Goal: Communication & Community: Answer question/provide support

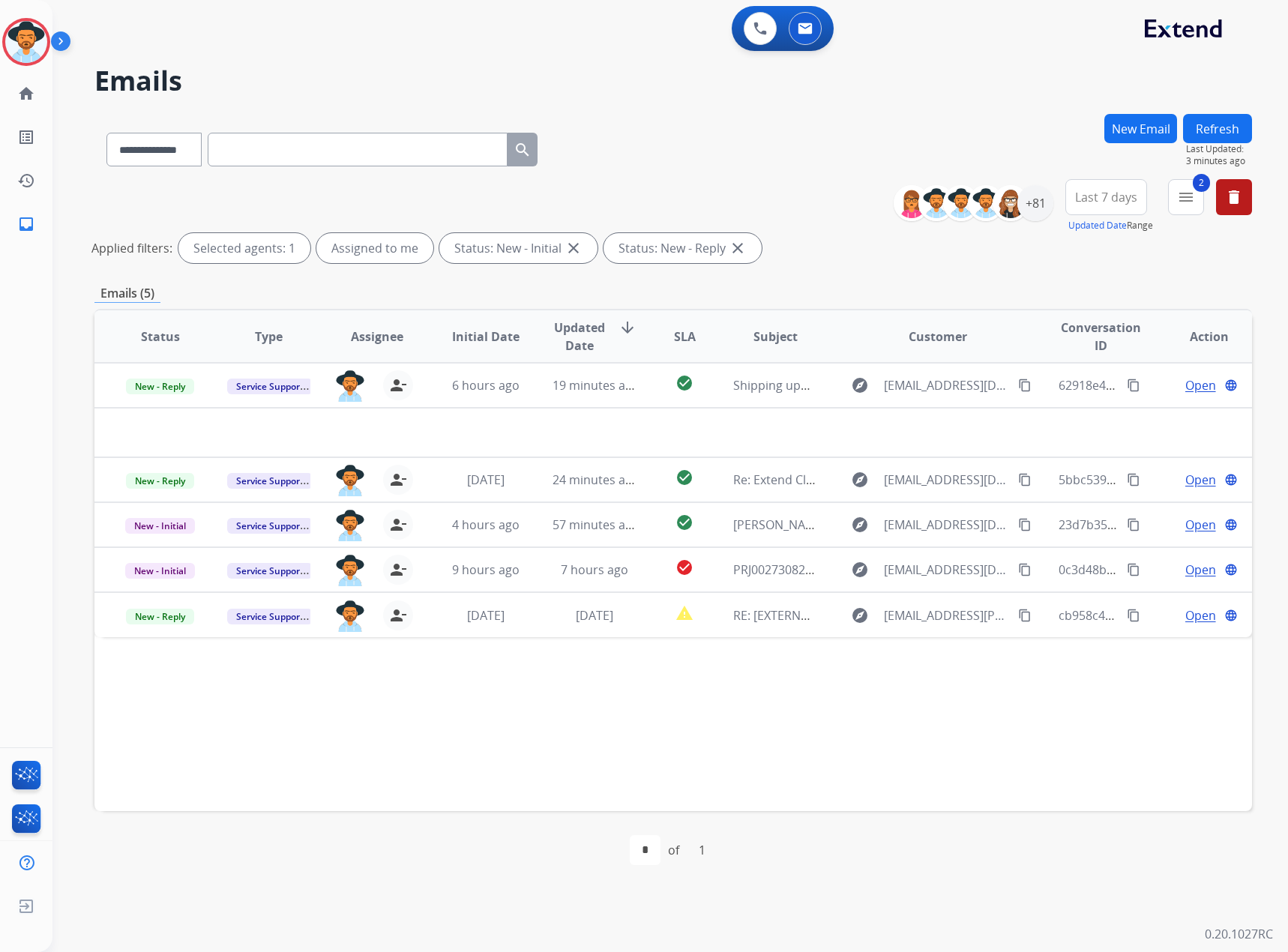
select select "**********"
click at [1210, 129] on button "Refresh" at bounding box center [1218, 128] width 69 height 29
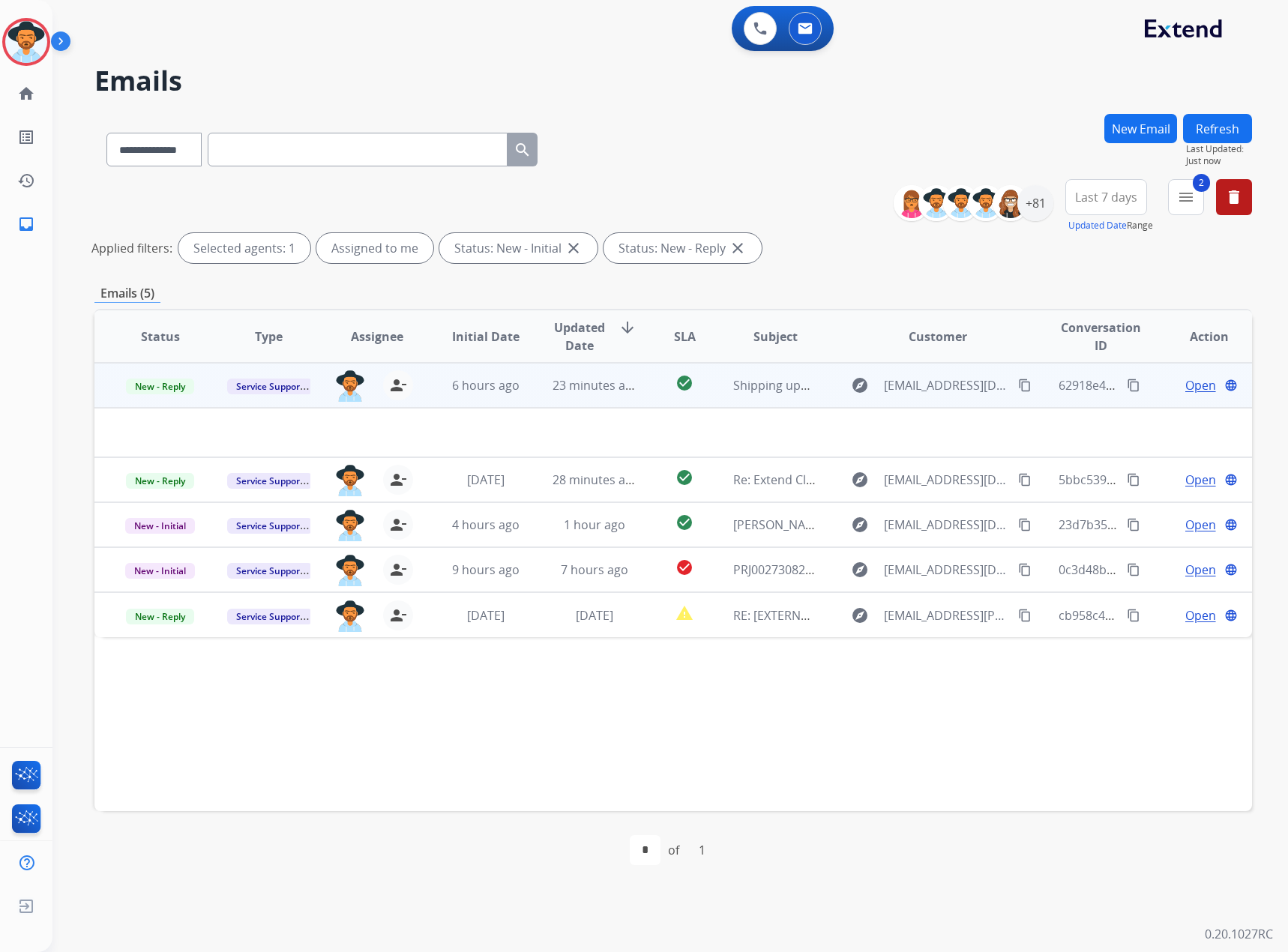
click at [1192, 386] on span "Open" at bounding box center [1200, 385] width 31 height 18
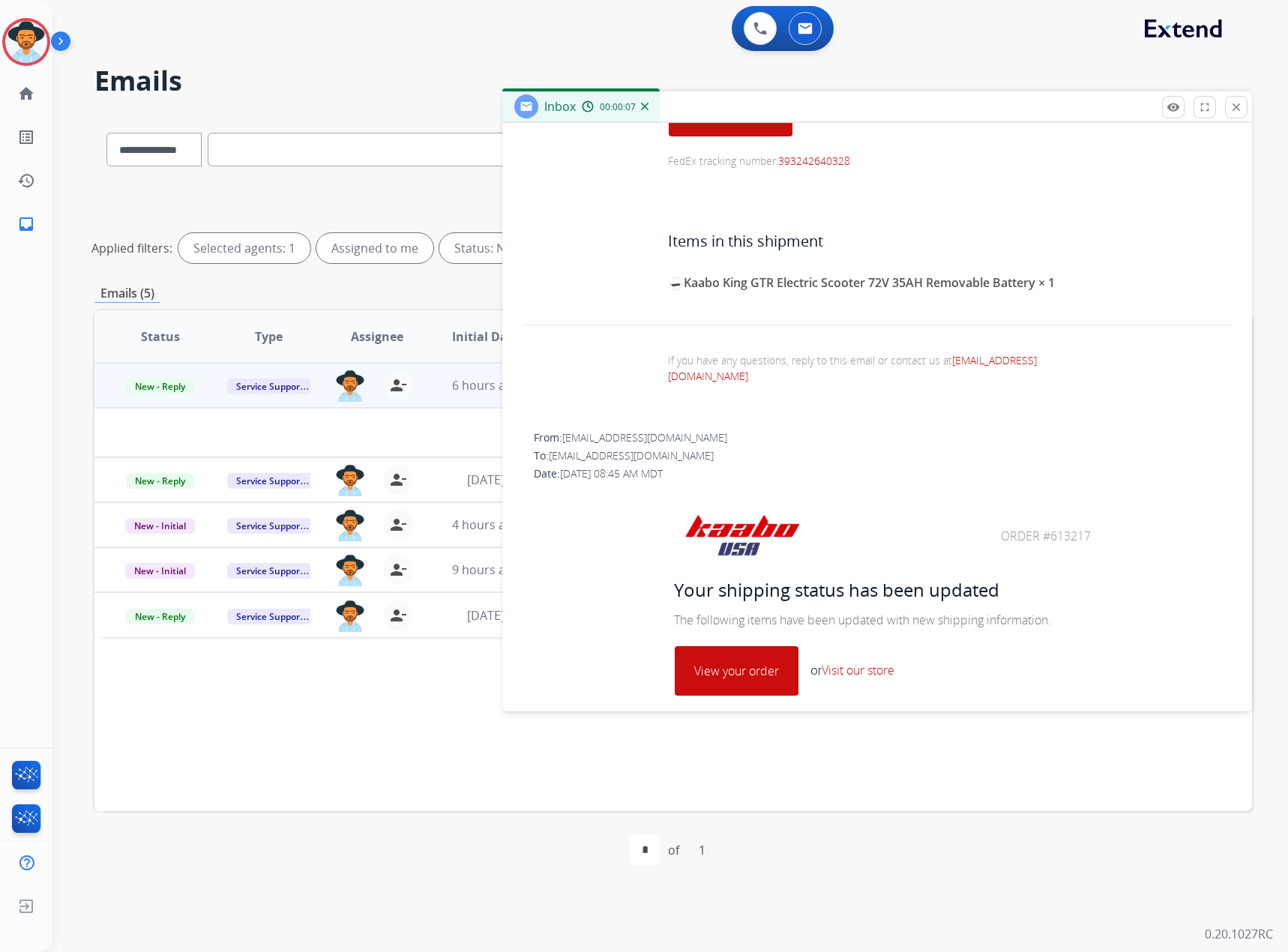
scroll to position [283, 0]
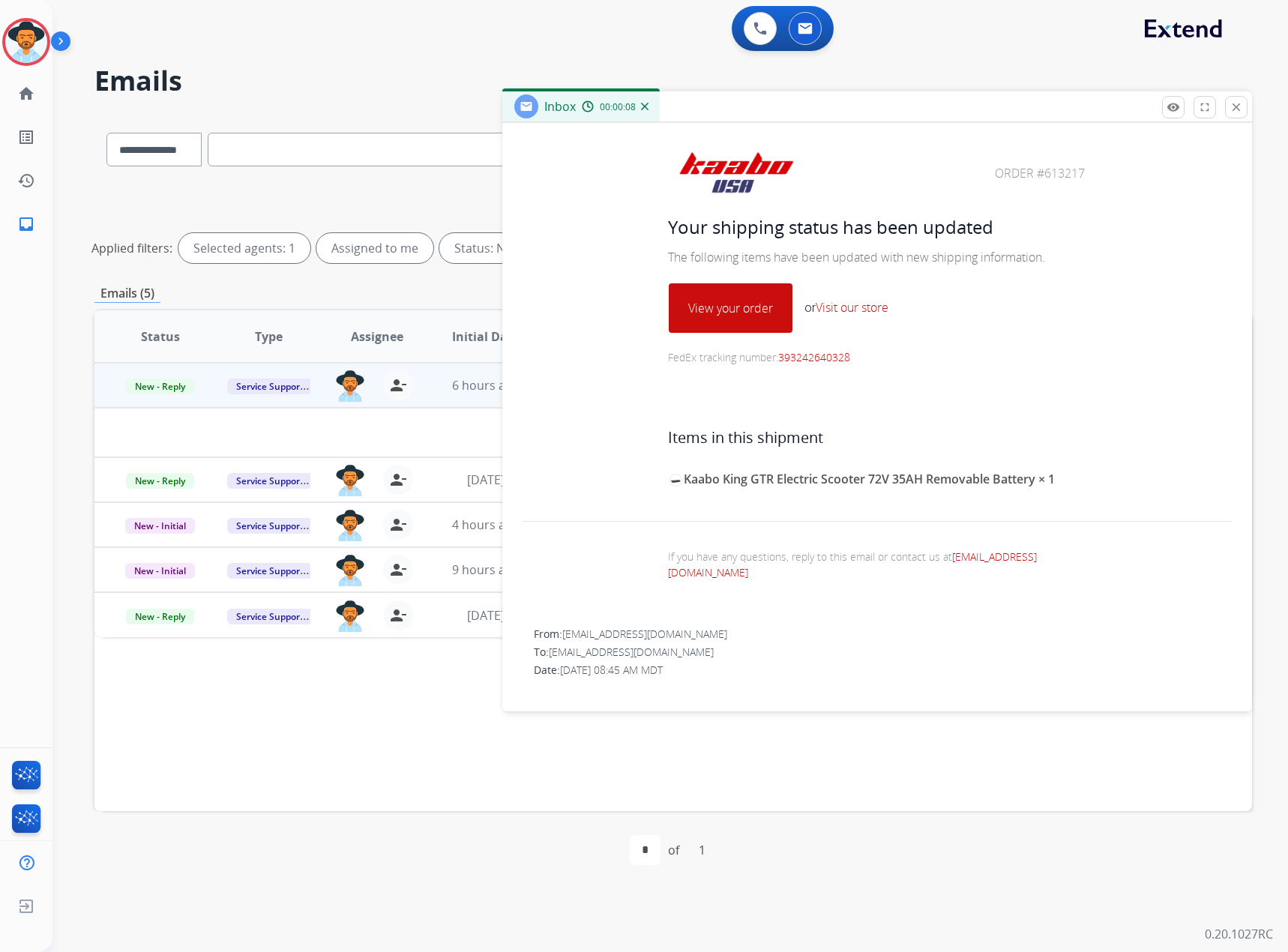
click at [708, 316] on link "View your order" at bounding box center [731, 308] width 122 height 48
click at [1227, 103] on button "close Close" at bounding box center [1236, 107] width 23 height 23
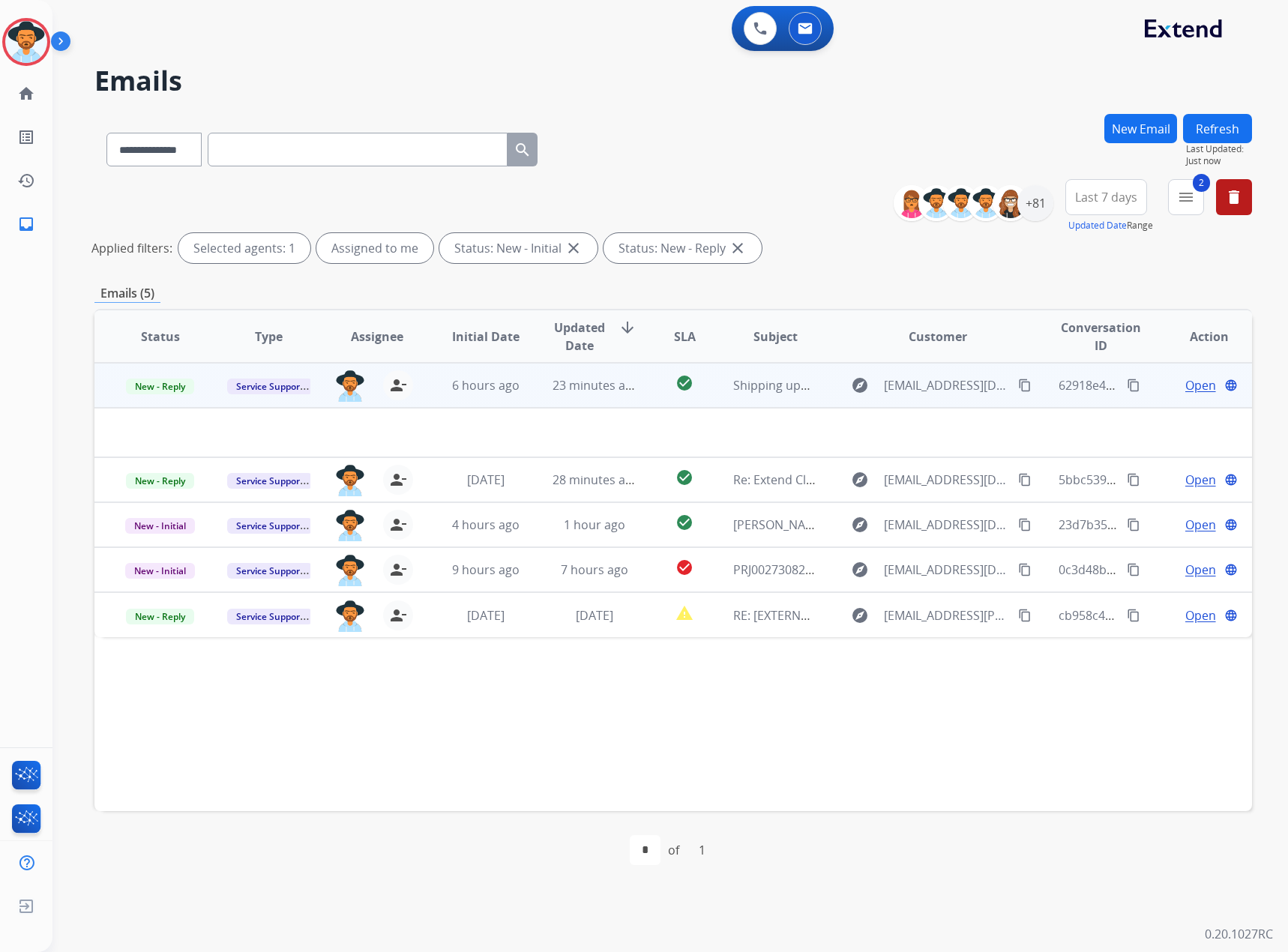
click at [1192, 388] on span "Open" at bounding box center [1200, 385] width 31 height 18
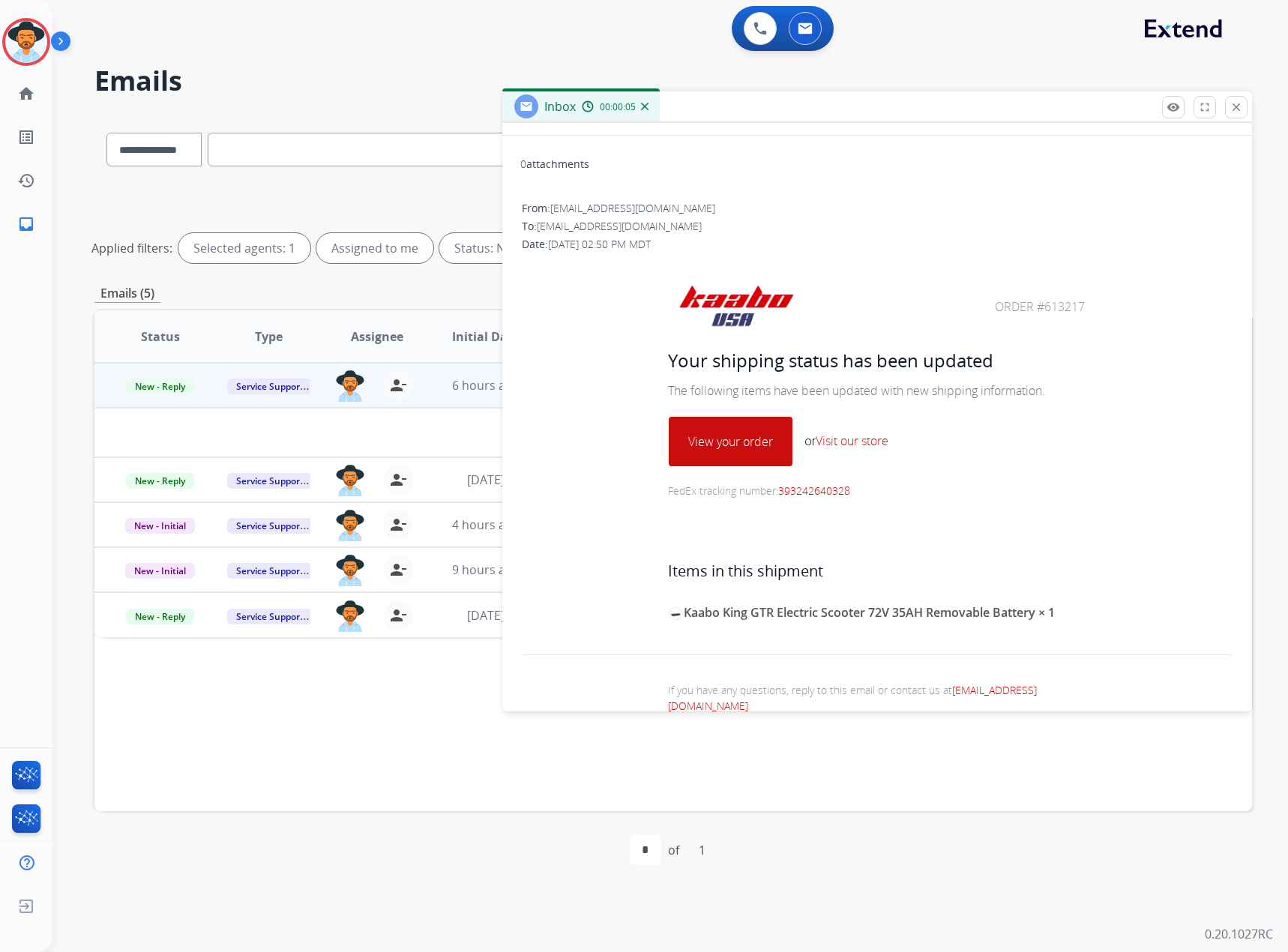
scroll to position [0, 0]
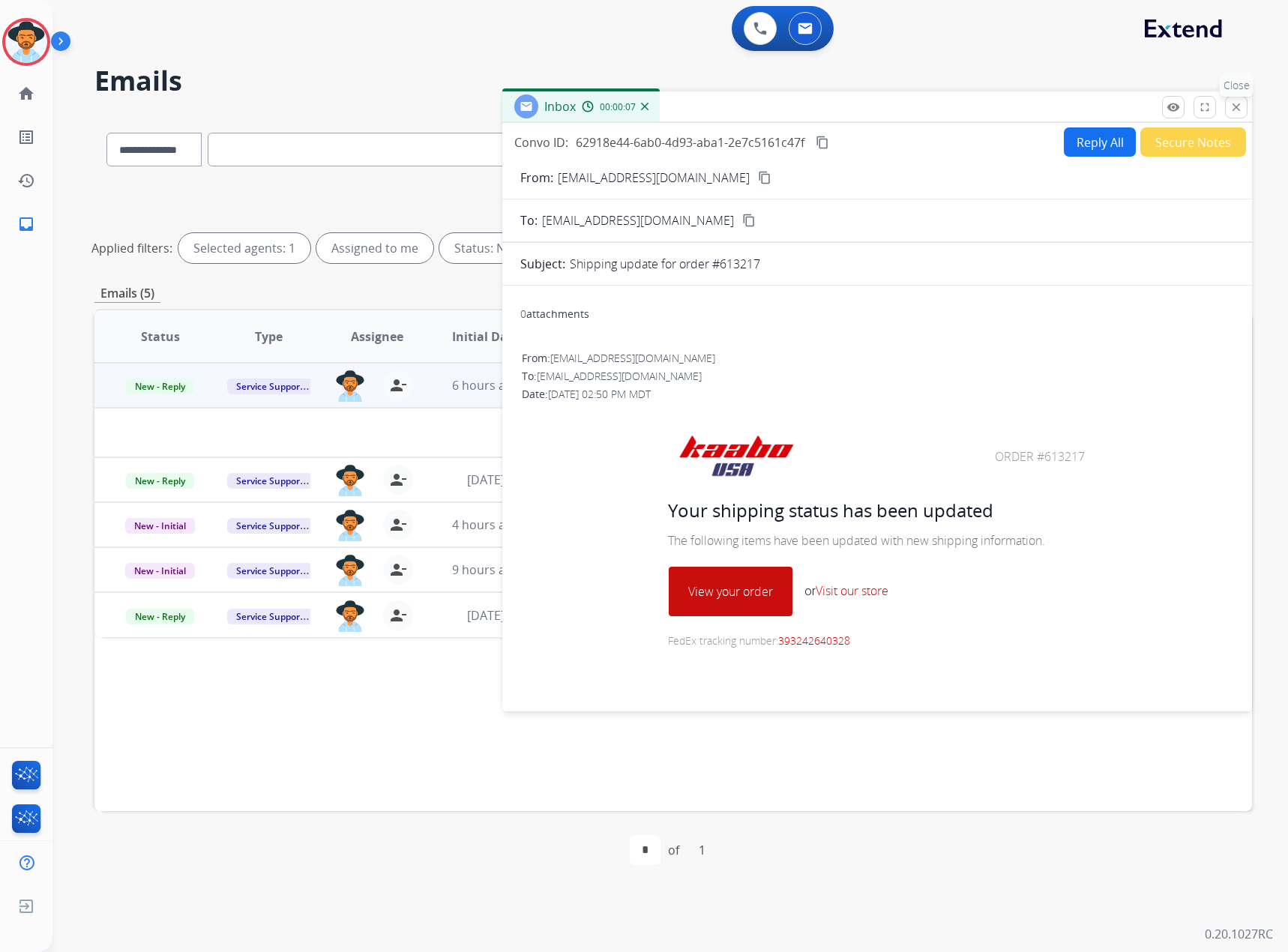
click at [1228, 111] on button "close Close" at bounding box center [1236, 107] width 23 height 23
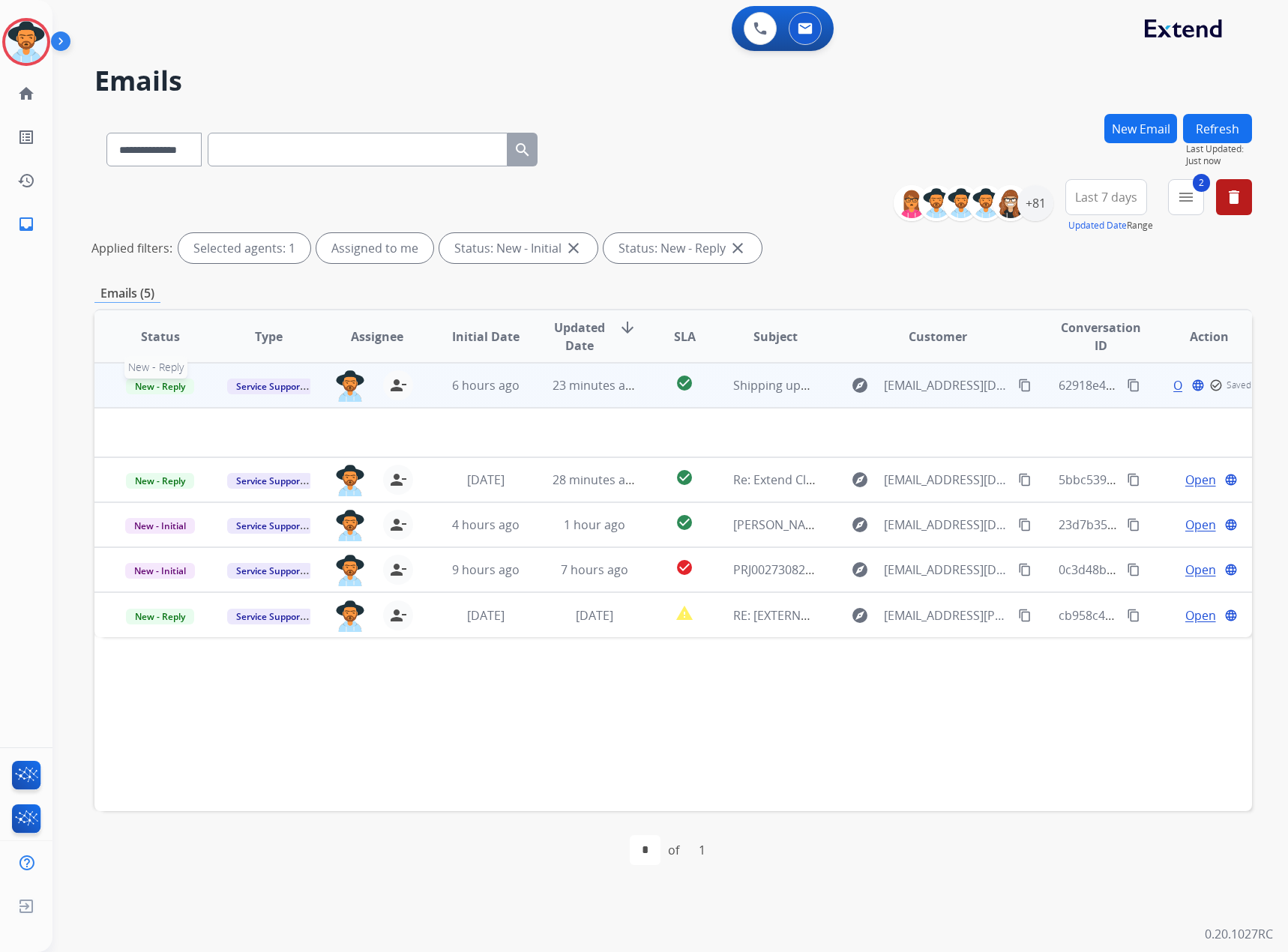
click at [160, 386] on span "New - Reply" at bounding box center [159, 386] width 68 height 16
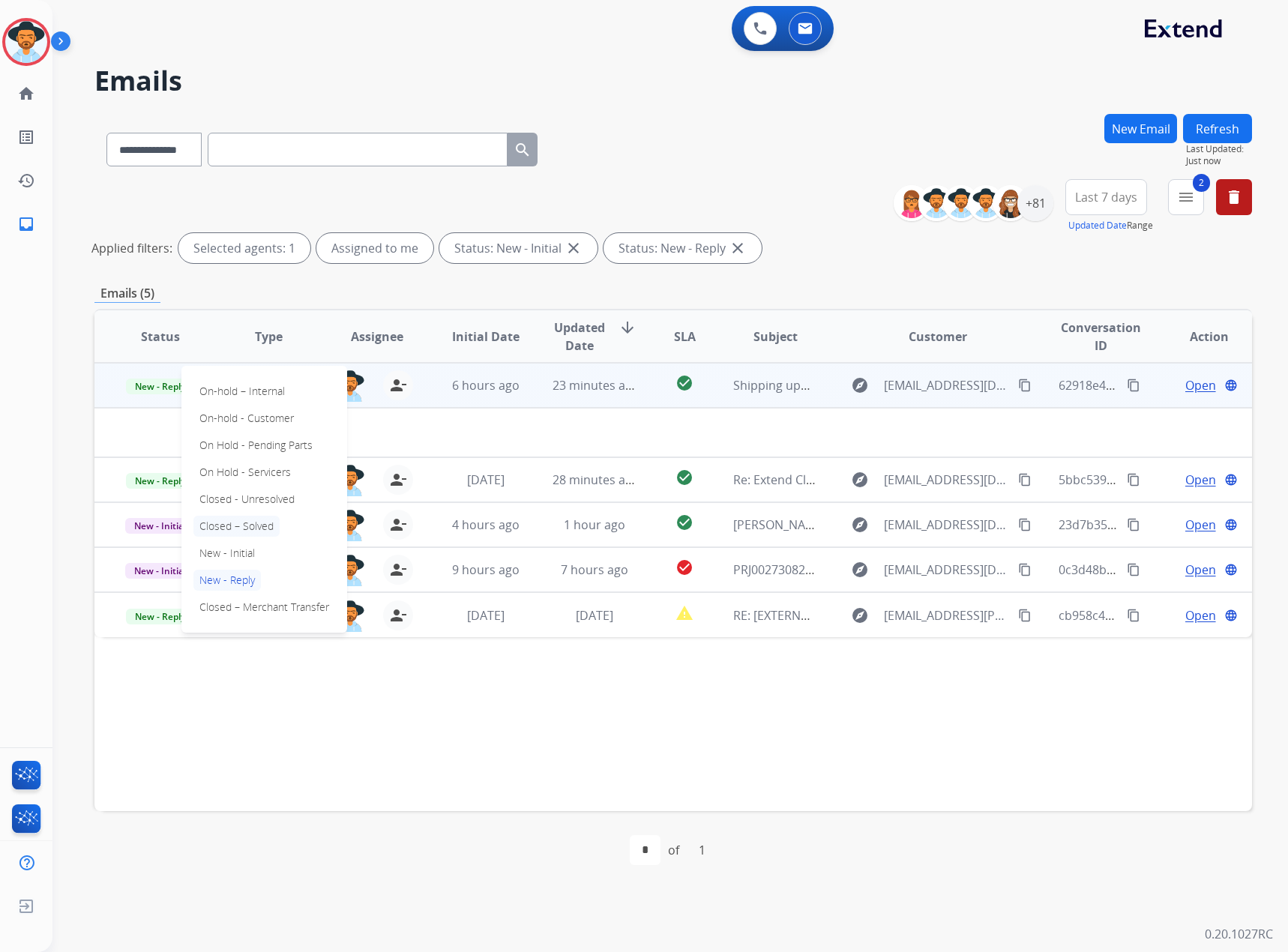
click at [226, 526] on p "Closed – Solved" at bounding box center [236, 526] width 86 height 21
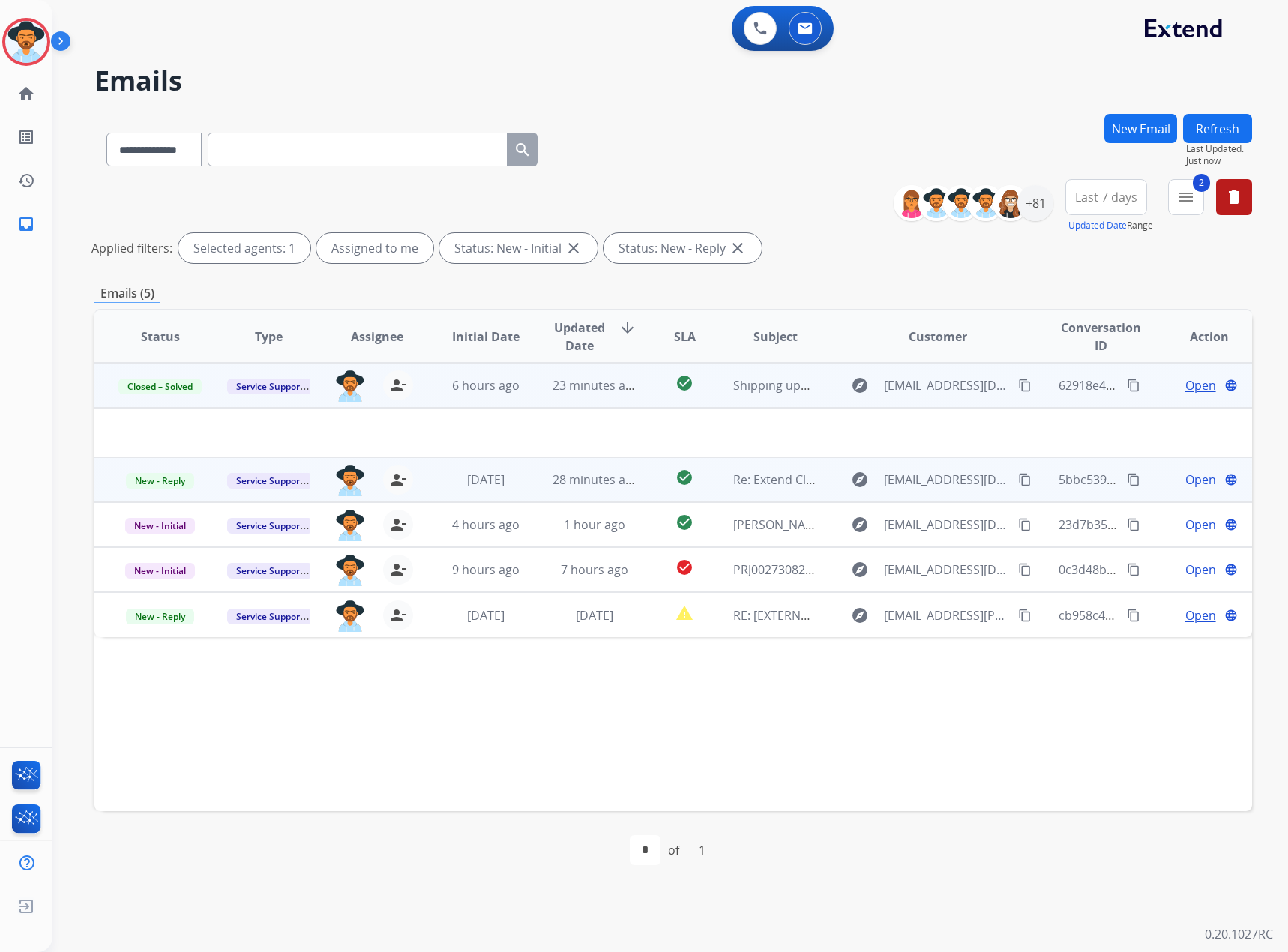
click at [1185, 486] on span "Open" at bounding box center [1200, 479] width 31 height 18
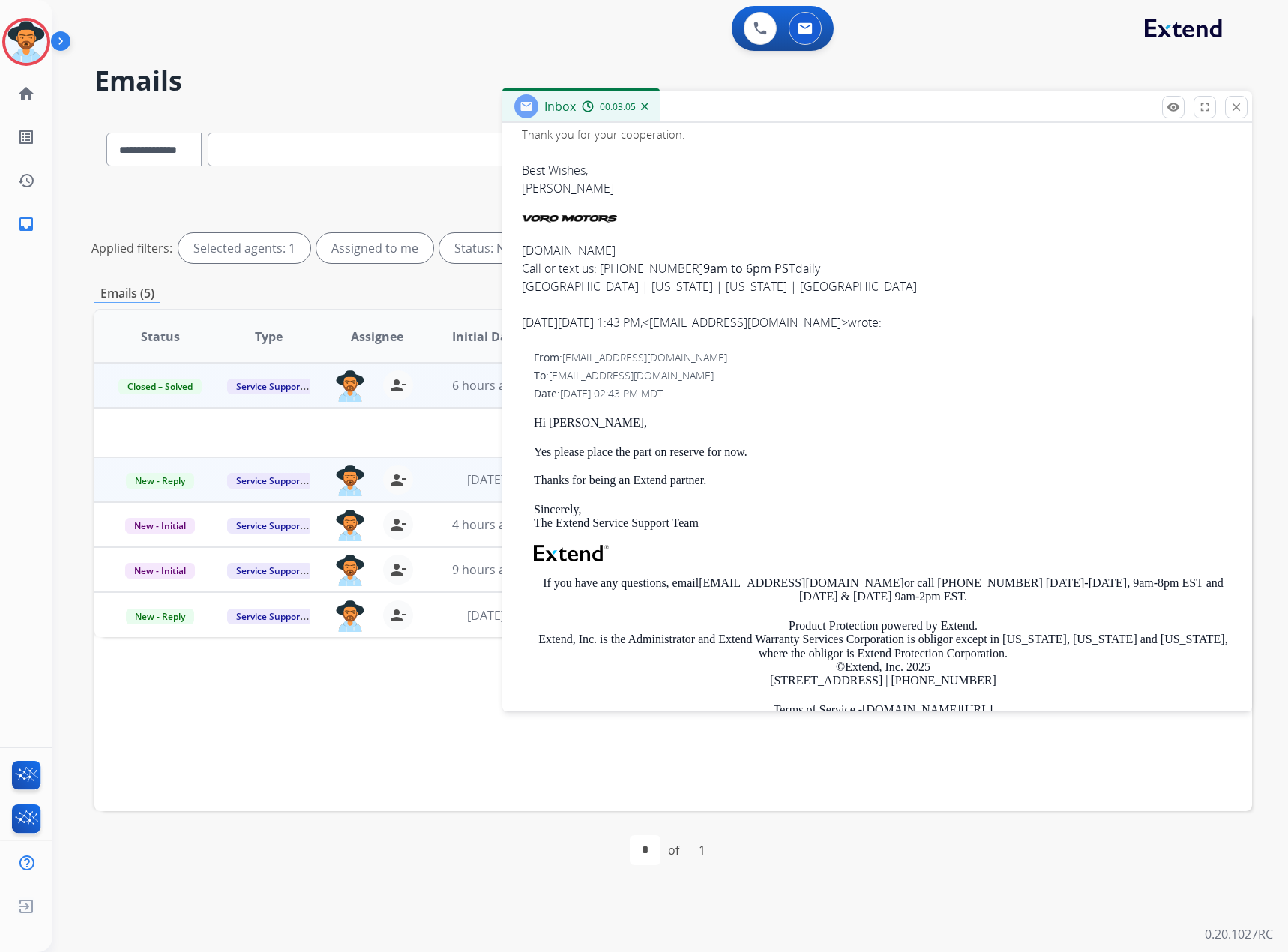
scroll to position [375, 0]
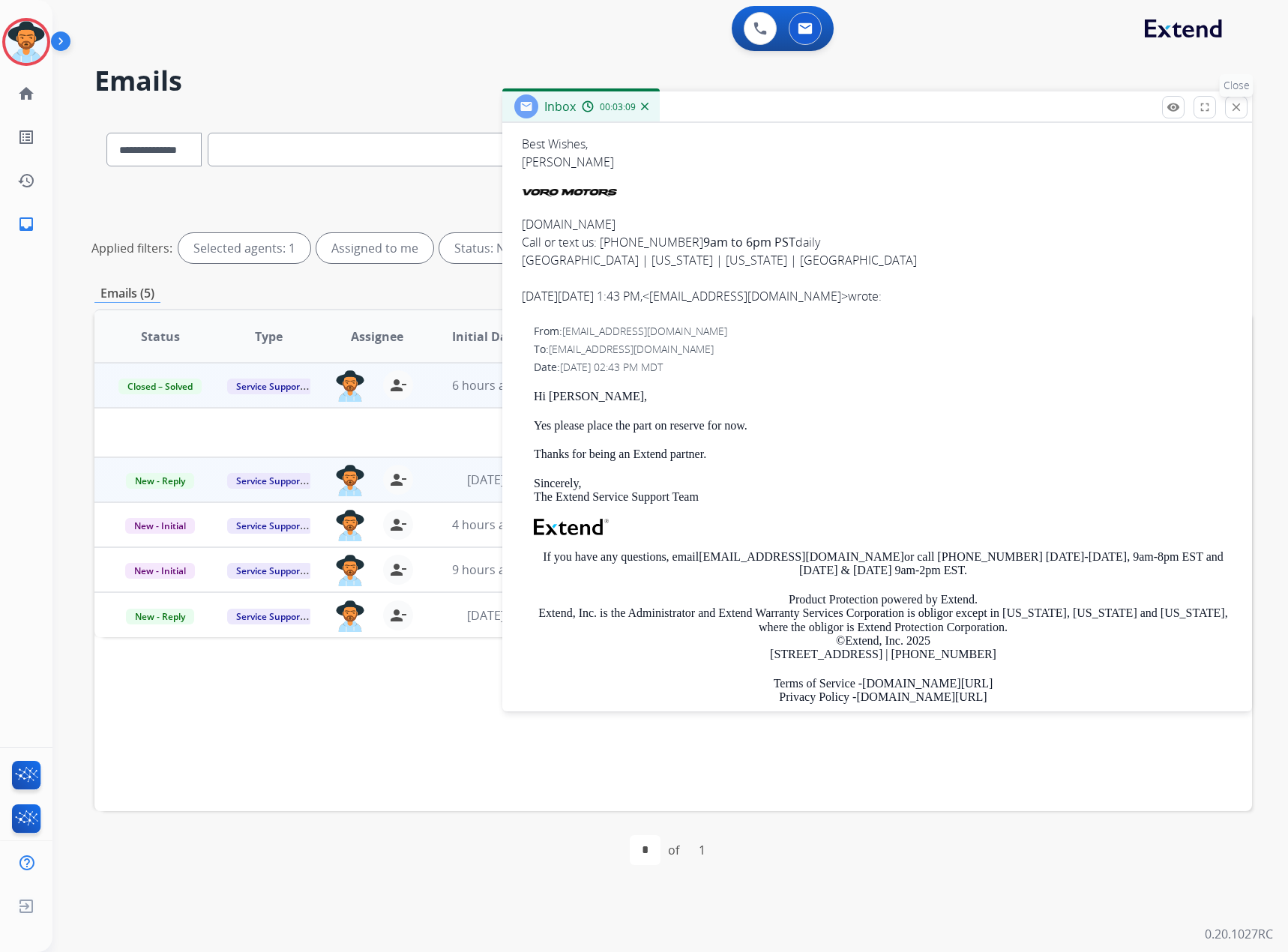
click at [1232, 110] on mat-icon "close" at bounding box center [1236, 107] width 13 height 13
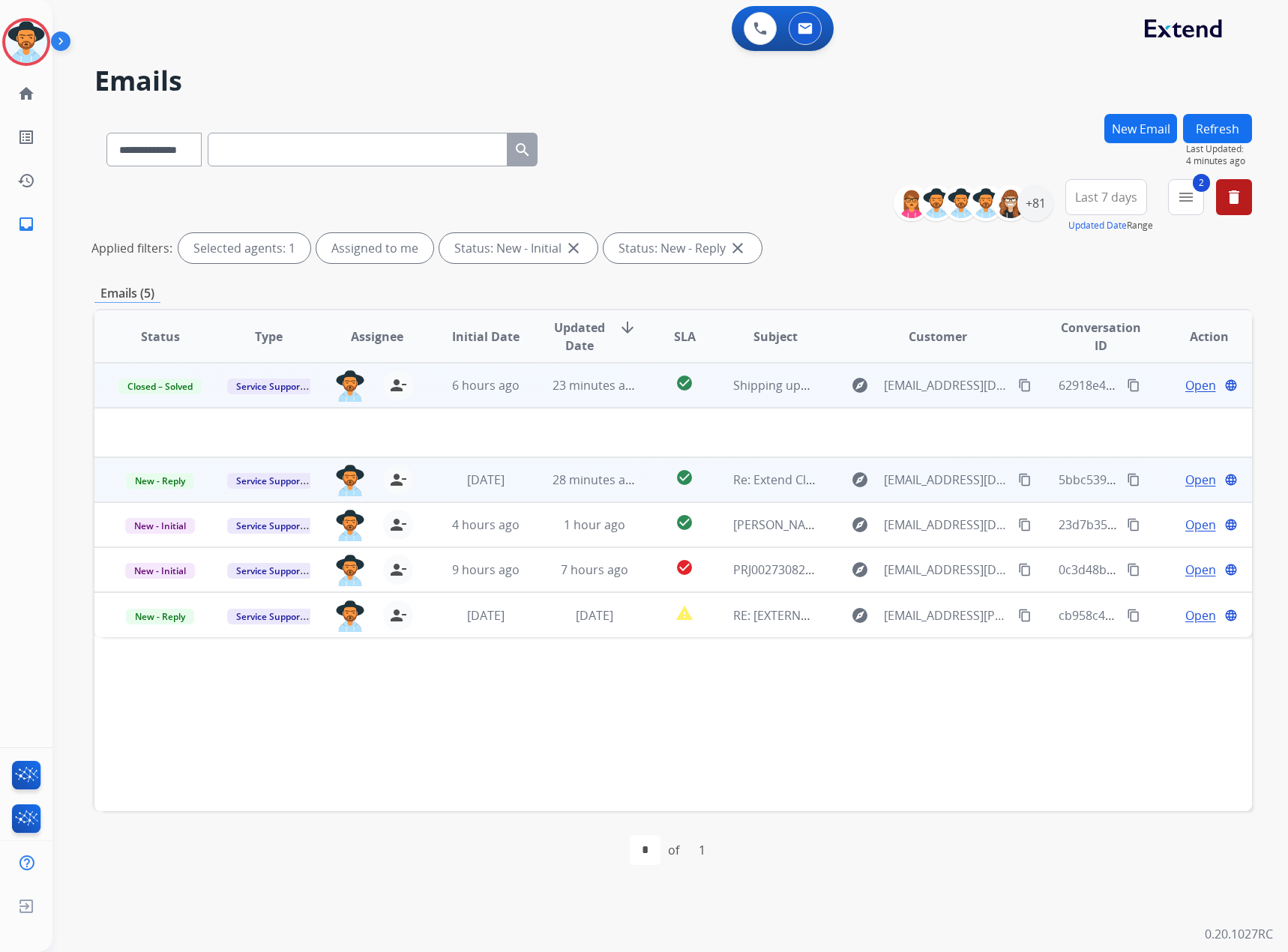
click at [1185, 474] on span "Open" at bounding box center [1200, 479] width 31 height 18
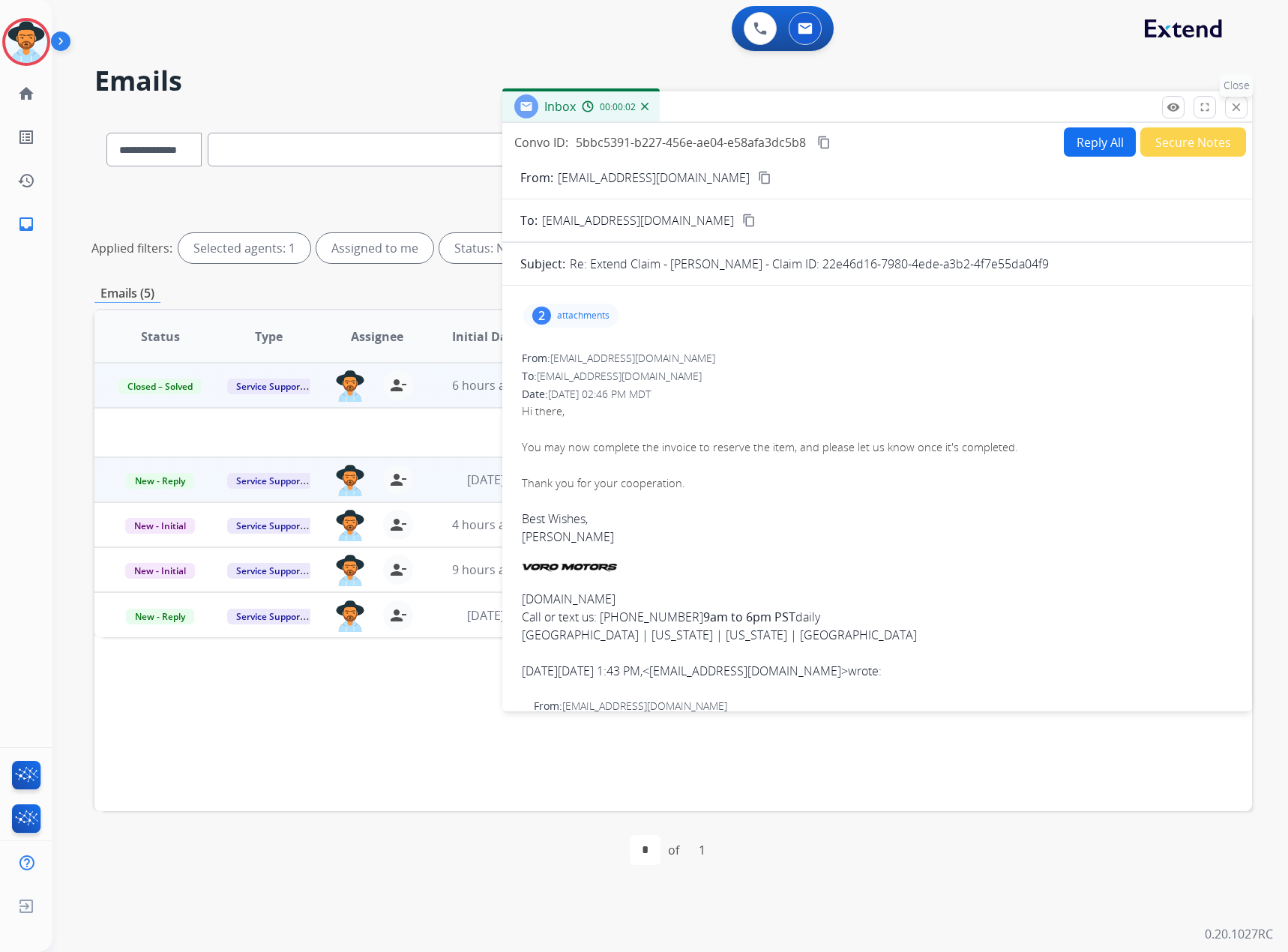
click at [1229, 105] on button "close Close" at bounding box center [1236, 107] width 23 height 23
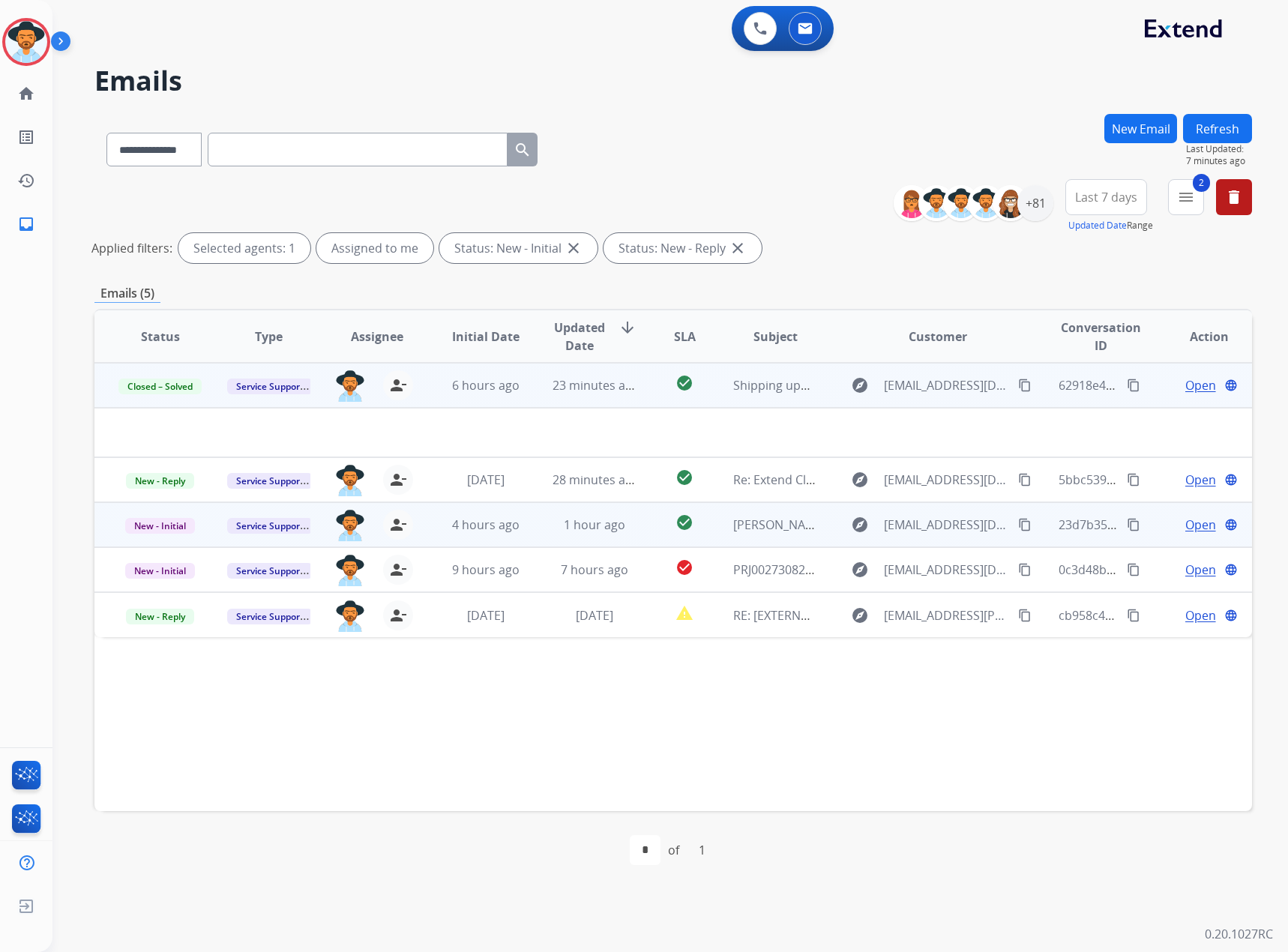
click at [1186, 526] on span "Open" at bounding box center [1200, 525] width 31 height 18
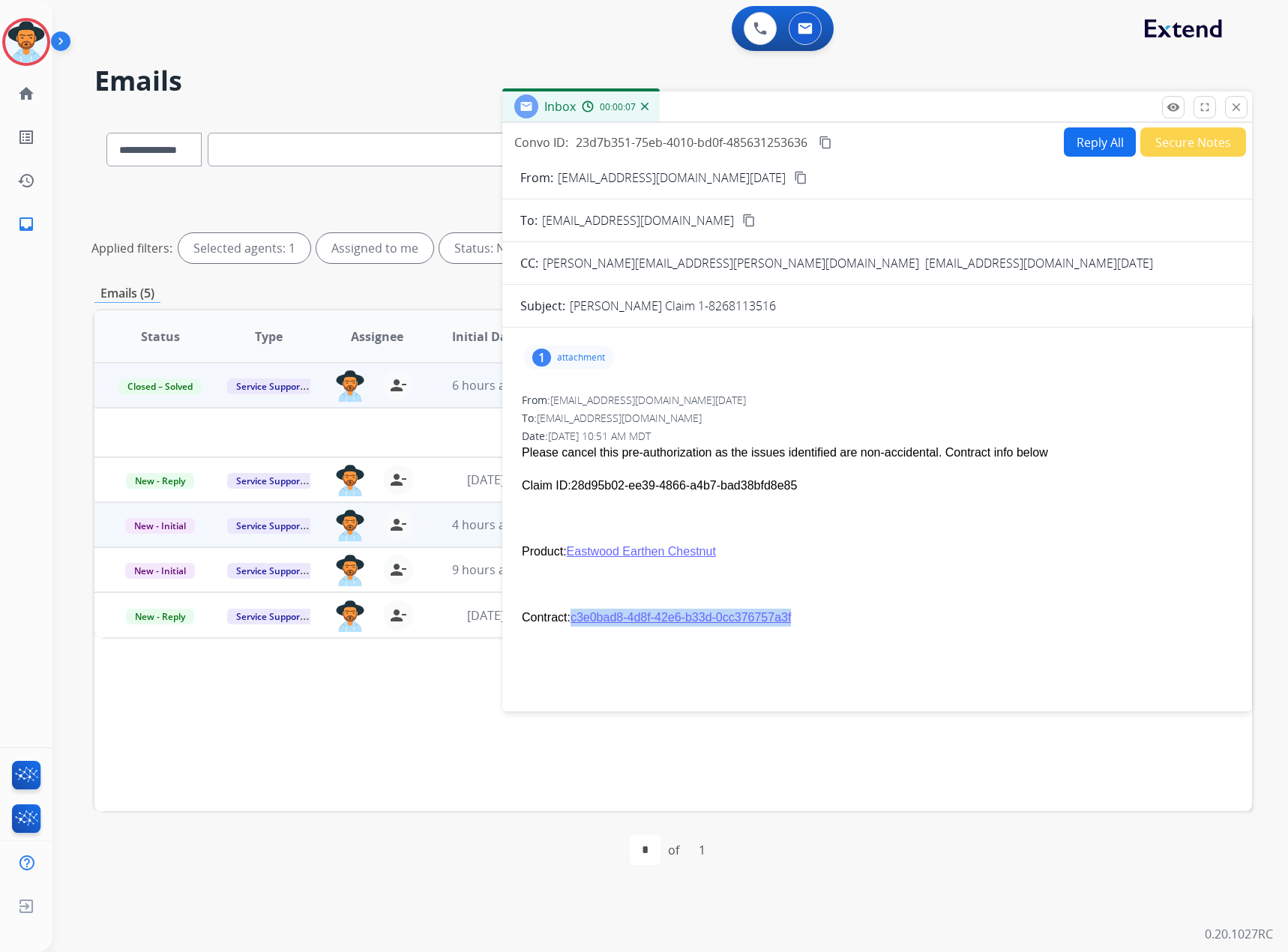
drag, startPoint x: 825, startPoint y: 624, endPoint x: 572, endPoint y: 618, distance: 253.1
click at [572, 618] on p "Contract: c3e0bad8-4d8f-42e6-b33d-0cc376757a3f" at bounding box center [877, 617] width 711 height 18
copy link "c3e0bad8-4d8f-42e6-b33d-0cc376757a3f"
click at [825, 137] on mat-icon "content_copy" at bounding box center [825, 142] width 13 height 13
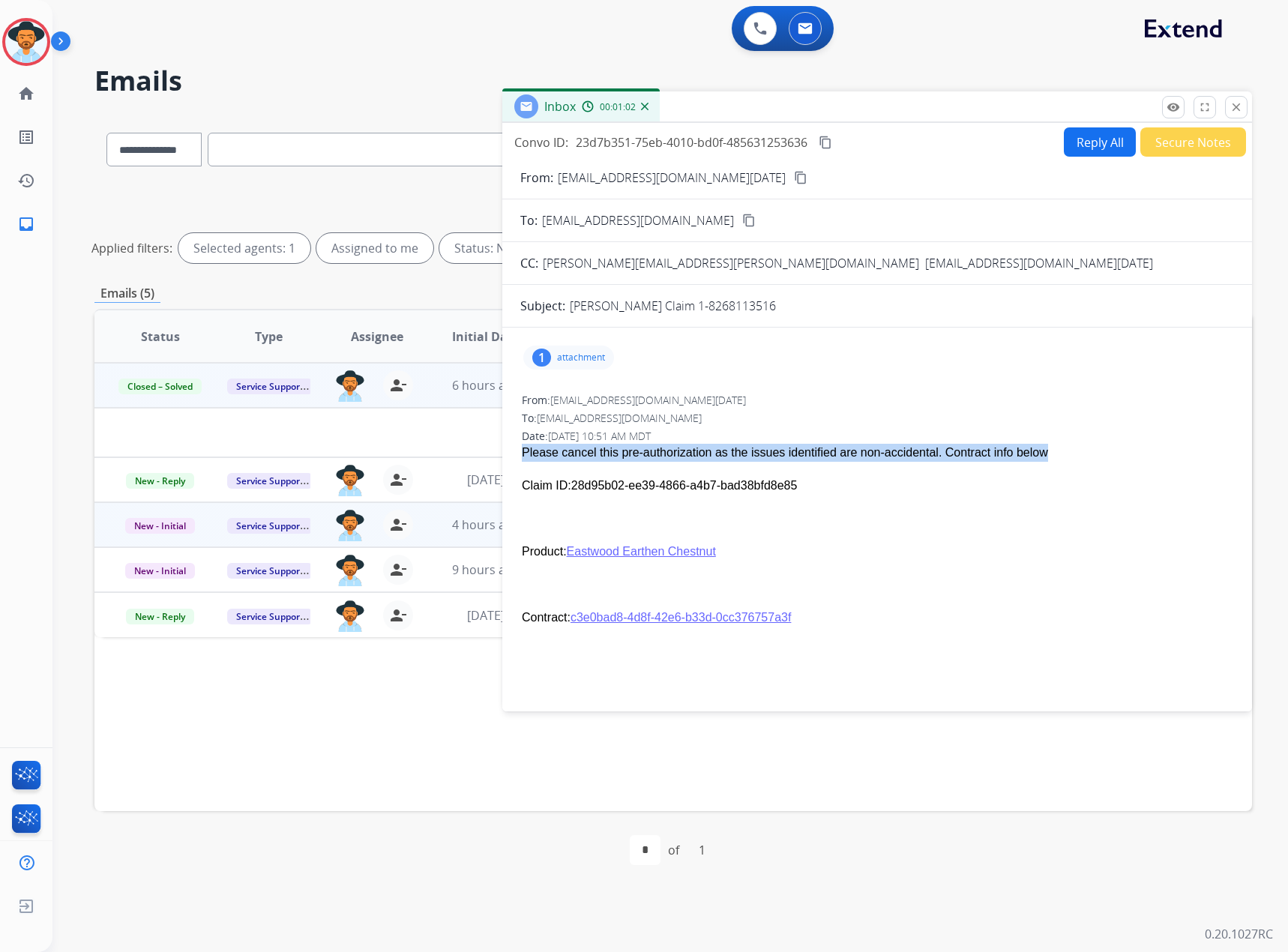
drag, startPoint x: 1063, startPoint y: 453, endPoint x: 513, endPoint y: 461, distance: 550.1
click at [513, 461] on div "1 attachment From: [EMAIL_ADDRESS][DOMAIN_NAME][DATE] To: [EMAIL_ADDRESS][DOMAI…" at bounding box center [877, 706] width 750 height 732
copy p "Please cancel this pre-authorization as the issues identified are non-accidenta…"
click at [1093, 144] on button "Reply All" at bounding box center [1100, 142] width 72 height 29
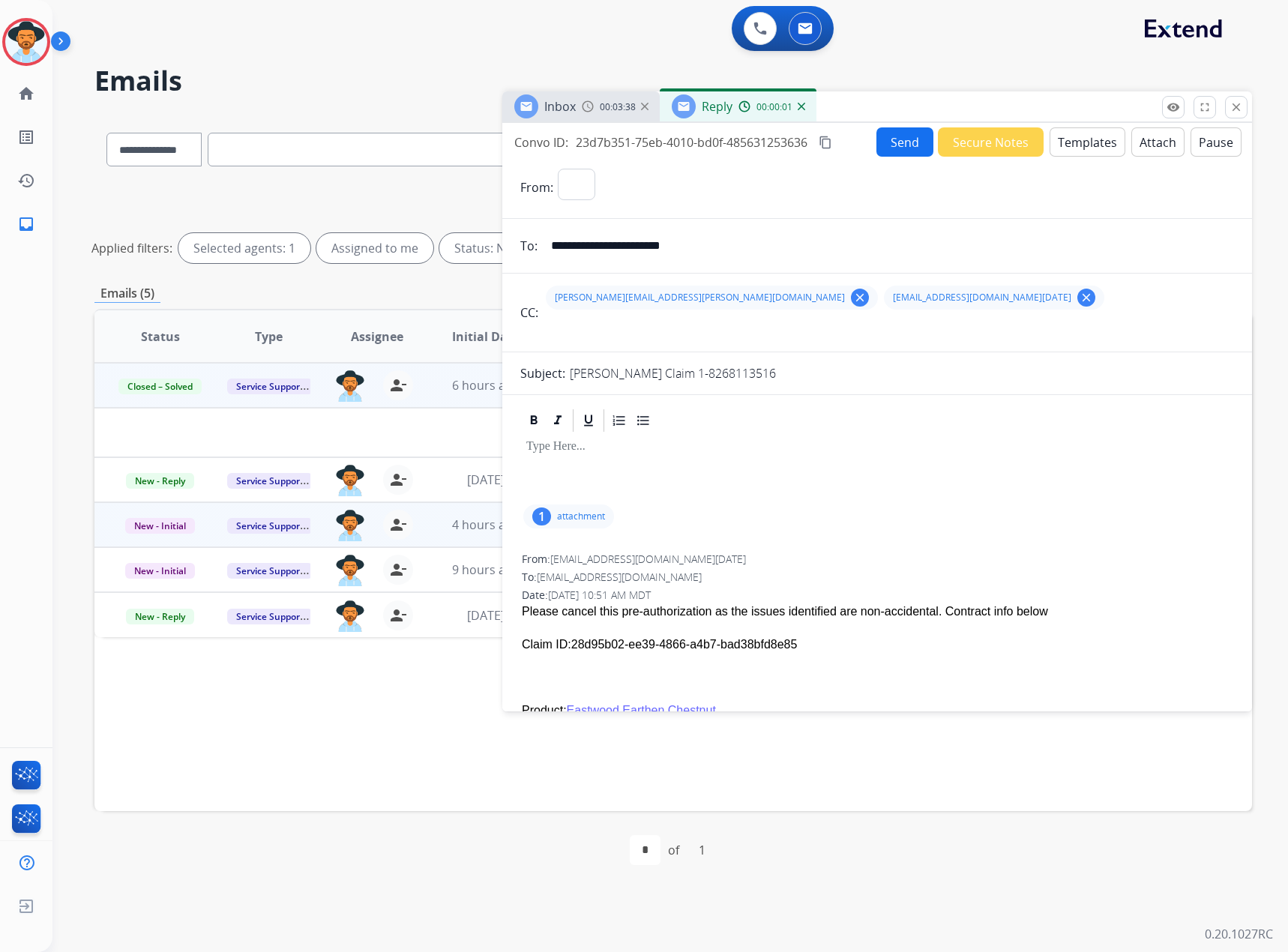
select select "**********"
click at [561, 452] on p at bounding box center [877, 447] width 701 height 13
click at [1065, 146] on button "Templates" at bounding box center [1088, 142] width 75 height 29
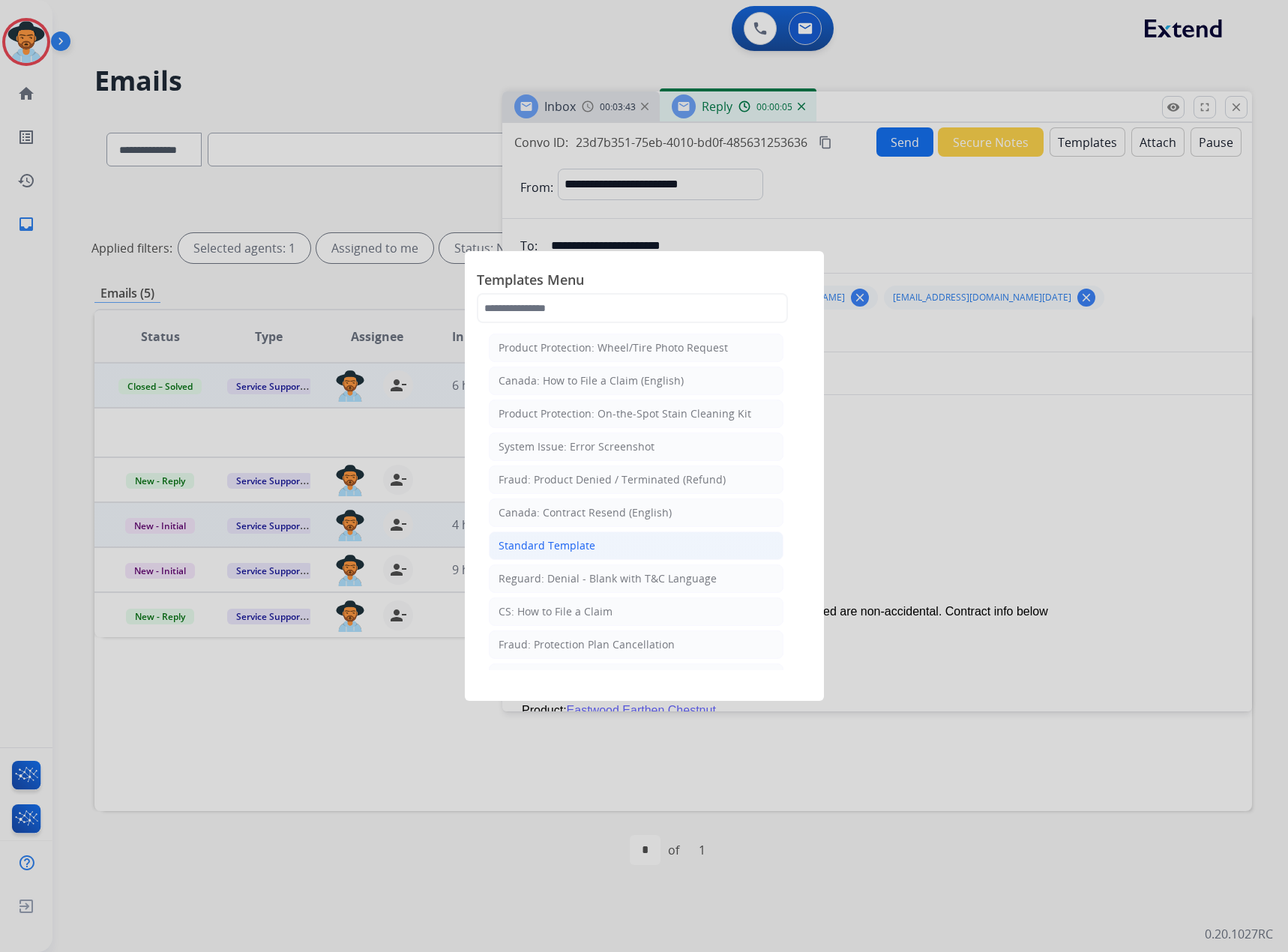
click at [535, 538] on div "Standard Template" at bounding box center [546, 546] width 96 height 15
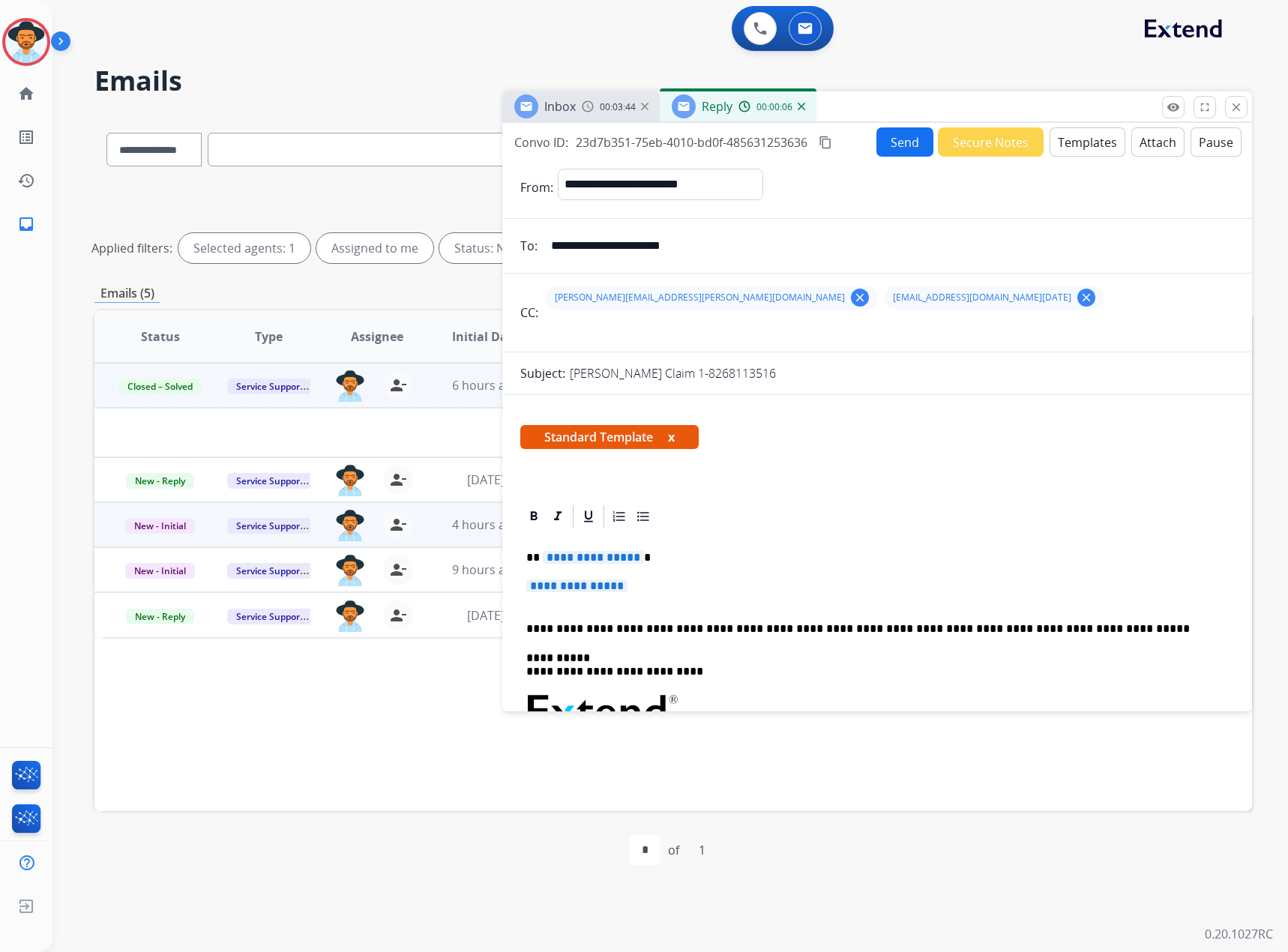
click at [674, 437] on button "x" at bounding box center [671, 437] width 7 height 18
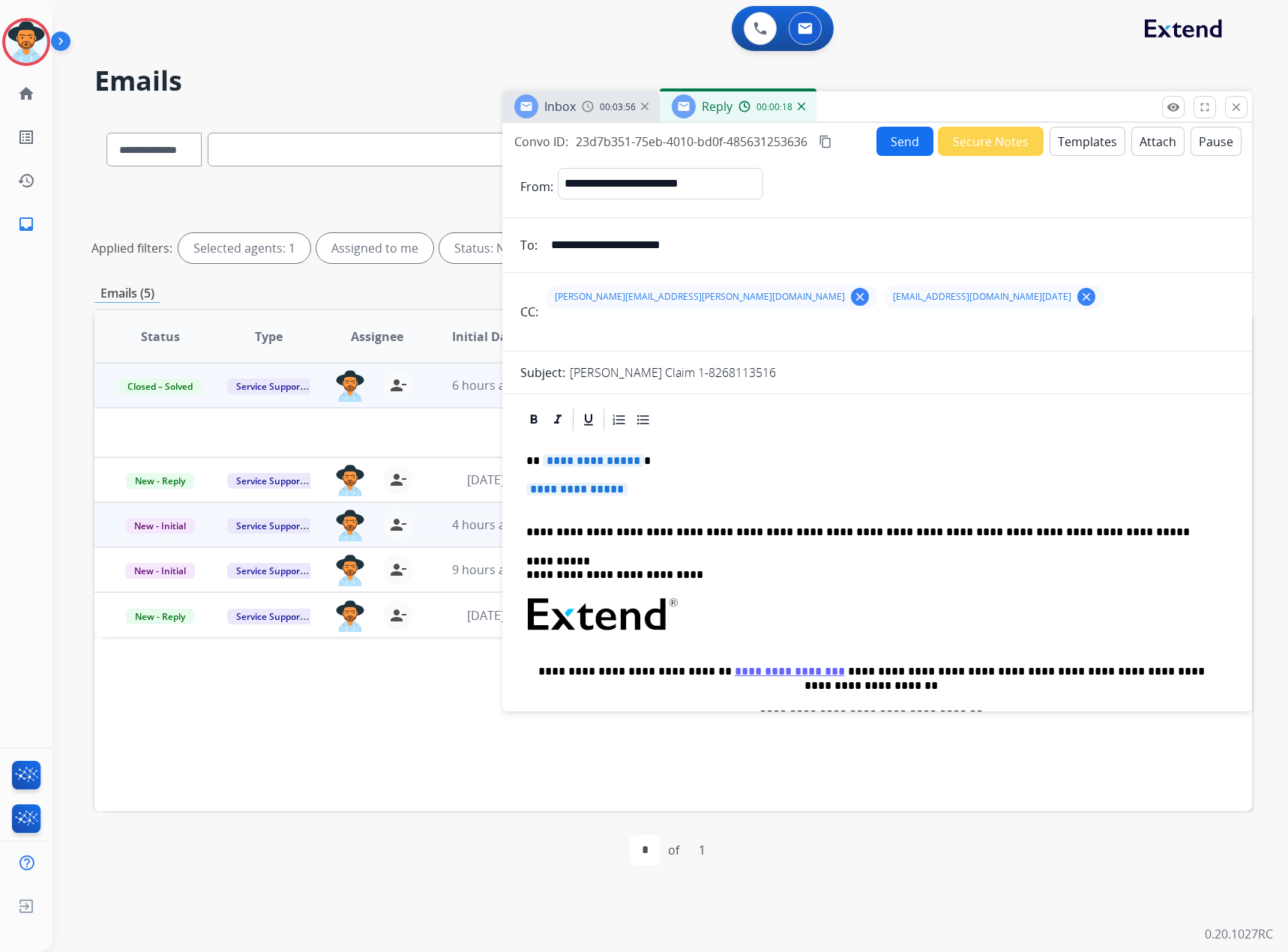
scroll to position [0, 0]
click at [587, 455] on span "**********" at bounding box center [593, 461] width 101 height 13
click at [610, 485] on span "**********" at bounding box center [577, 489] width 101 height 13
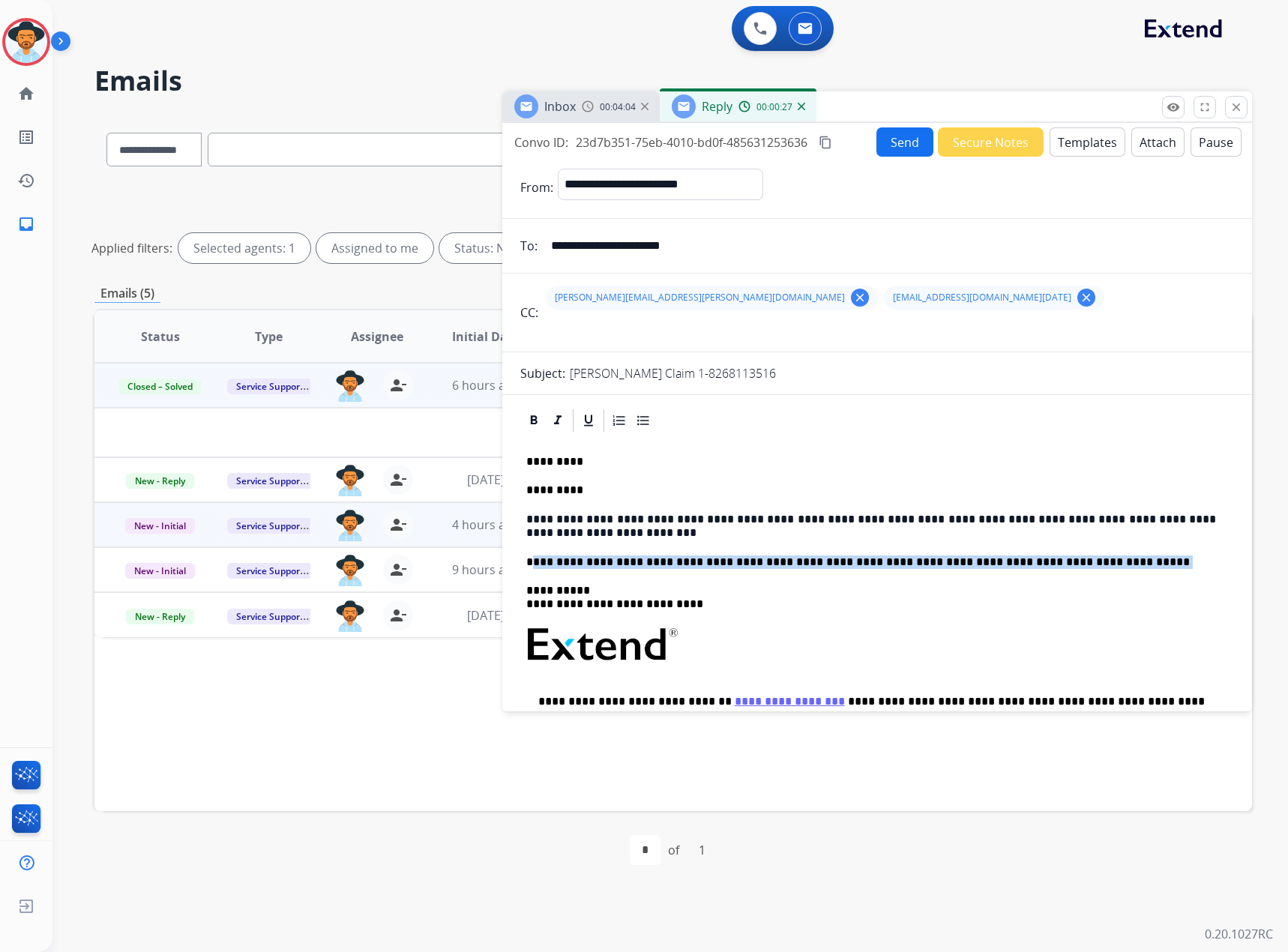
drag, startPoint x: 530, startPoint y: 572, endPoint x: 530, endPoint y: 556, distance: 16.0
click at [530, 556] on div "**********" at bounding box center [877, 665] width 714 height 463
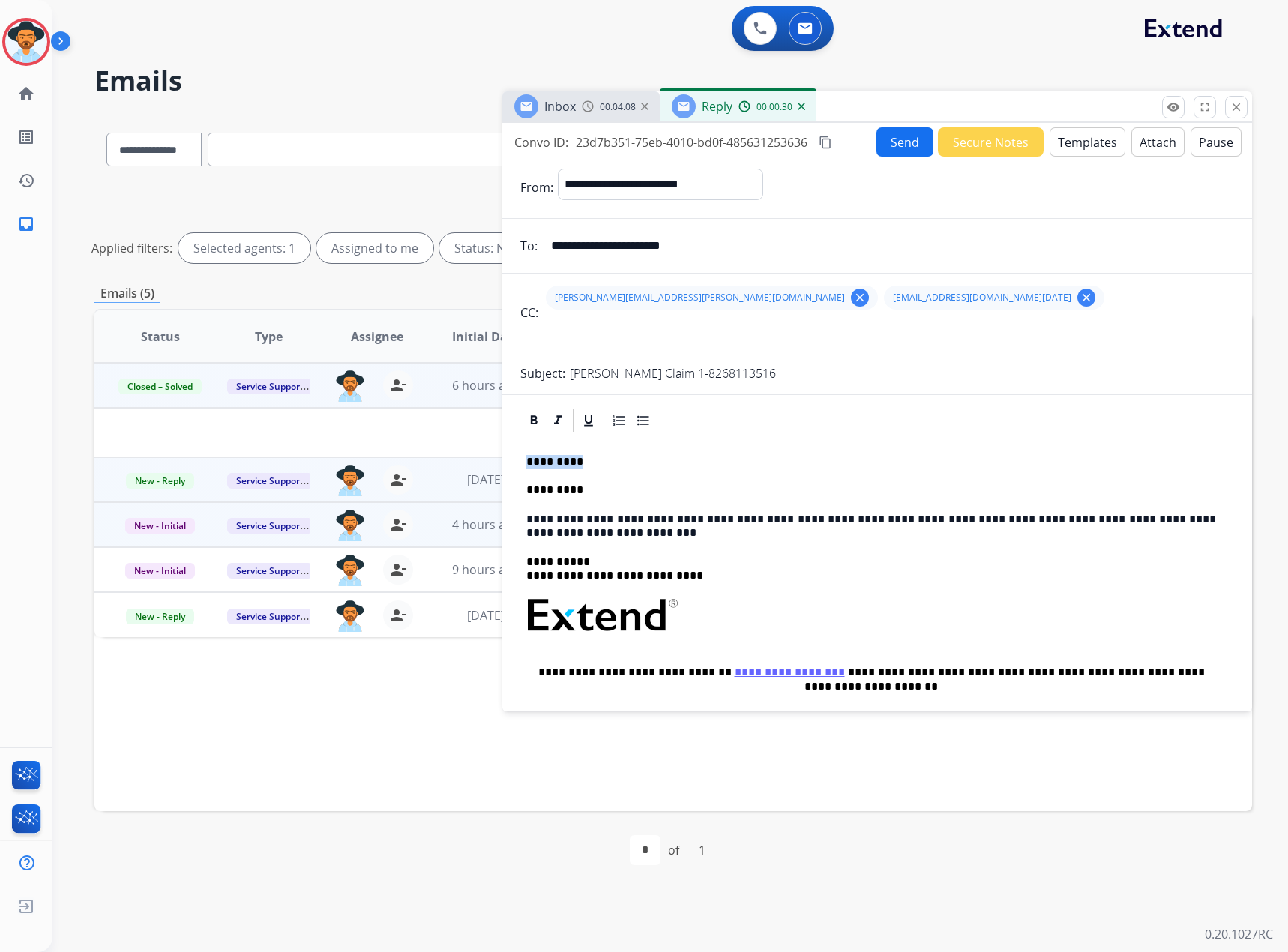
drag, startPoint x: 574, startPoint y: 458, endPoint x: 396, endPoint y: 458, distance: 178.0
click at [393, 458] on div "**********" at bounding box center [673, 501] width 1157 height 775
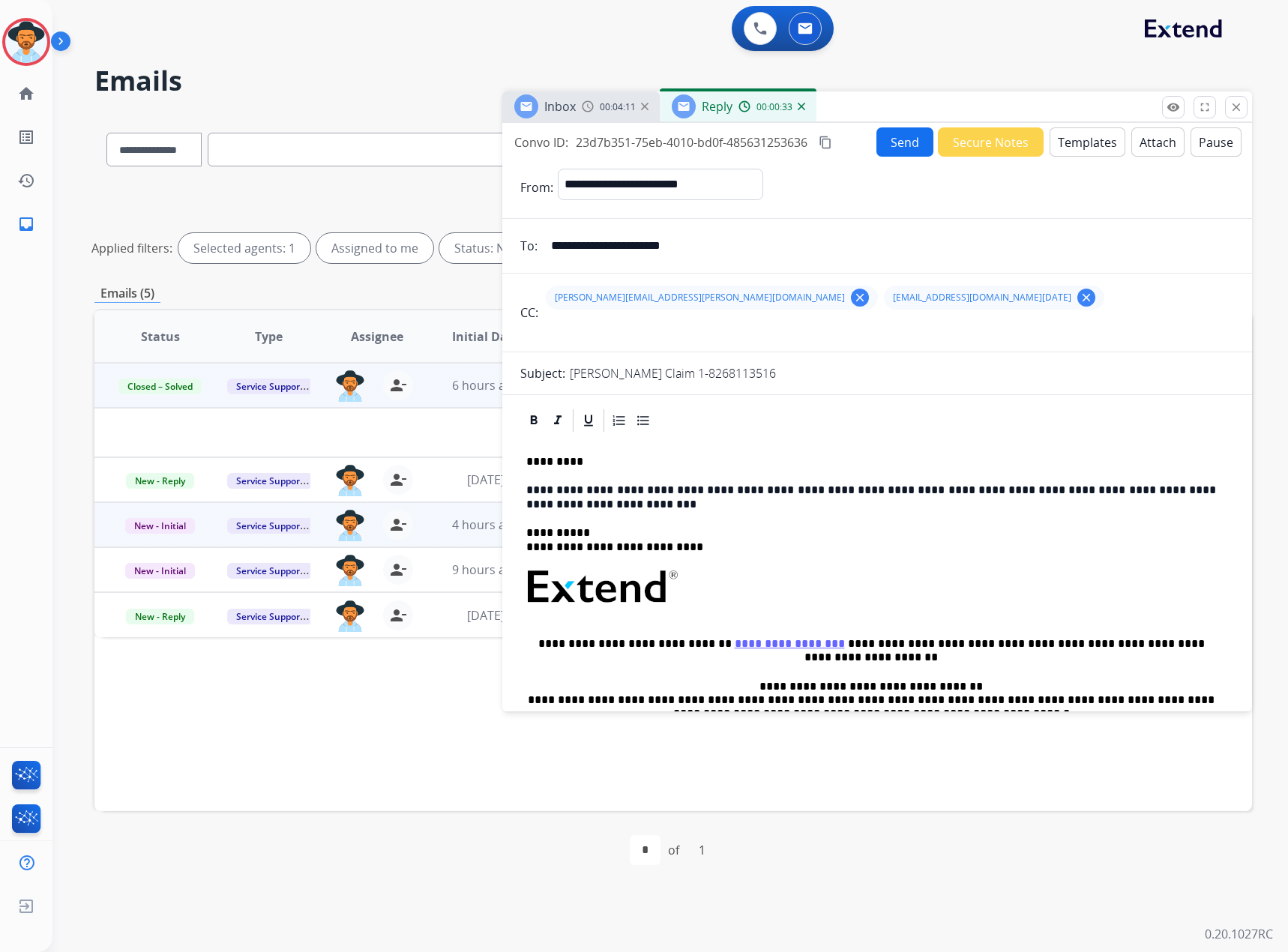
click at [892, 144] on button "Send" at bounding box center [905, 142] width 57 height 29
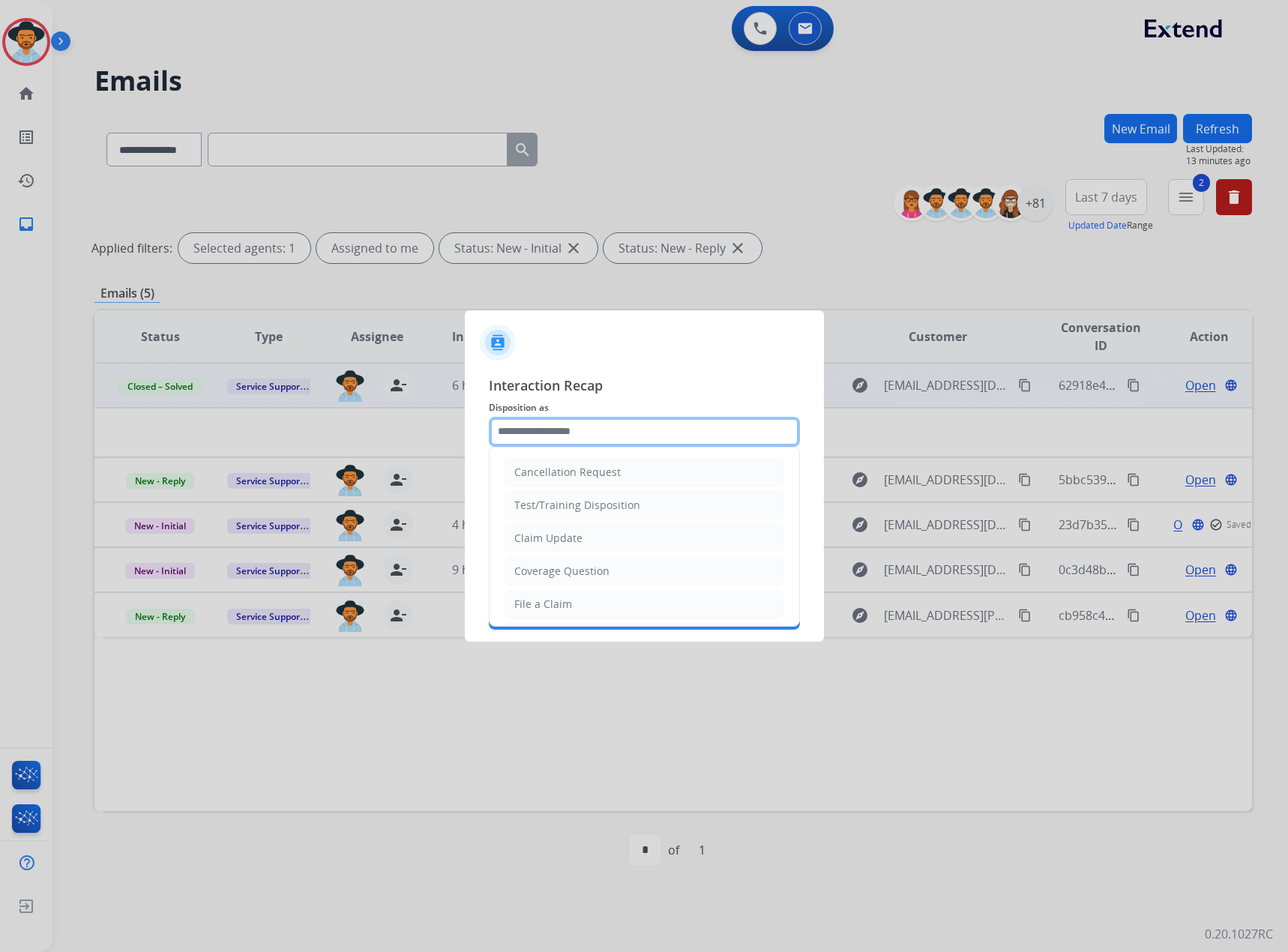
click at [569, 427] on input "text" at bounding box center [644, 432] width 311 height 30
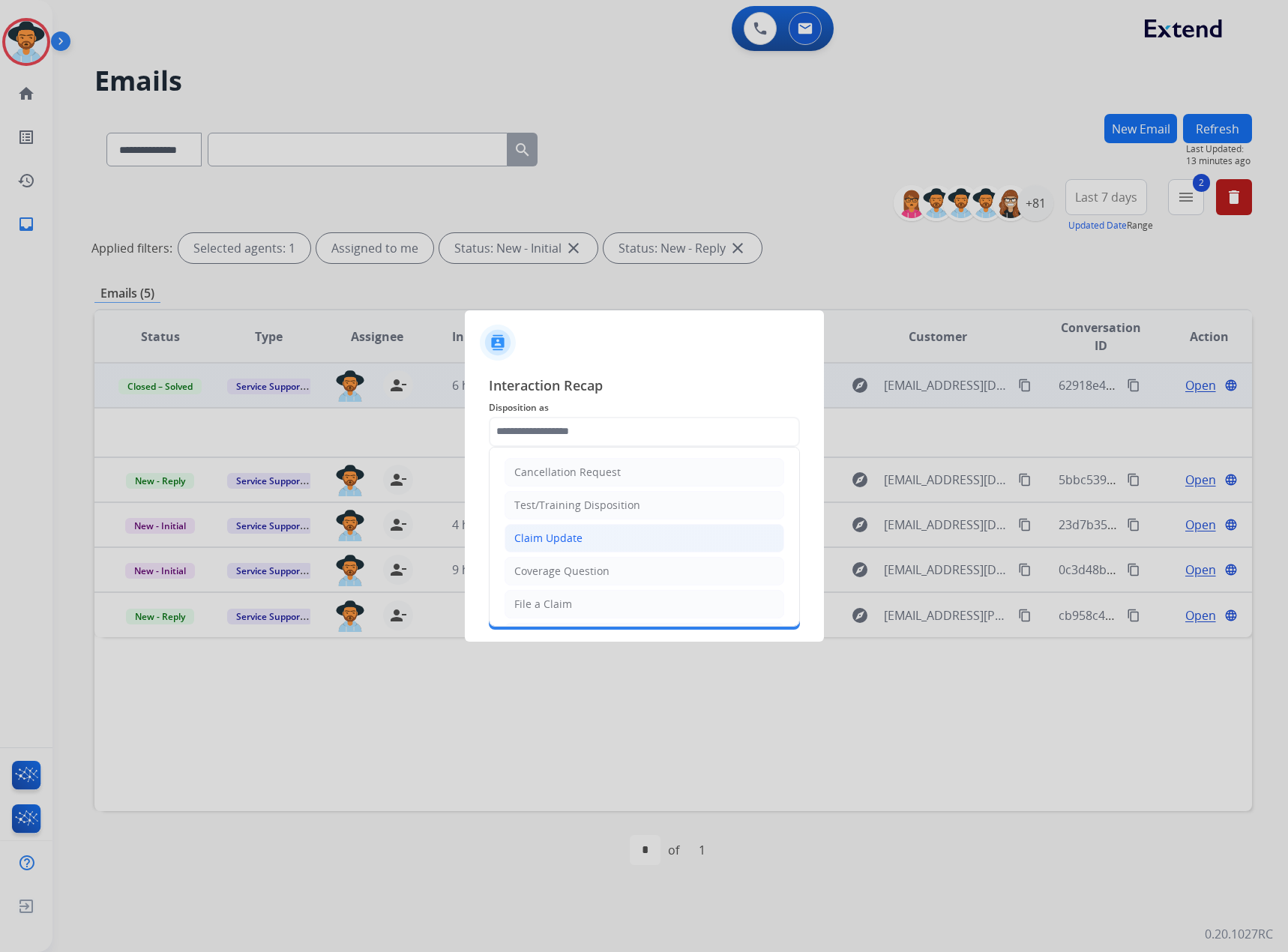
click at [562, 542] on div "Claim Update" at bounding box center [548, 538] width 68 height 15
type input "**********"
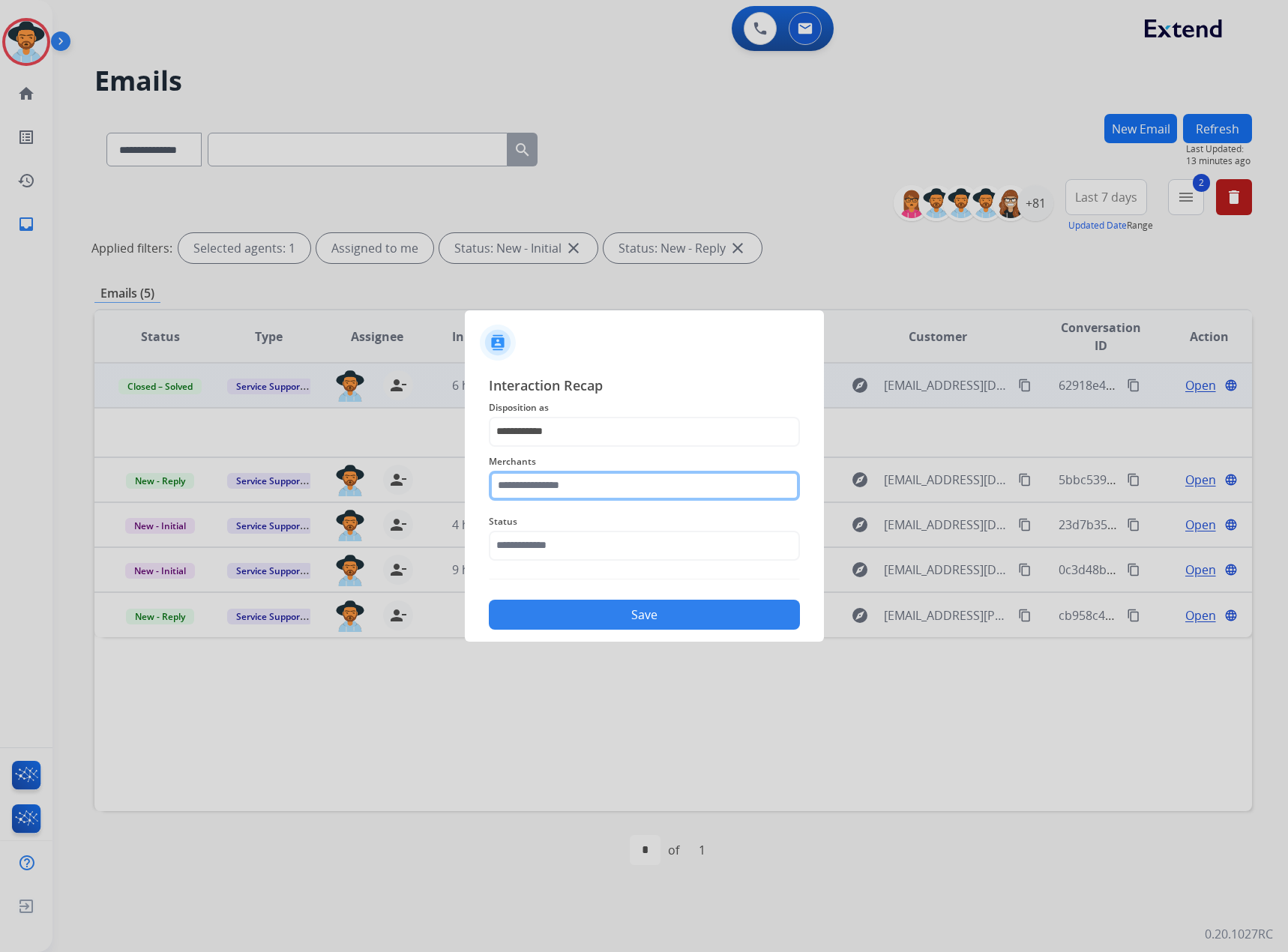
click at [562, 489] on input "text" at bounding box center [644, 486] width 311 height 30
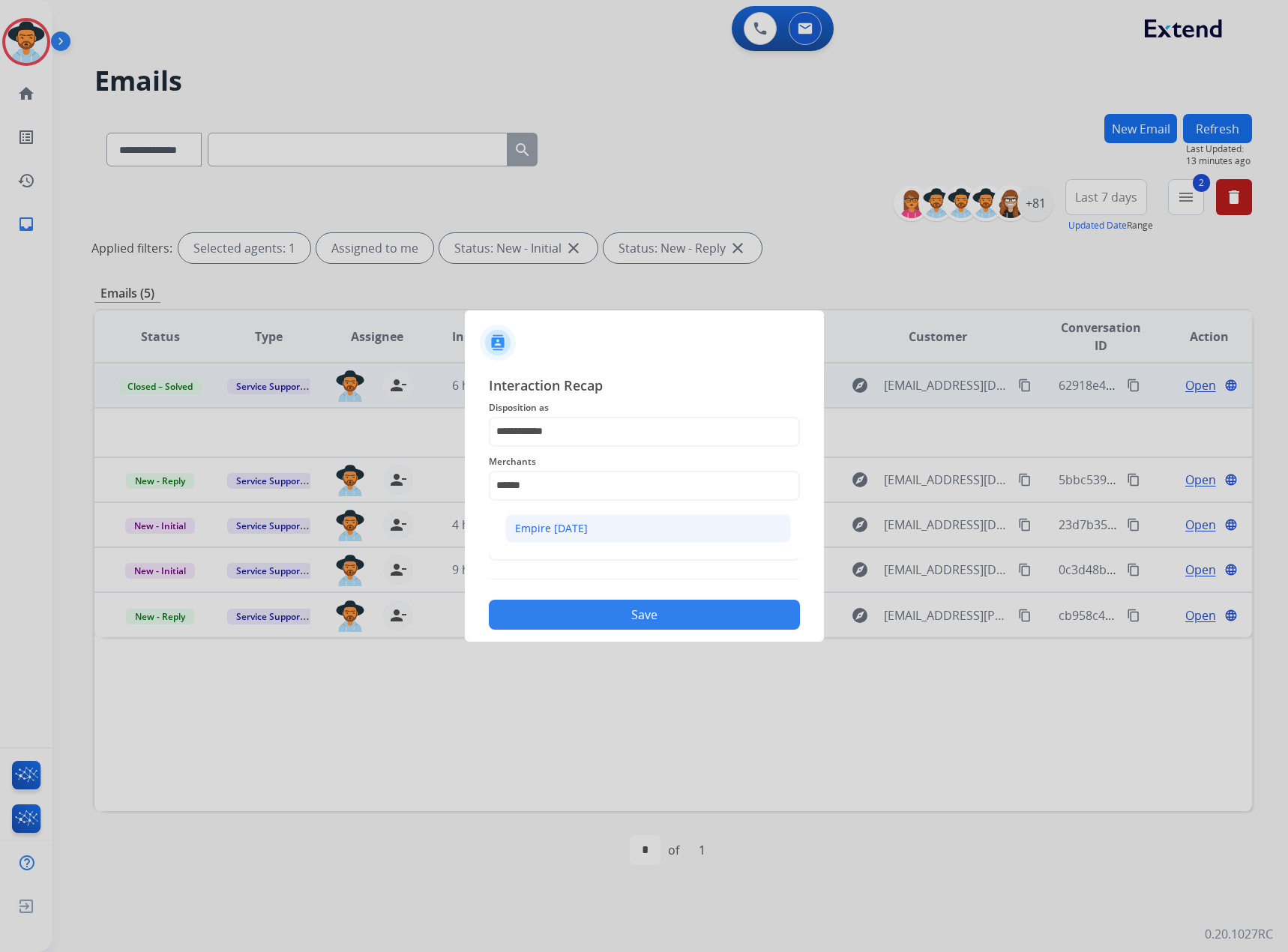
click at [561, 540] on li "Empire [DATE]" at bounding box center [648, 529] width 286 height 28
type input "**********"
click at [561, 545] on input "text" at bounding box center [644, 546] width 311 height 30
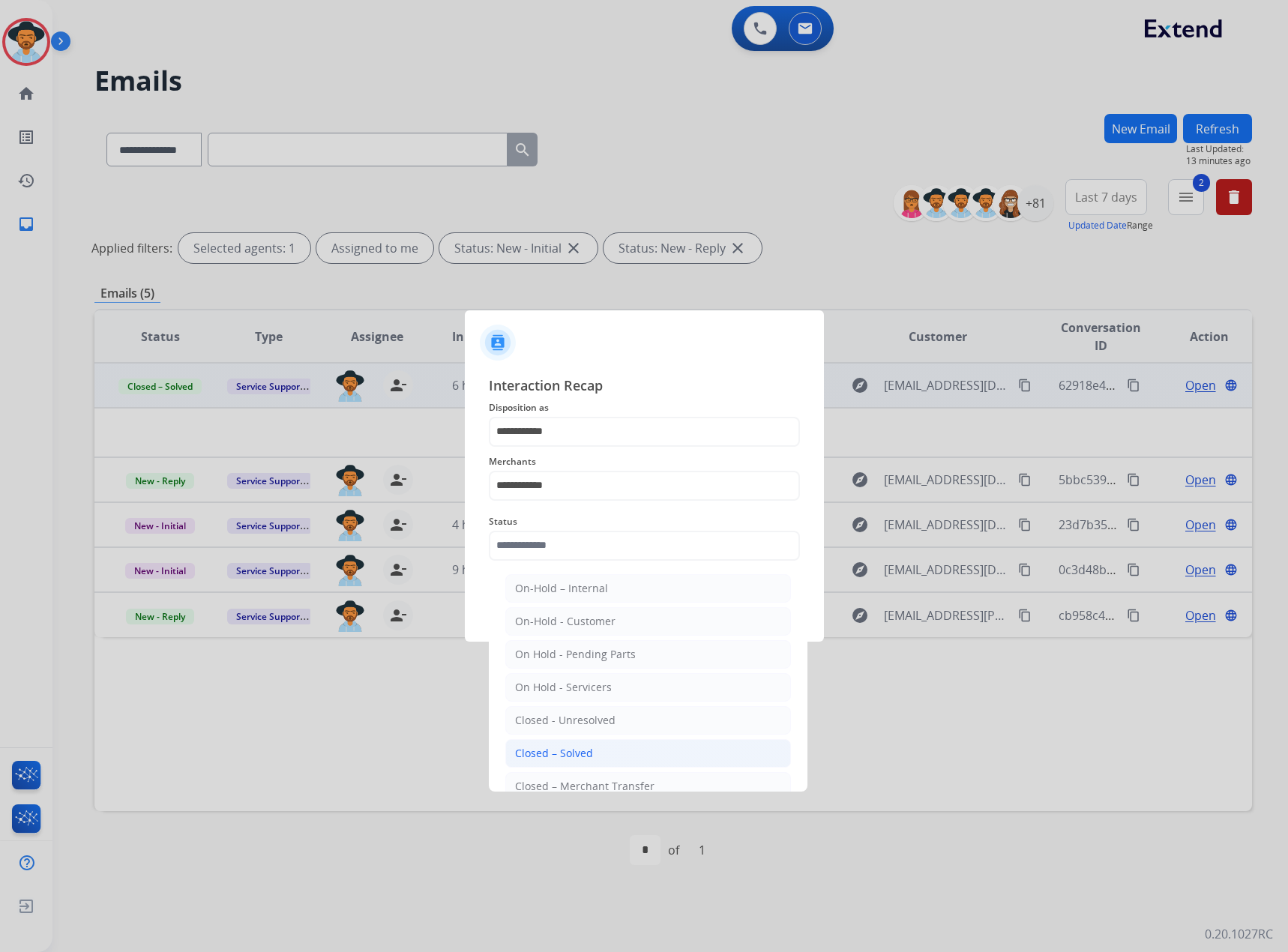
click at [588, 751] on div "Closed – Solved" at bounding box center [554, 753] width 78 height 15
type input "**********"
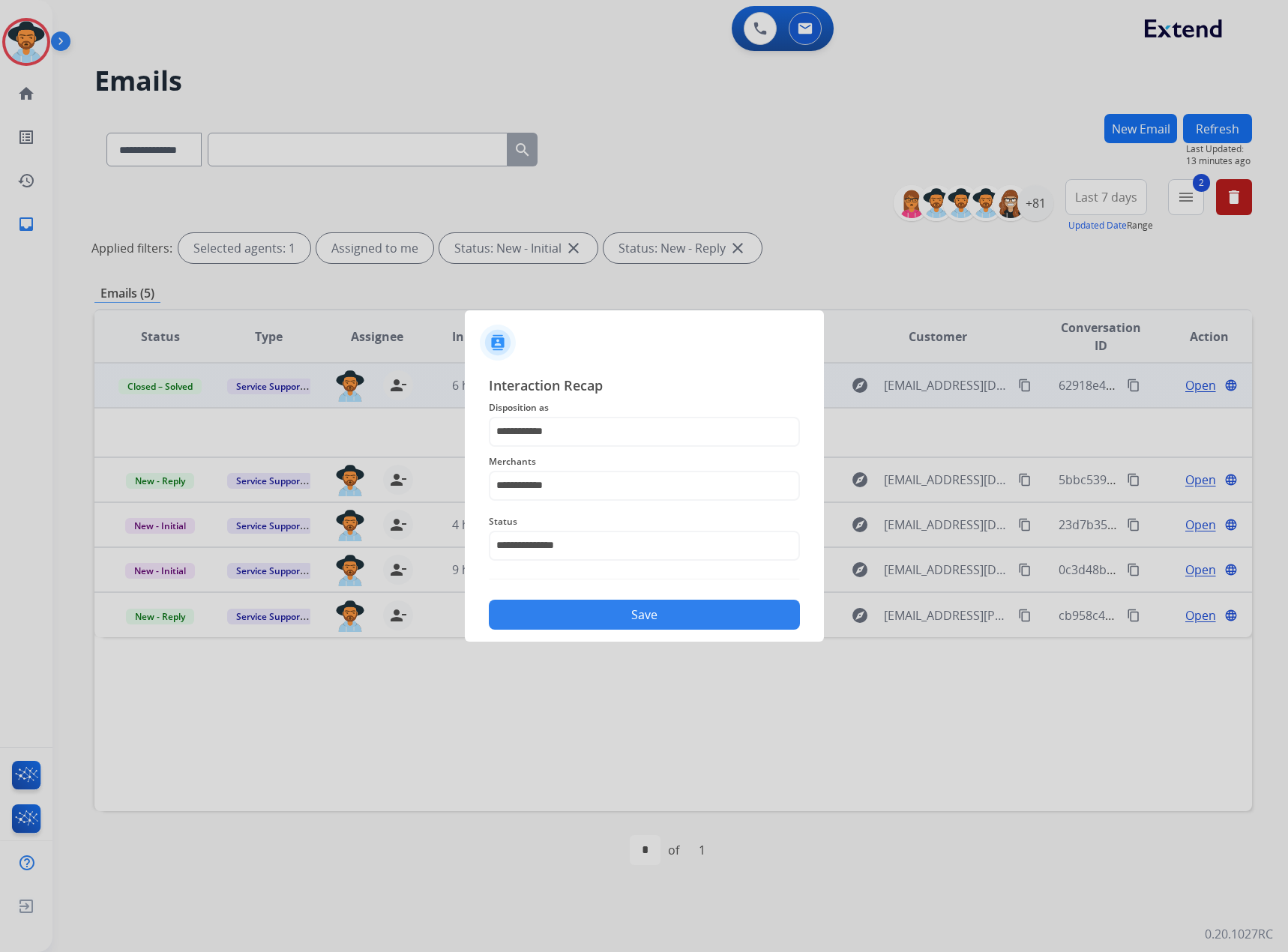
click at [609, 644] on div at bounding box center [644, 476] width 1288 height 952
click at [616, 619] on button "Save" at bounding box center [644, 615] width 311 height 30
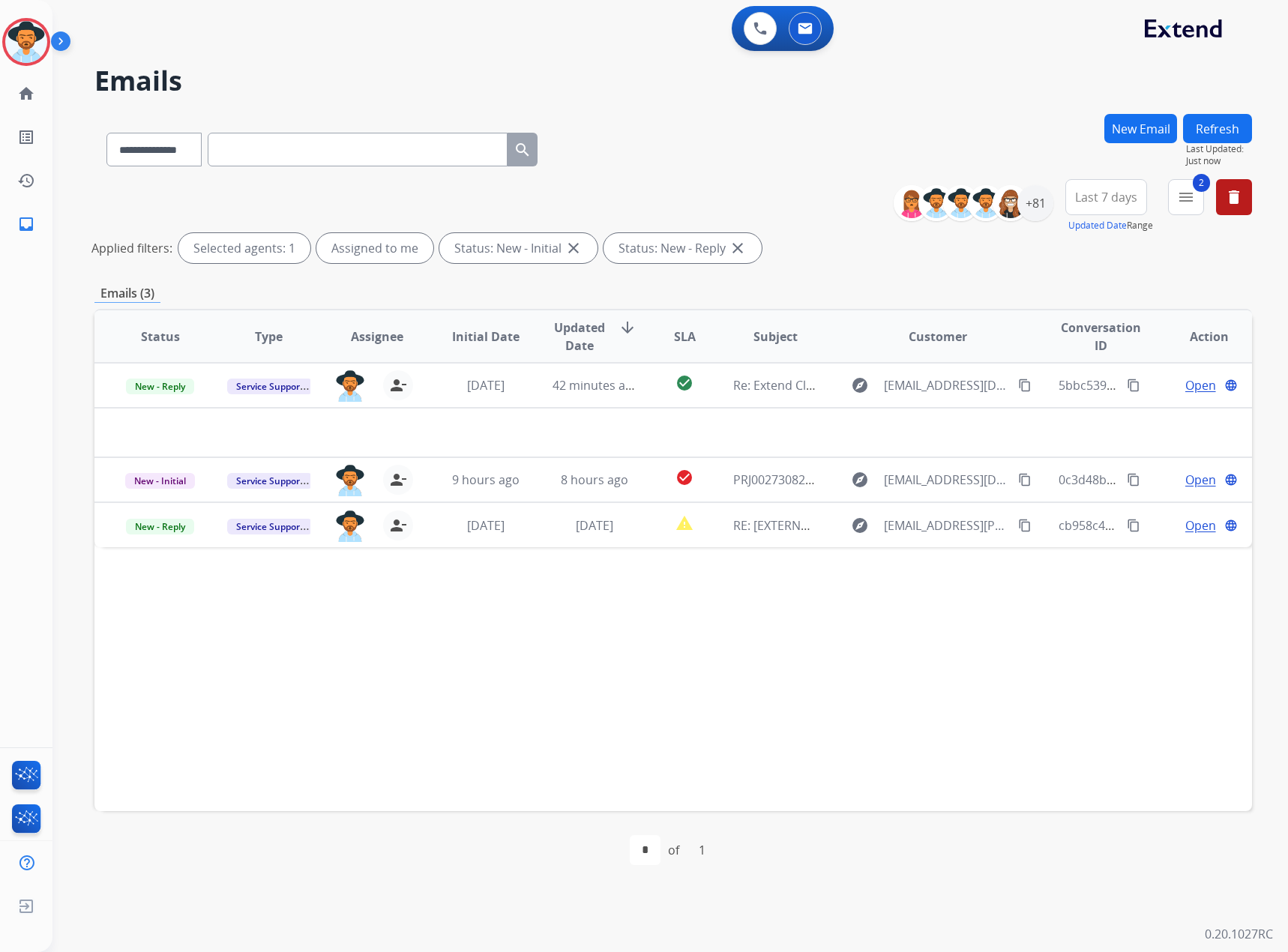
click at [1213, 132] on button "Refresh" at bounding box center [1218, 128] width 69 height 29
click at [1227, 127] on button "Refresh" at bounding box center [1218, 128] width 69 height 29
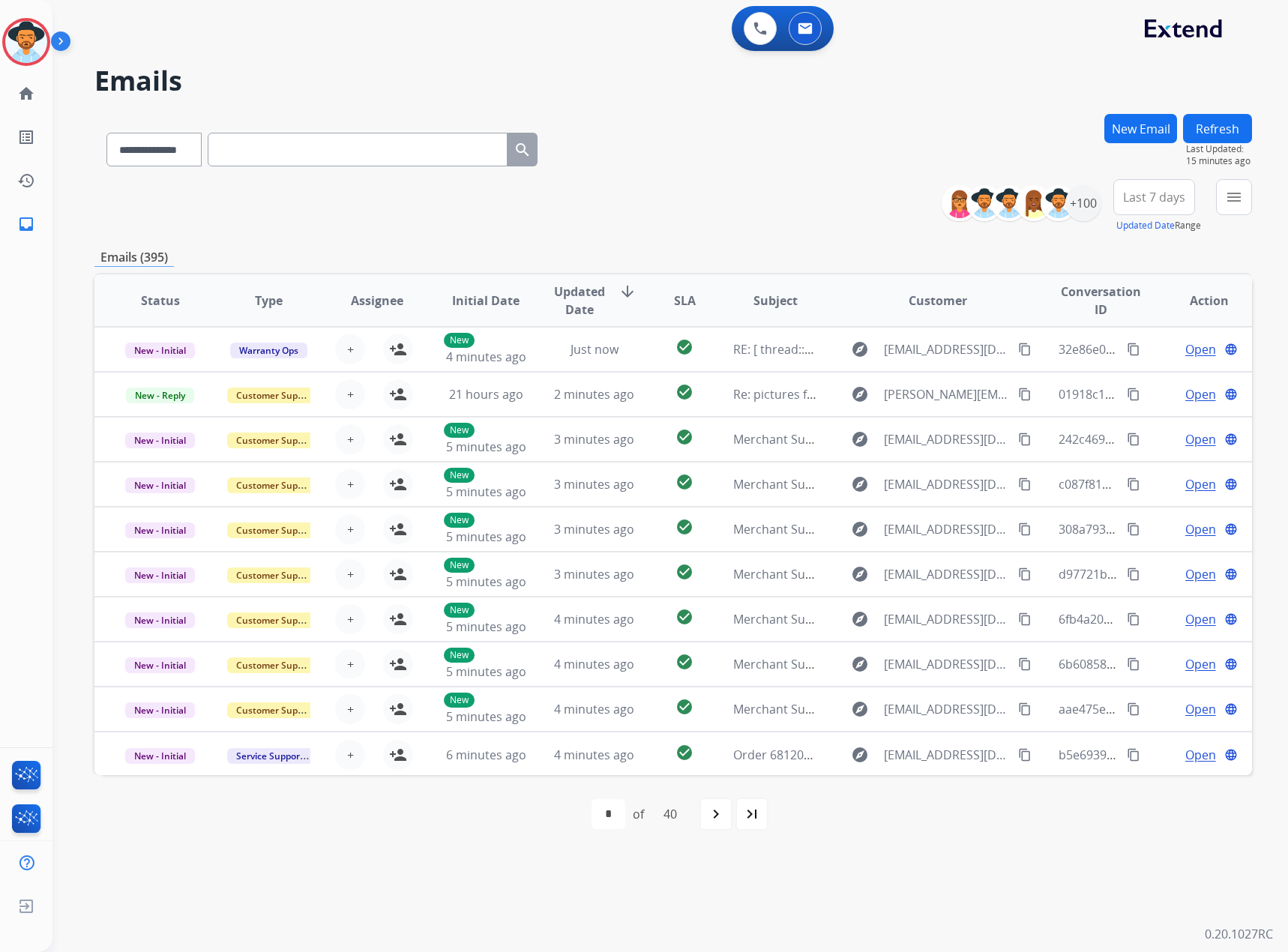
click at [365, 146] on input "text" at bounding box center [358, 149] width 300 height 34
click at [157, 146] on select "**********" at bounding box center [153, 149] width 94 height 34
select select "**********"
click at [106, 132] on select "**********" at bounding box center [153, 149] width 94 height 34
click at [297, 143] on input "text" at bounding box center [358, 149] width 300 height 34
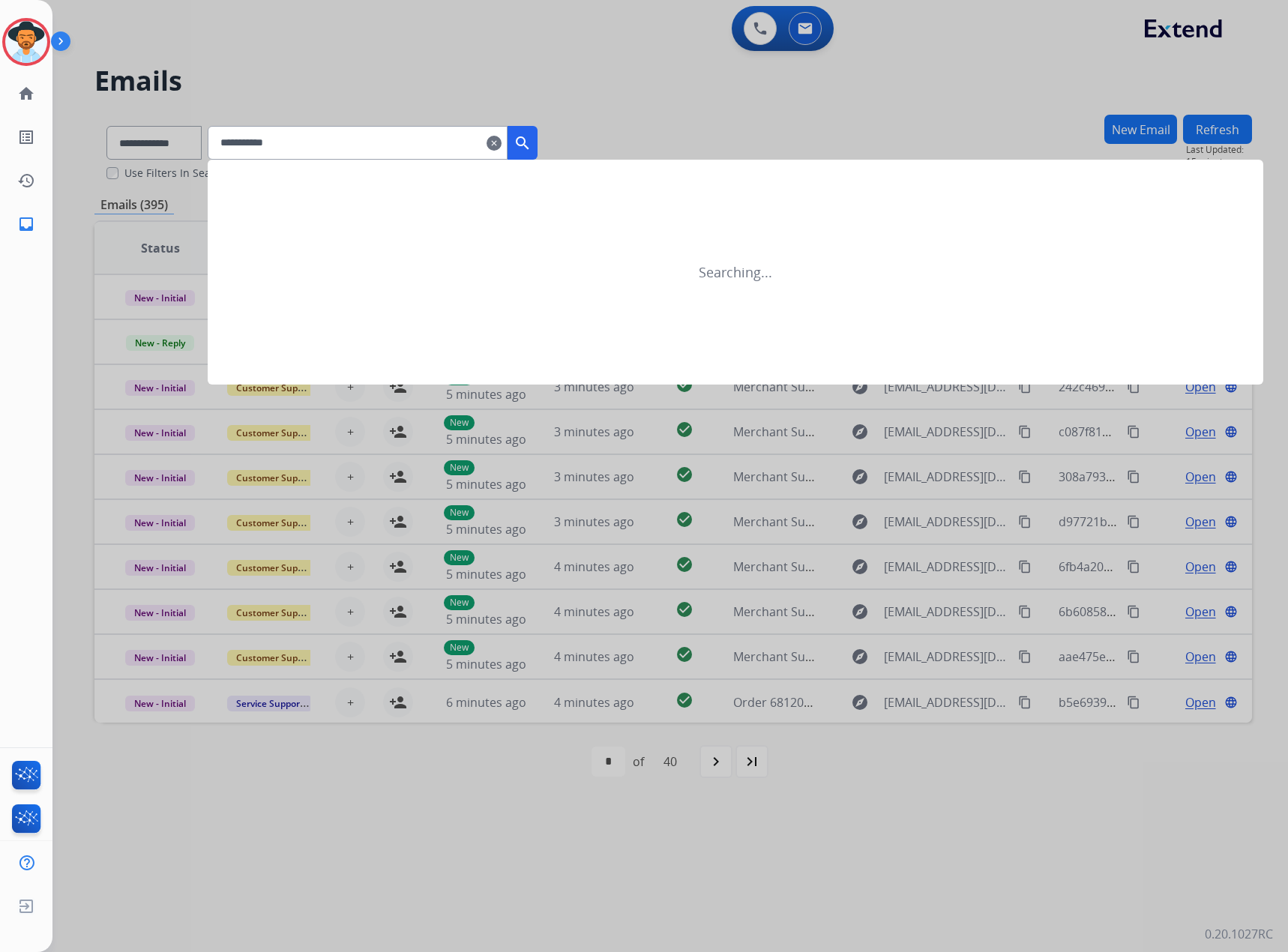
type input "**********"
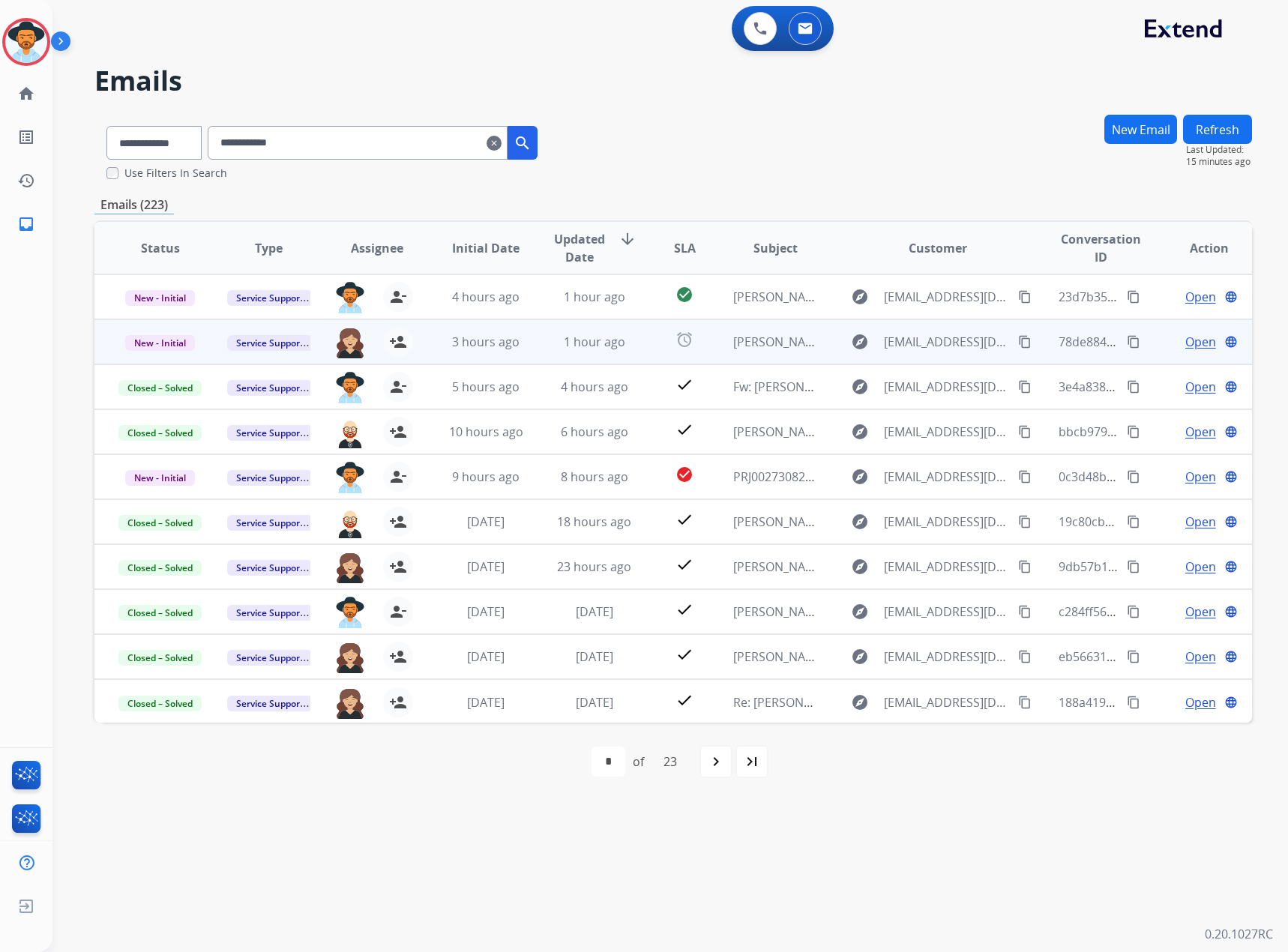
click at [1185, 342] on span "Open" at bounding box center [1200, 341] width 31 height 18
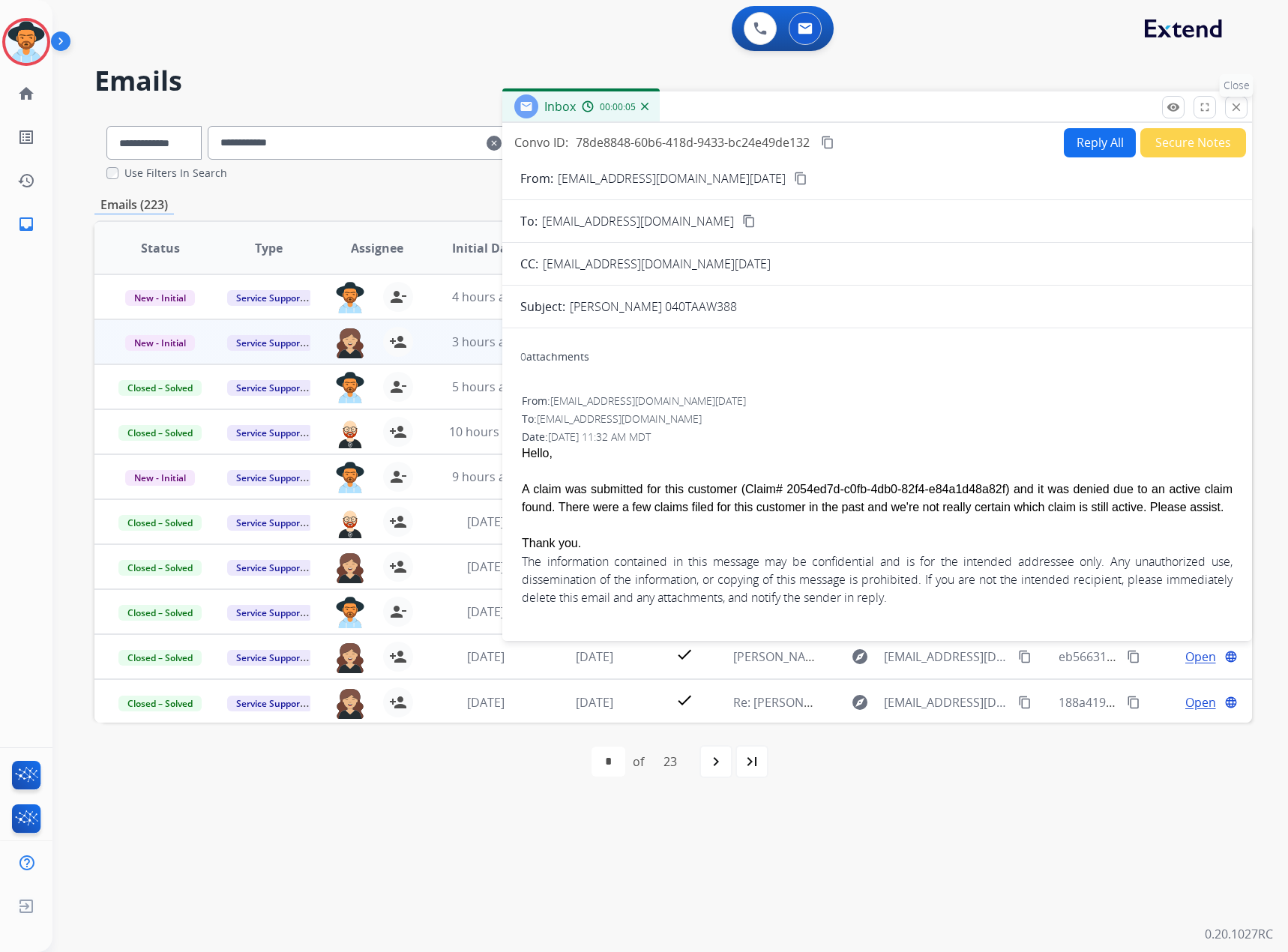
click at [1240, 114] on button "close Close" at bounding box center [1236, 107] width 23 height 23
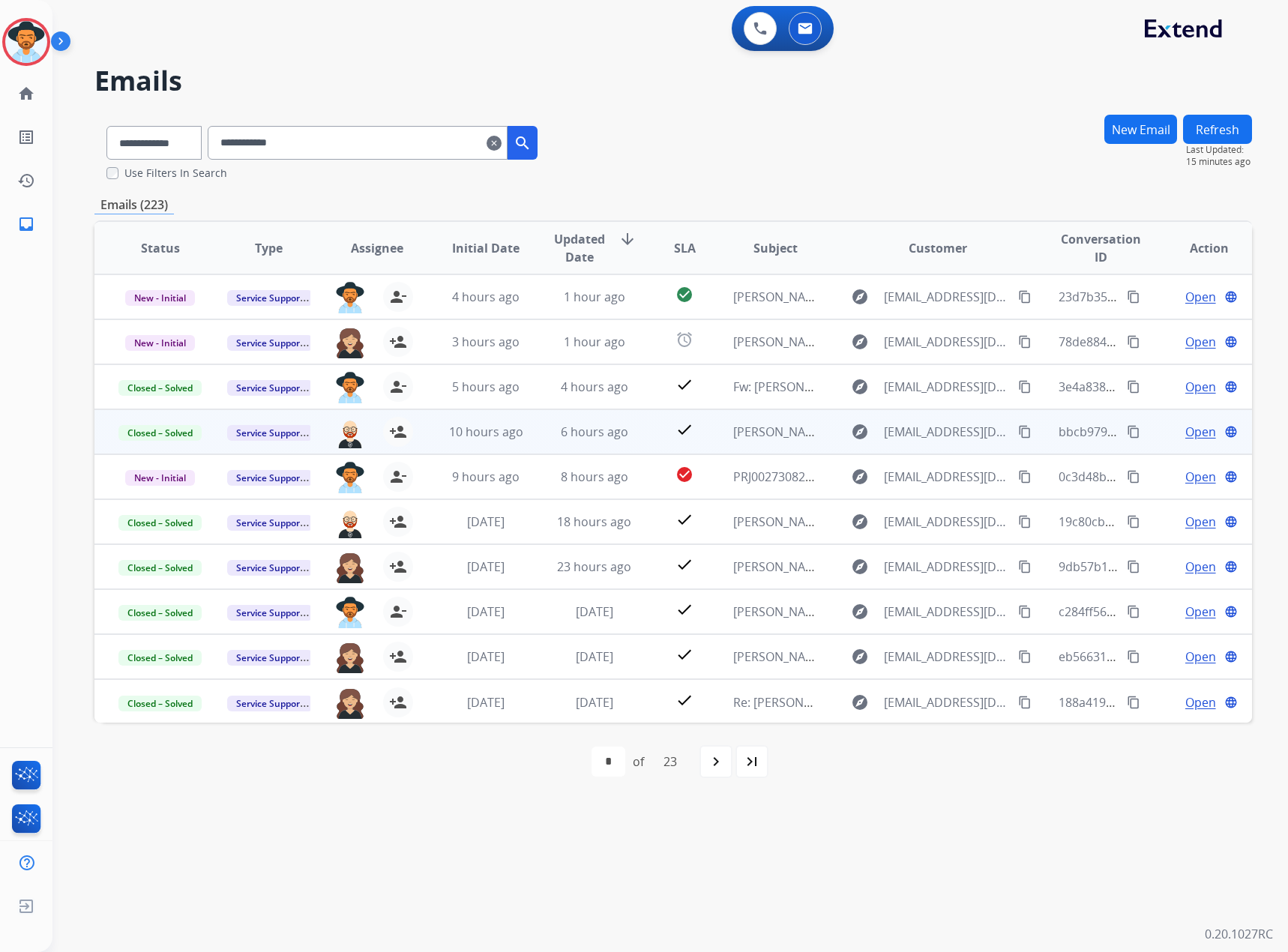
click at [1191, 428] on span "Open" at bounding box center [1200, 432] width 31 height 18
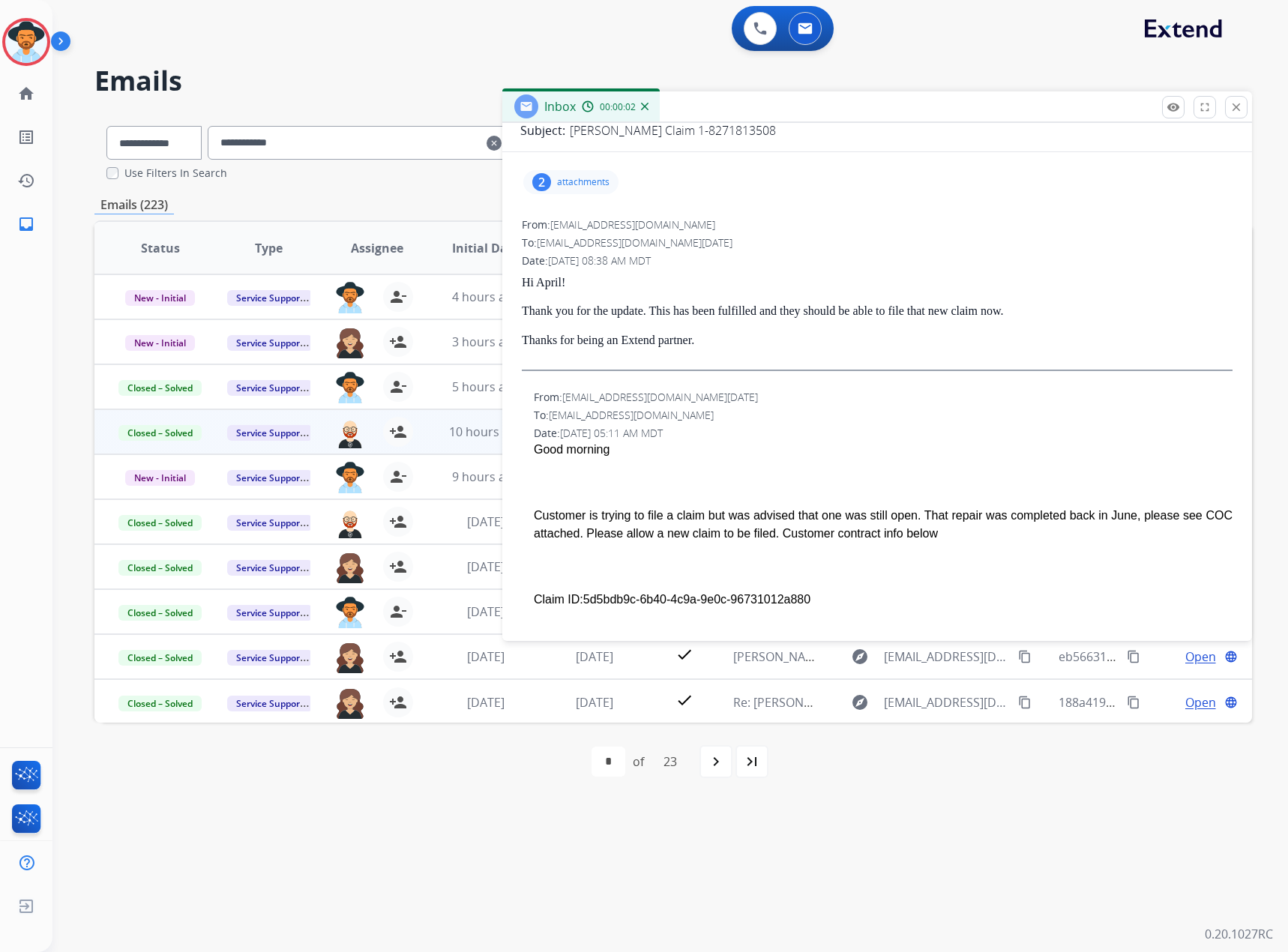
scroll to position [225, 0]
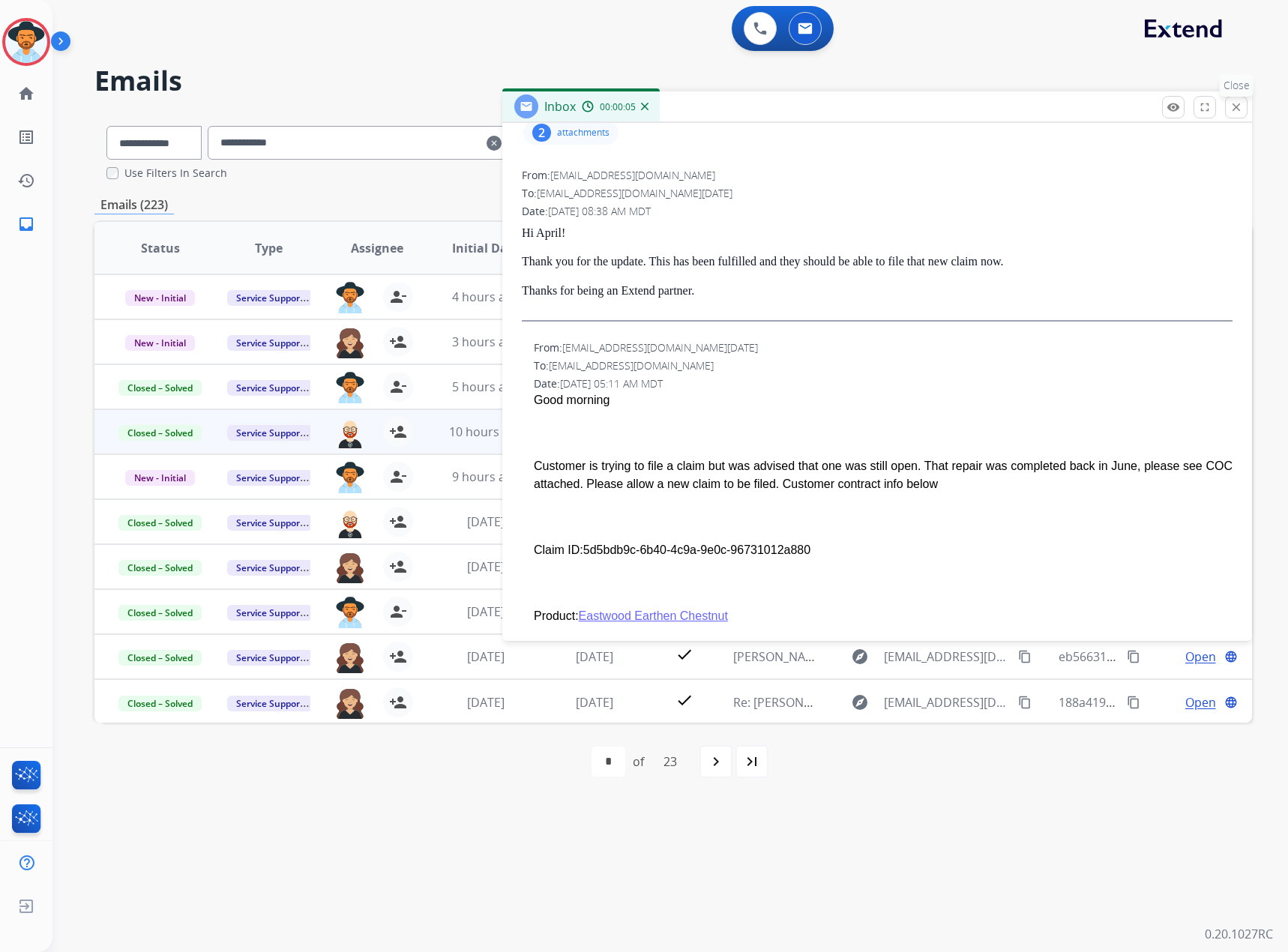
click at [1230, 103] on mat-icon "close" at bounding box center [1236, 107] width 13 height 13
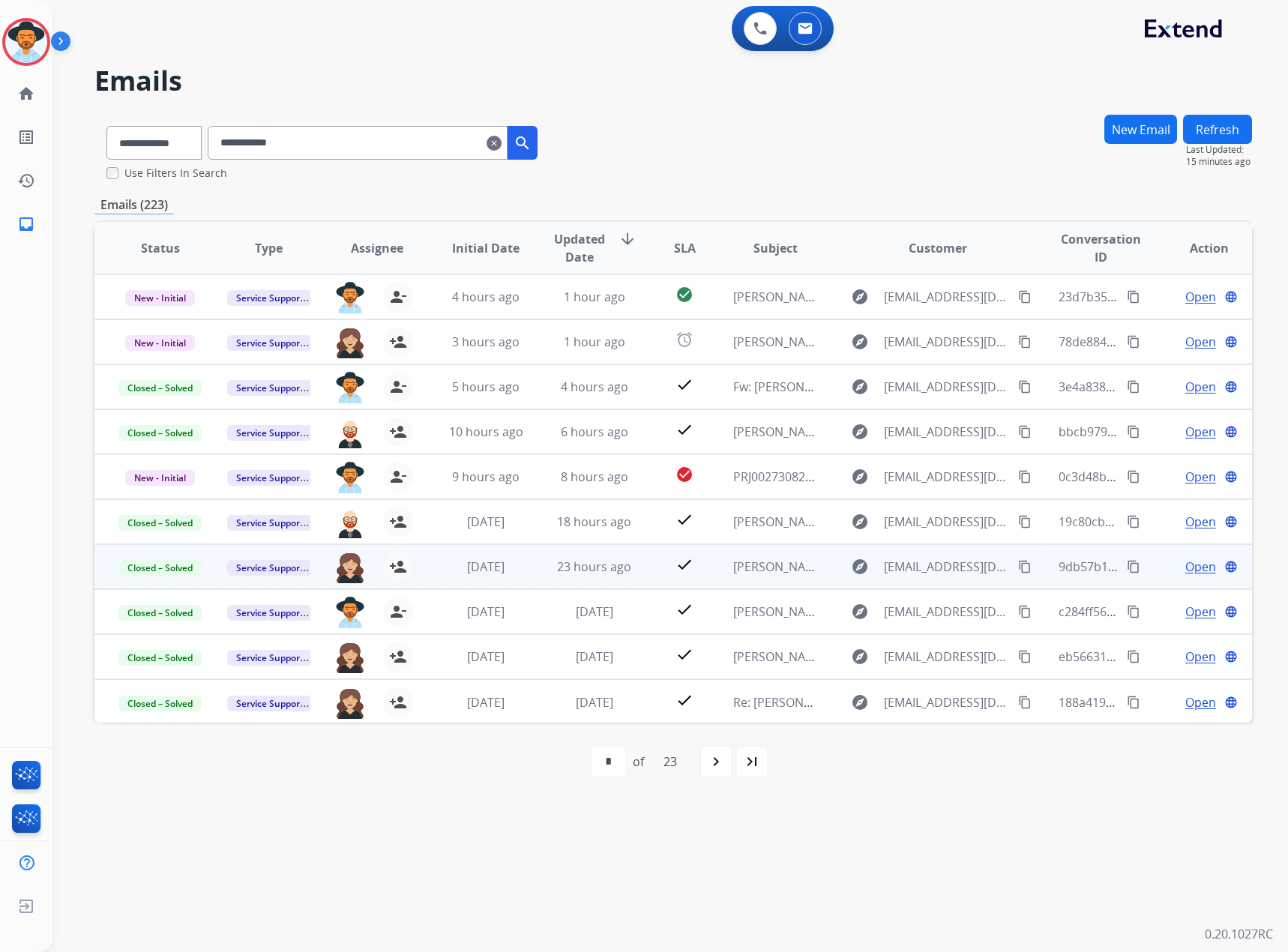
click at [1193, 572] on span "Open" at bounding box center [1200, 567] width 31 height 18
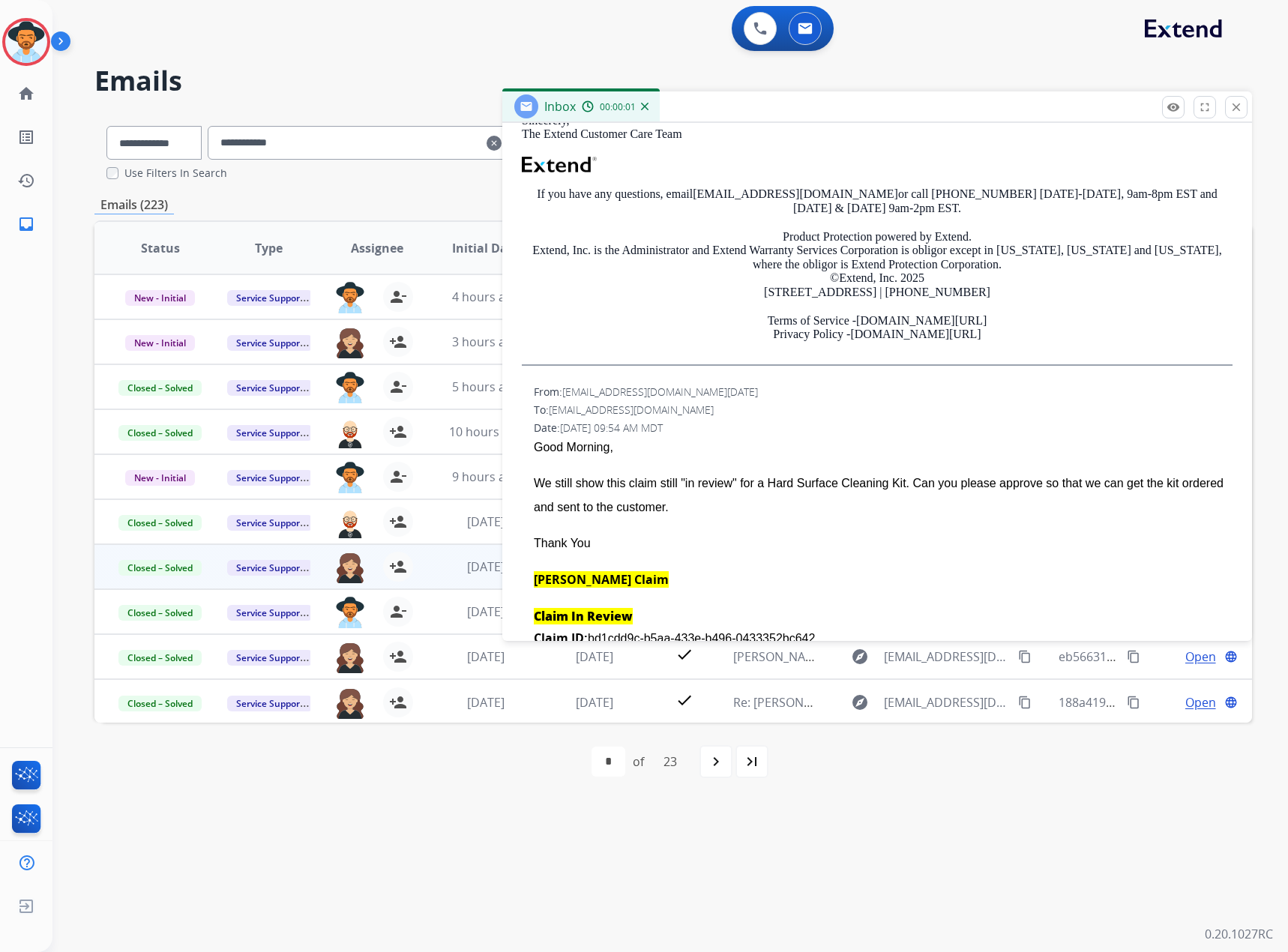
scroll to position [450, 0]
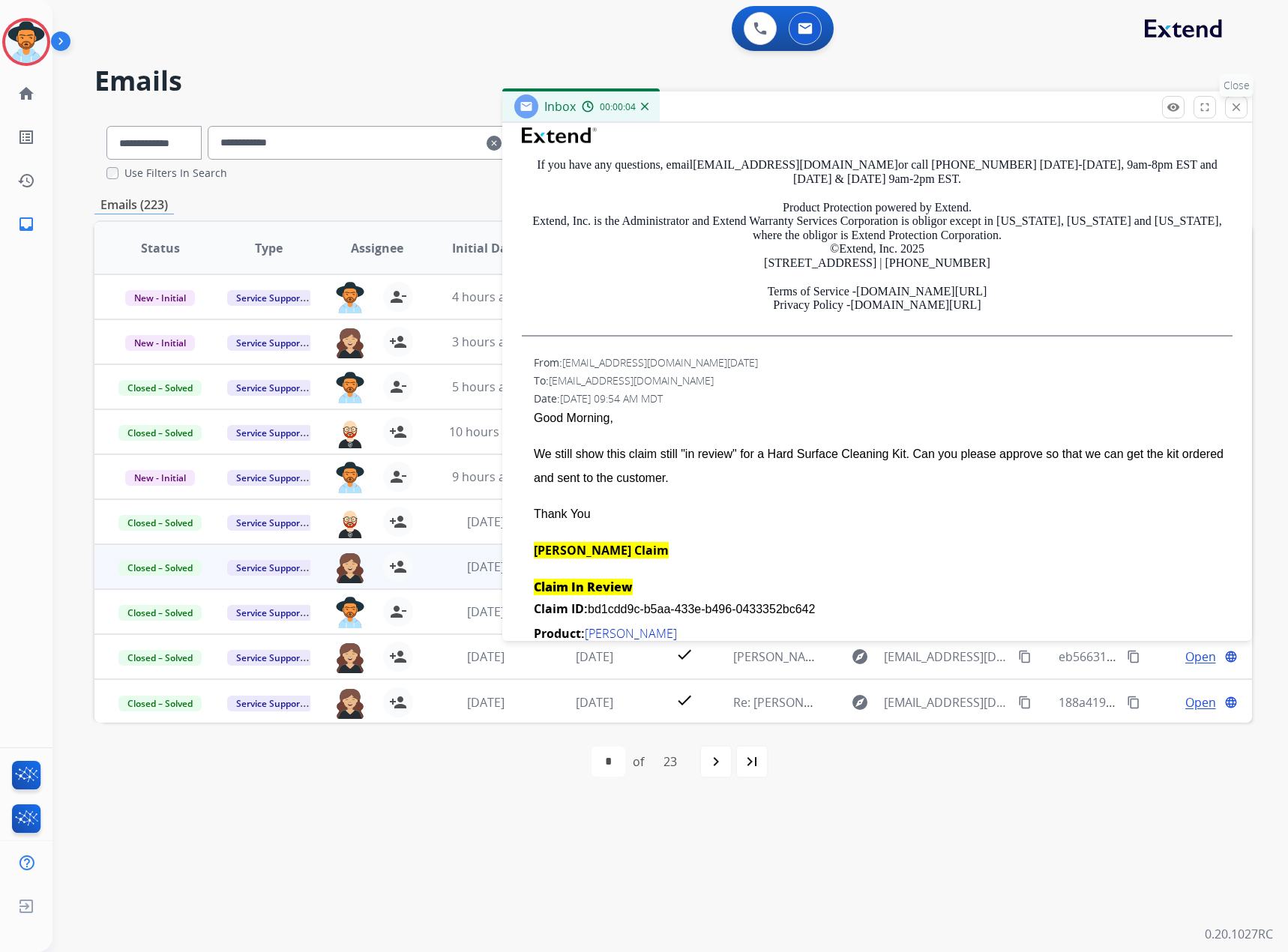
click at [1229, 106] on button "close Close" at bounding box center [1236, 107] width 23 height 23
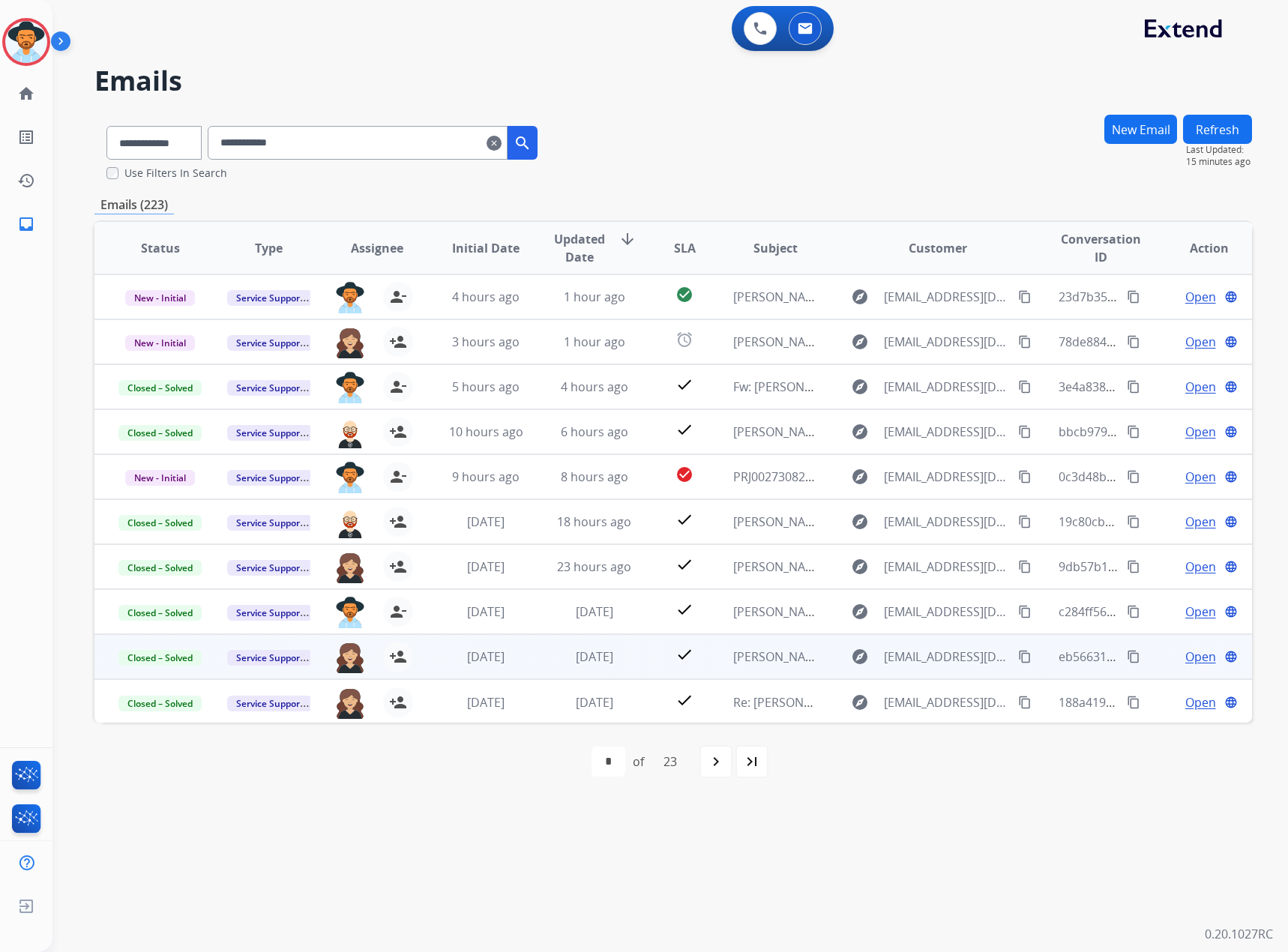
click at [1185, 653] on span "Open" at bounding box center [1200, 656] width 31 height 18
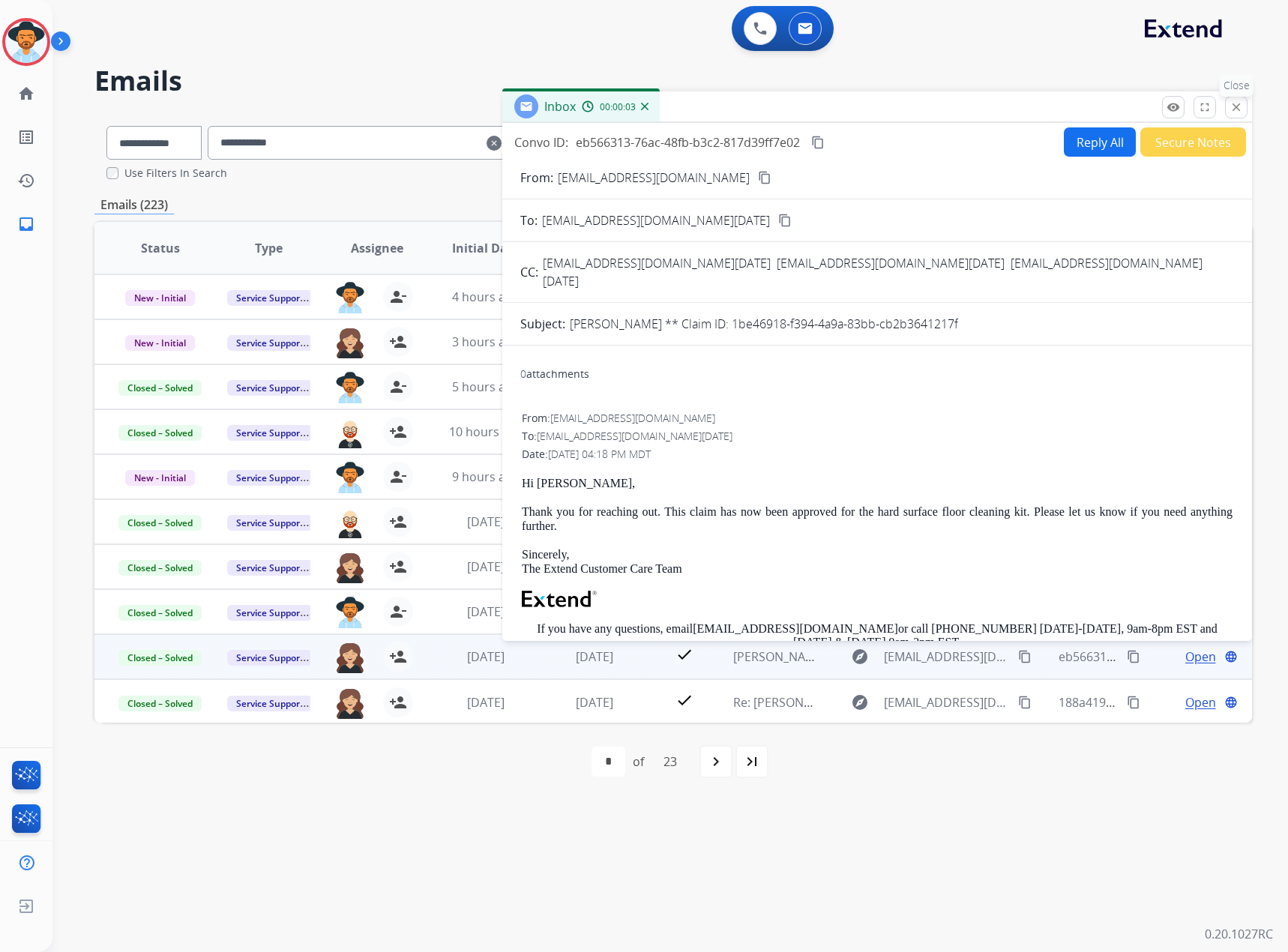
click at [1226, 104] on button "close Close" at bounding box center [1236, 107] width 23 height 23
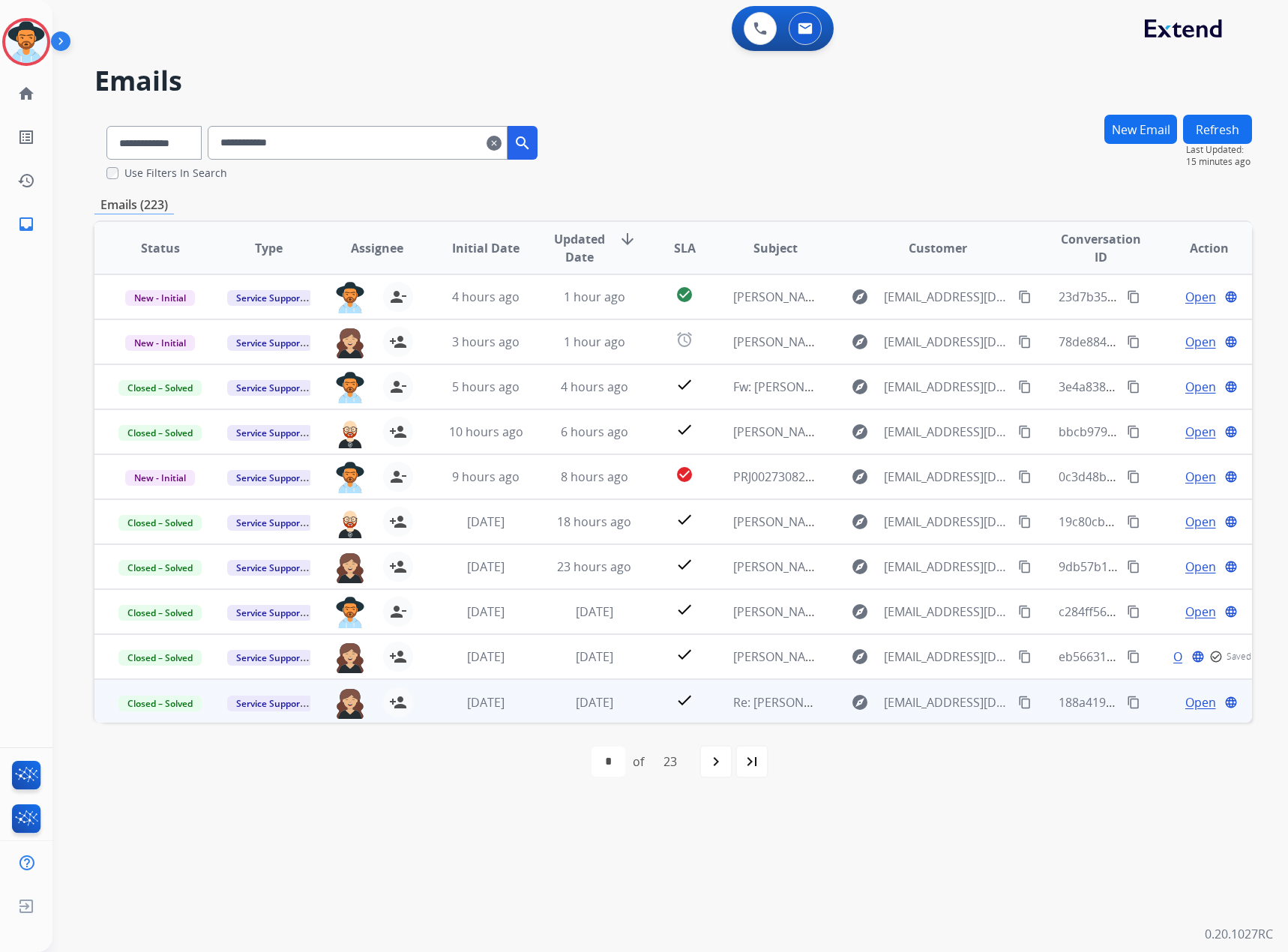
click at [1185, 697] on span "Open" at bounding box center [1200, 702] width 31 height 18
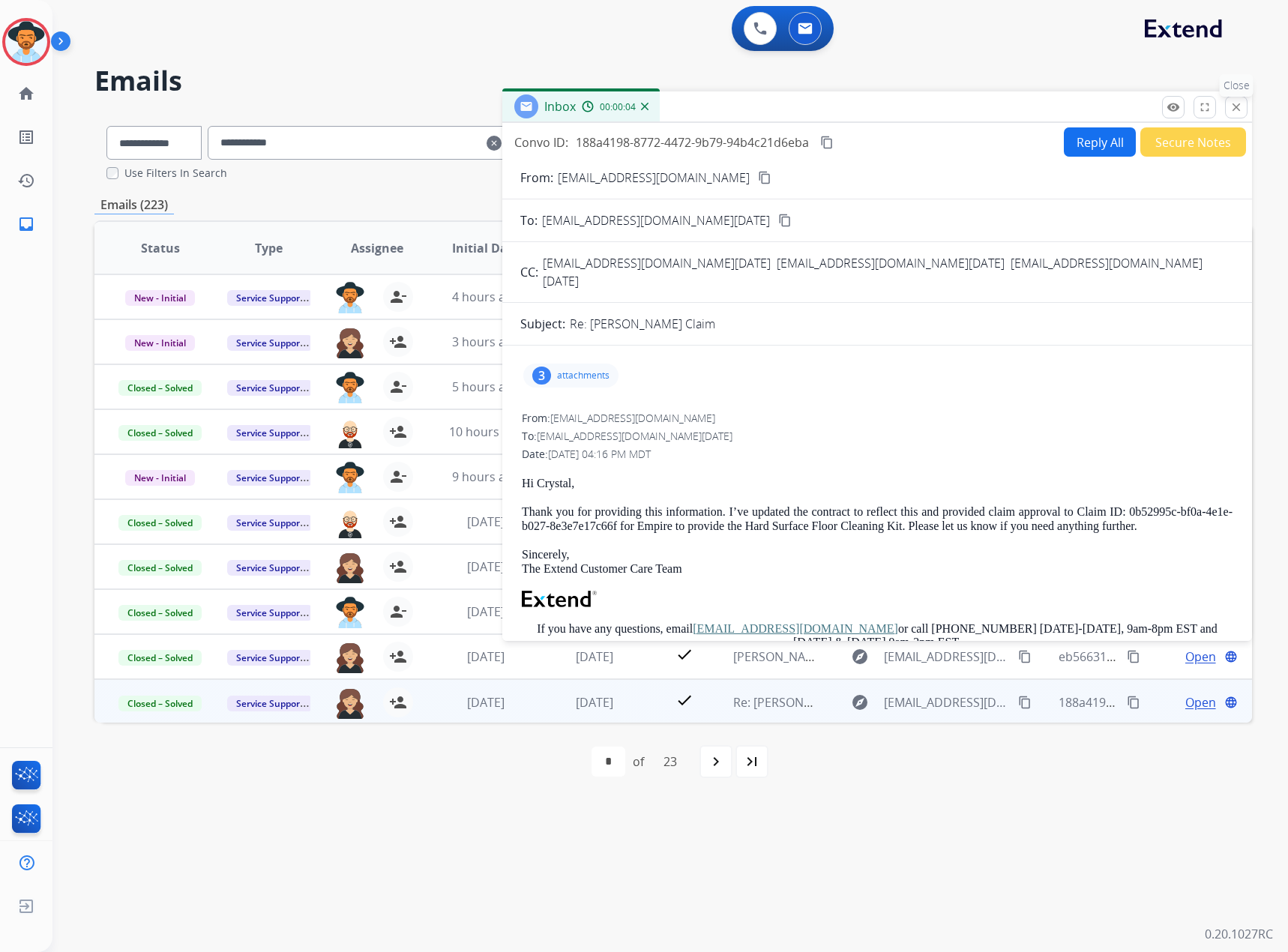
click at [1239, 106] on mat-icon "close" at bounding box center [1236, 107] width 13 height 13
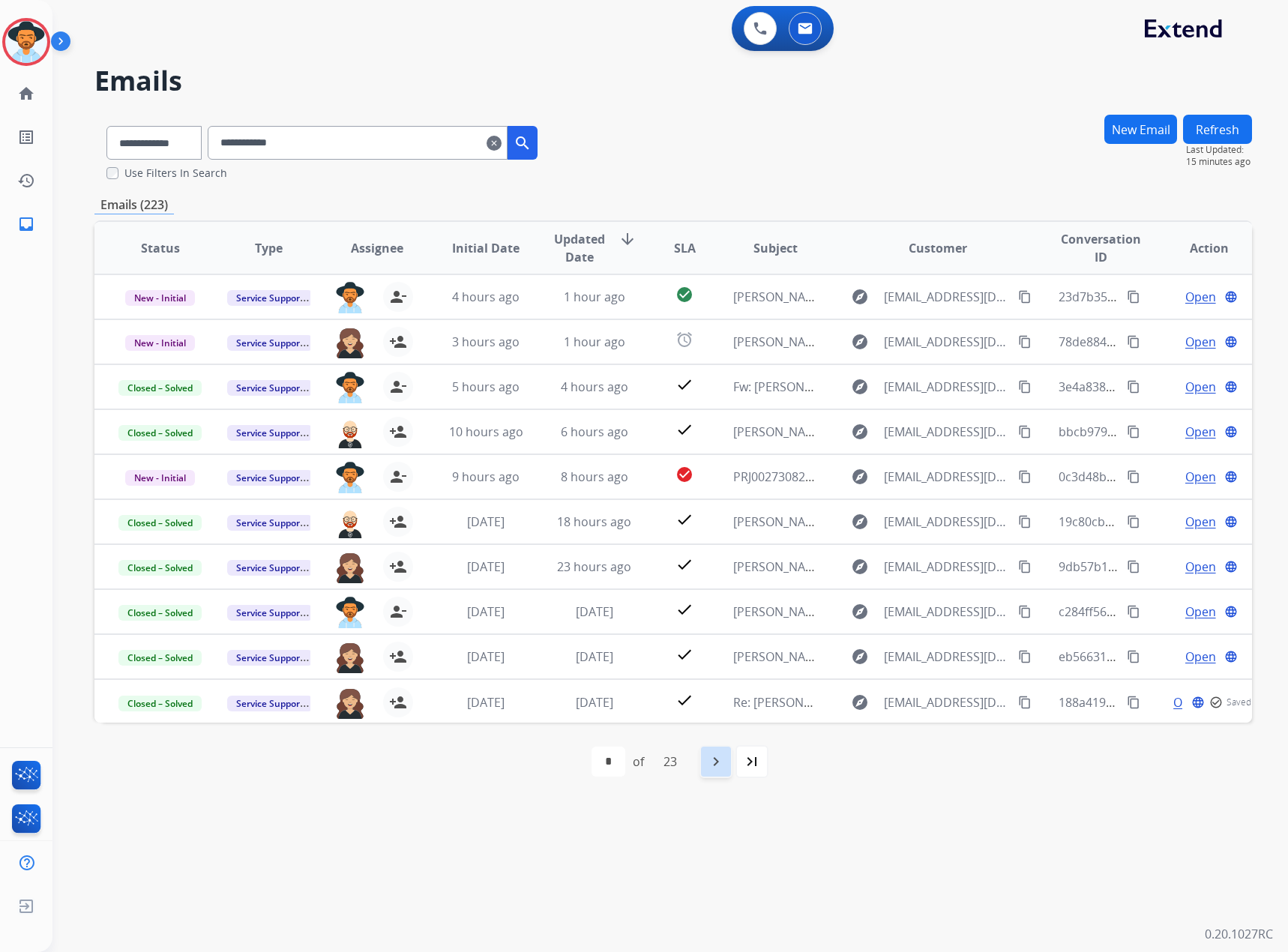
click at [725, 763] on mat-icon "navigate_next" at bounding box center [716, 761] width 18 height 18
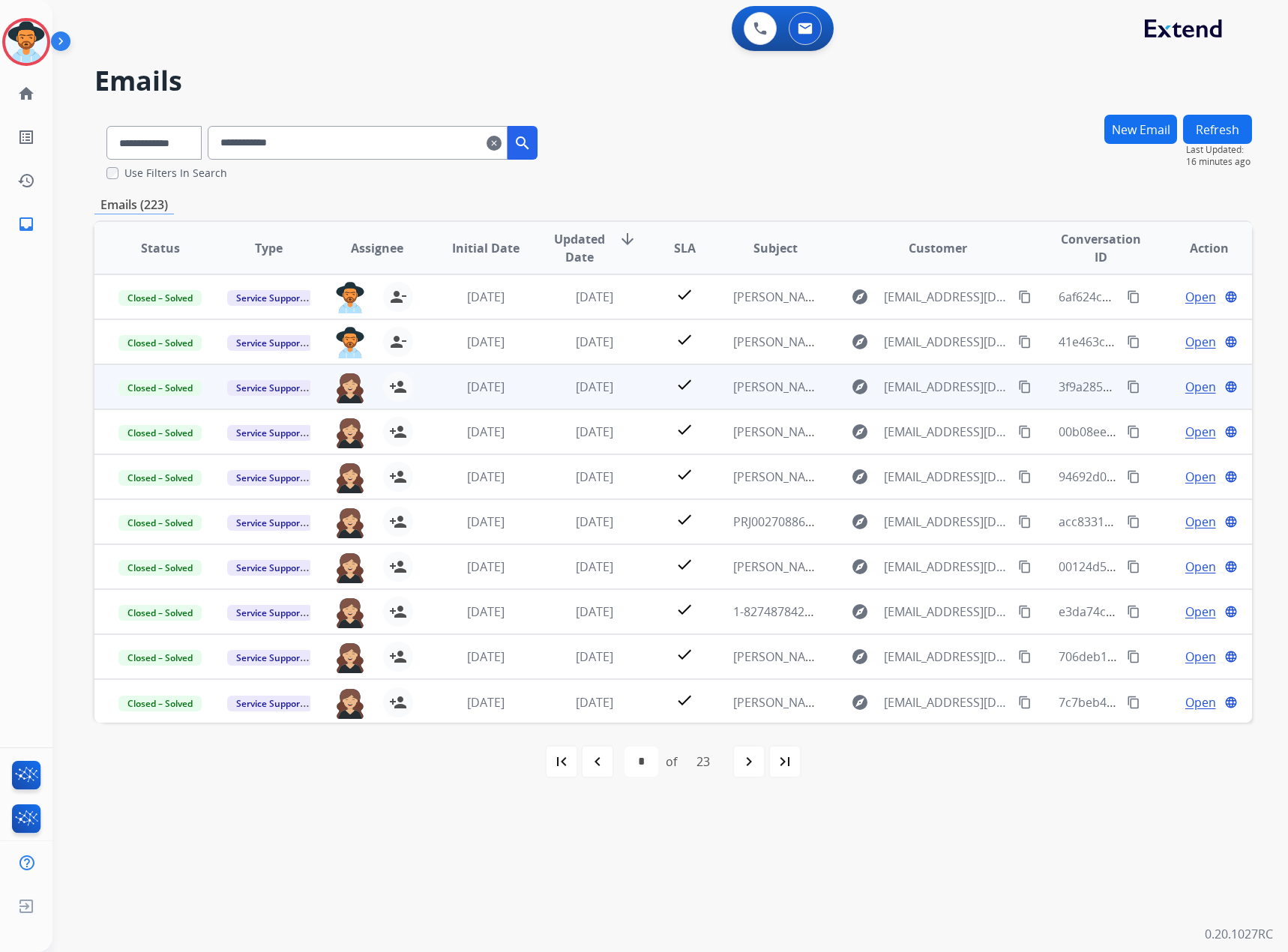
click at [1192, 388] on span "Open" at bounding box center [1200, 386] width 31 height 18
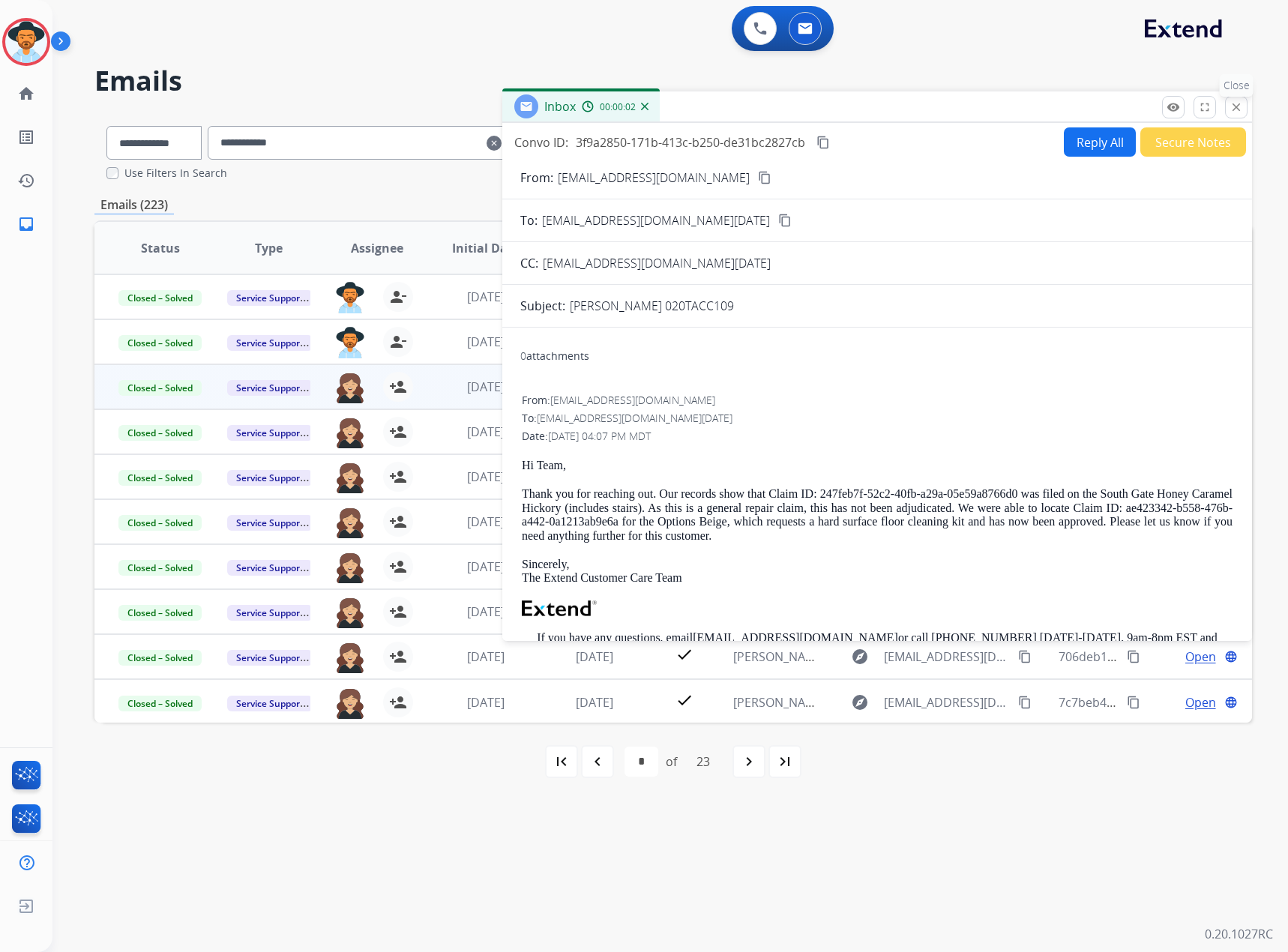
click at [1233, 105] on mat-icon "close" at bounding box center [1236, 107] width 13 height 13
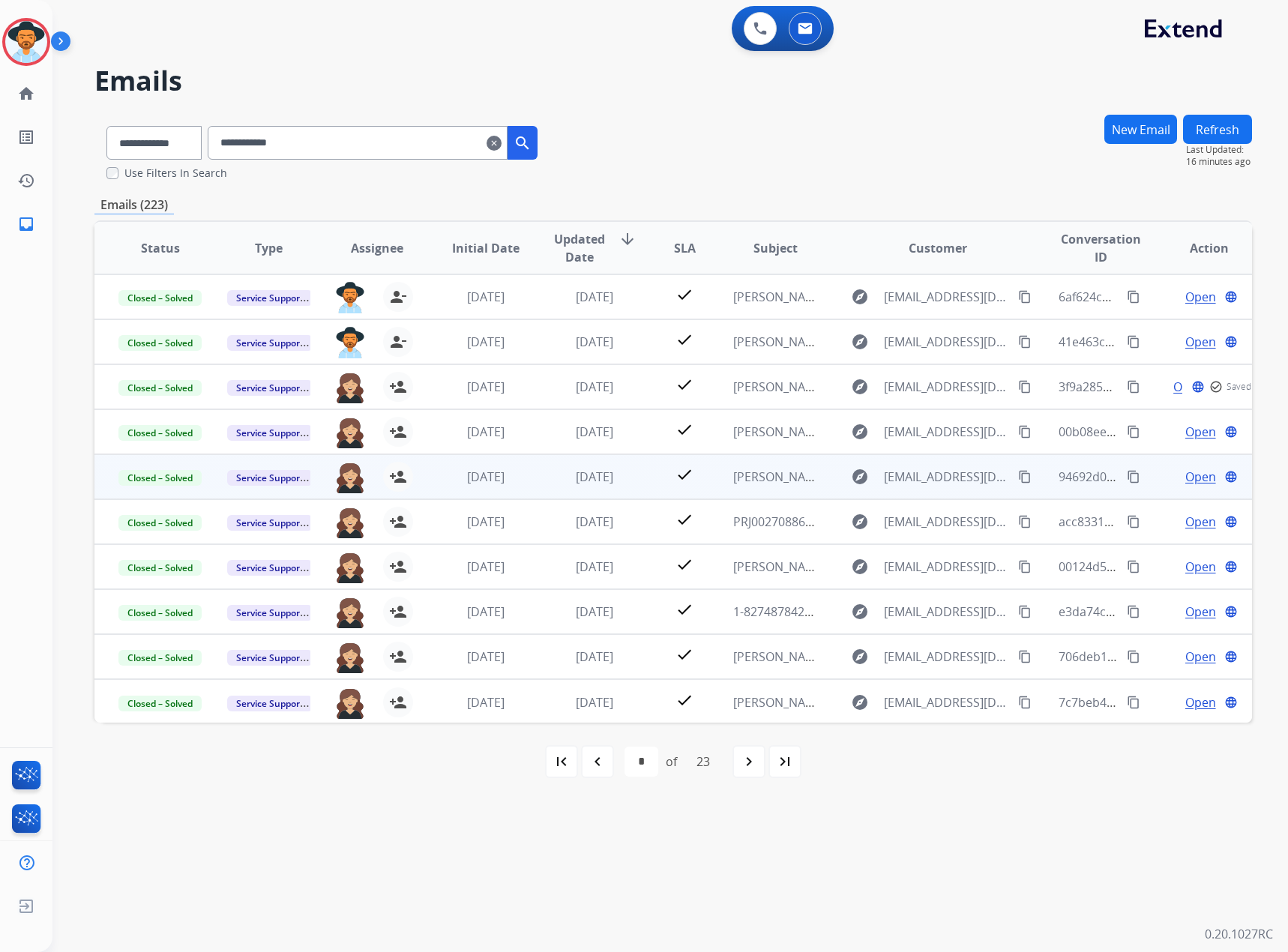
click at [1187, 481] on span "Open" at bounding box center [1200, 476] width 31 height 18
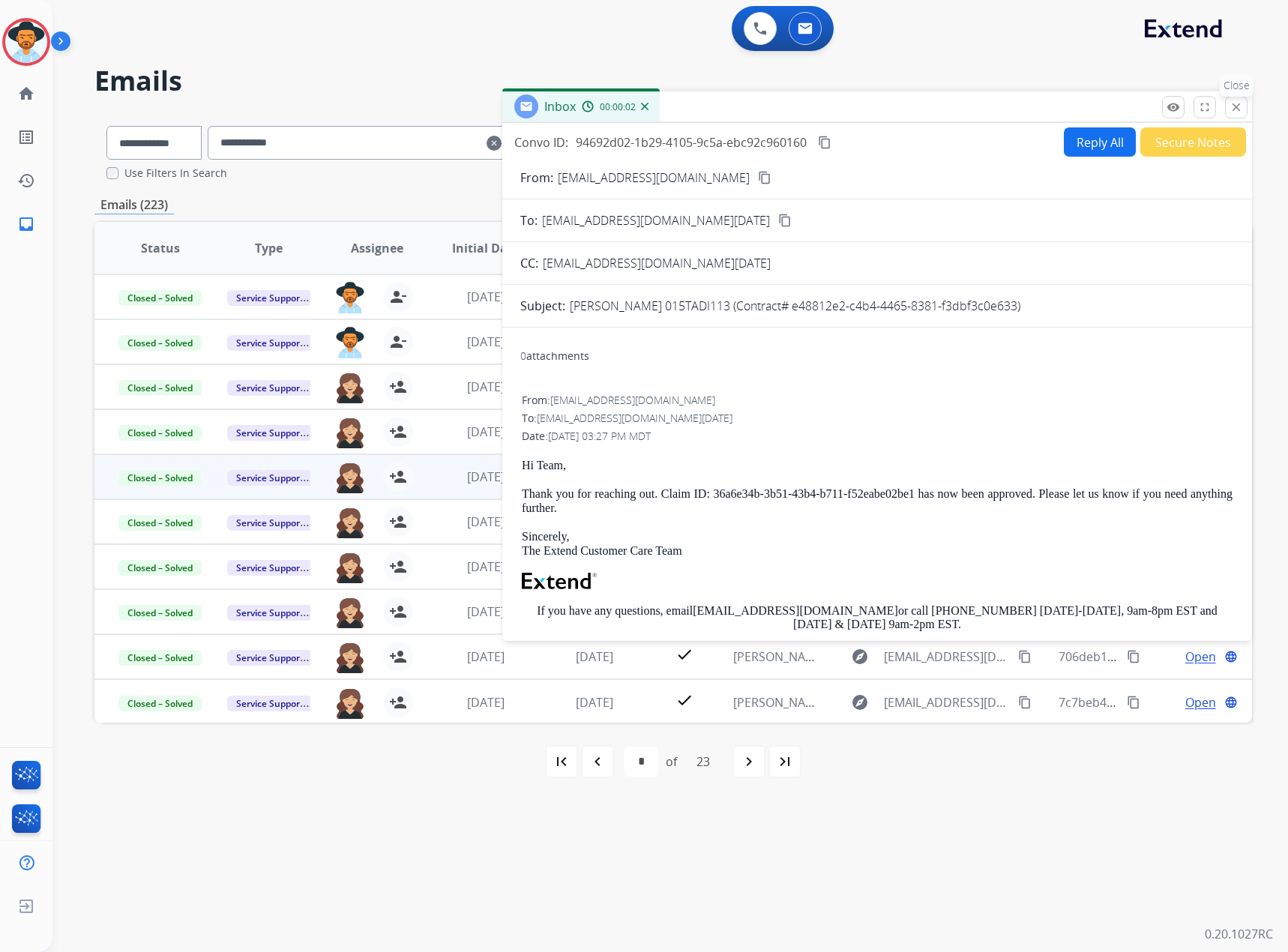
click at [1236, 112] on mat-icon "close" at bounding box center [1236, 107] width 13 height 13
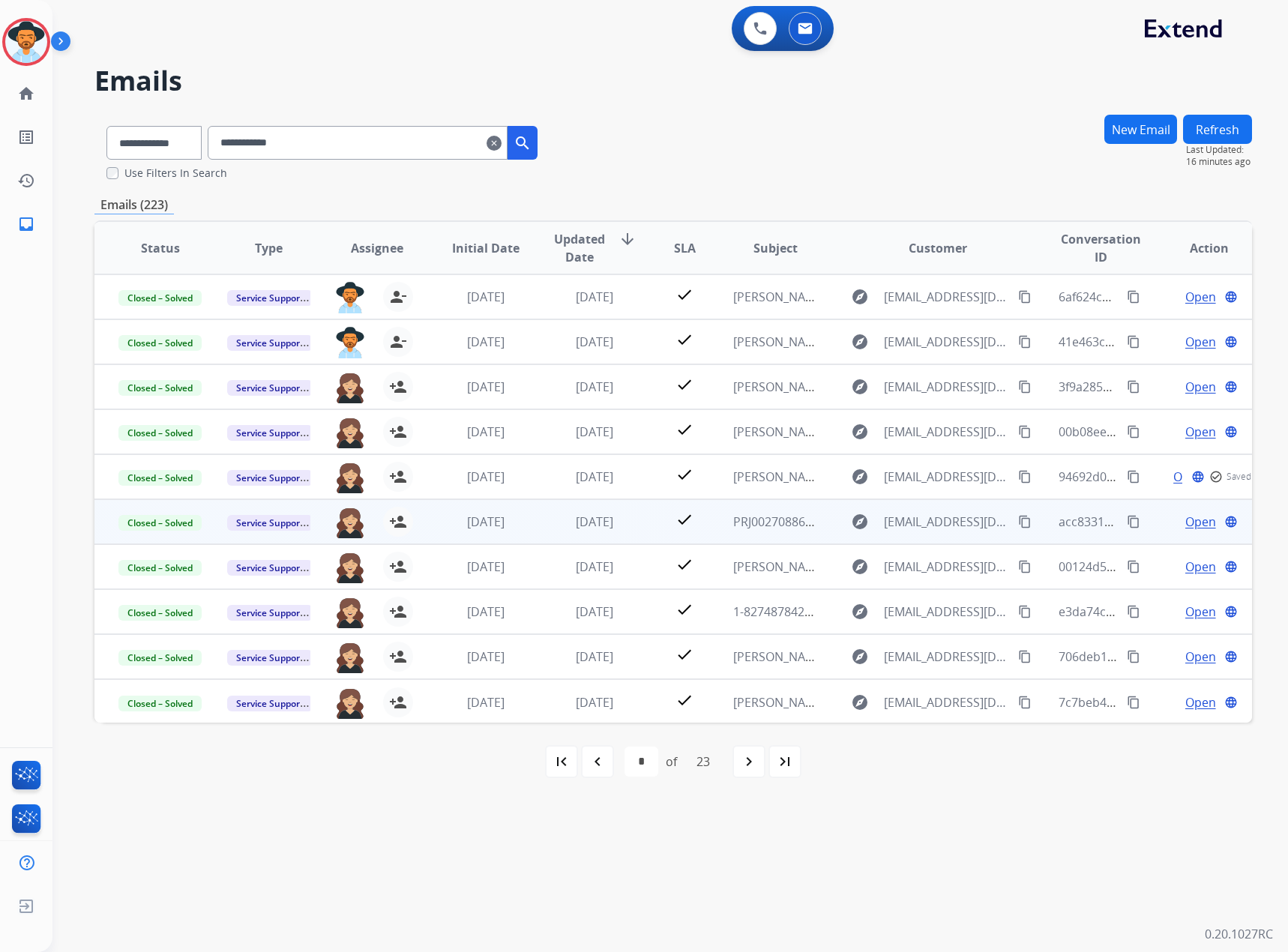
click at [1192, 523] on span "Open" at bounding box center [1200, 521] width 31 height 18
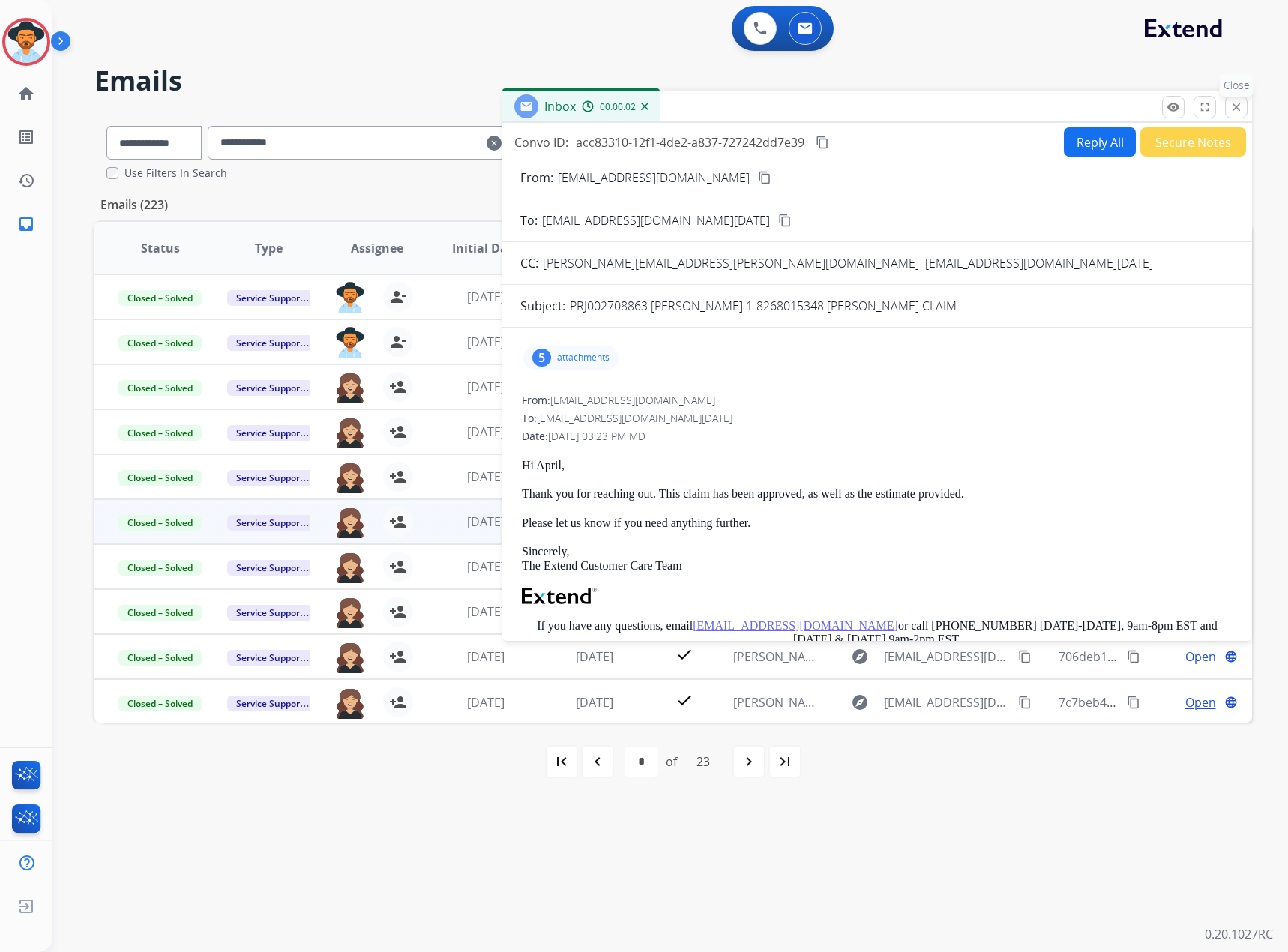
click at [1235, 103] on mat-icon "close" at bounding box center [1236, 107] width 13 height 13
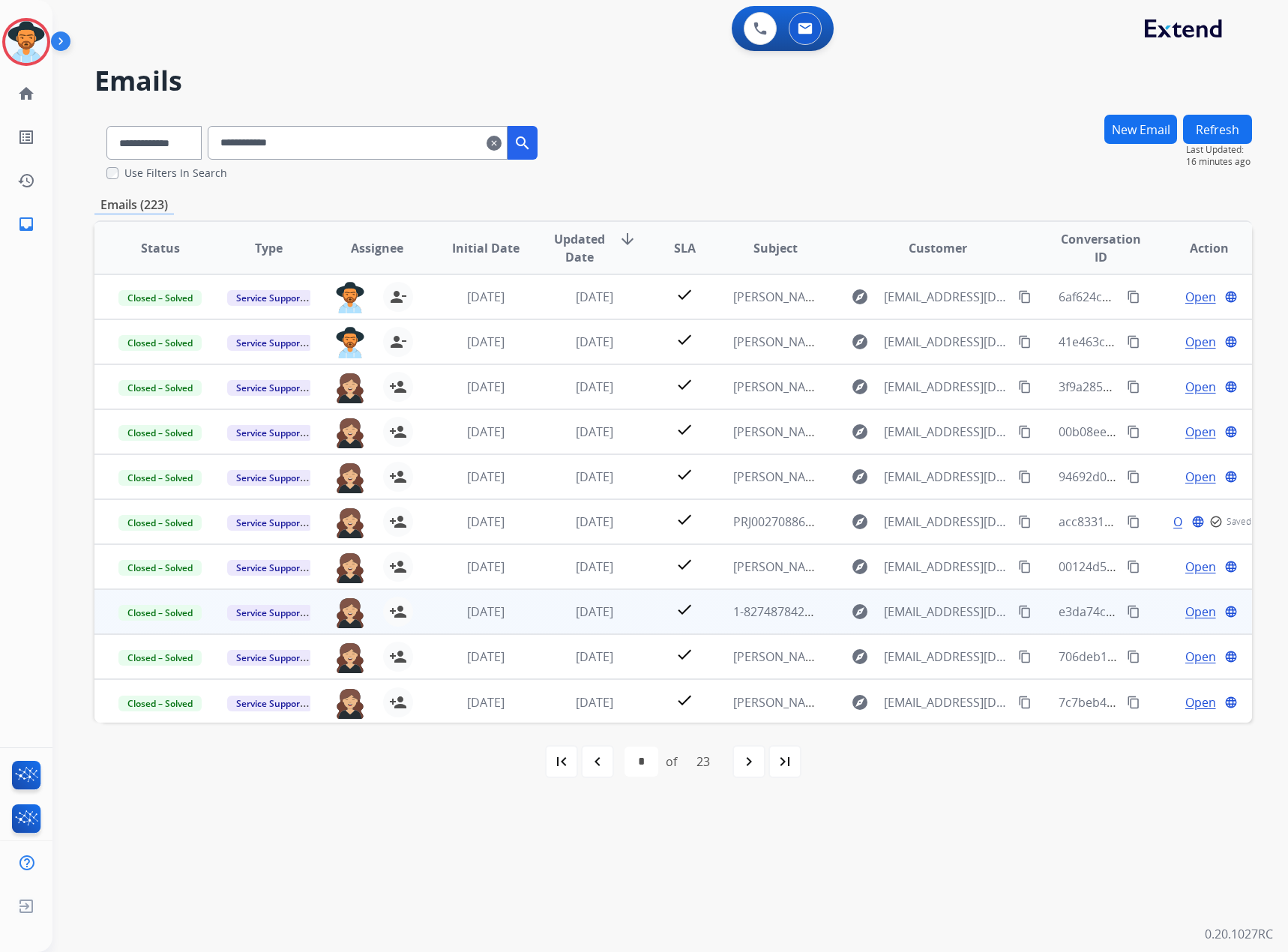
click at [1185, 616] on span "Open" at bounding box center [1200, 611] width 31 height 18
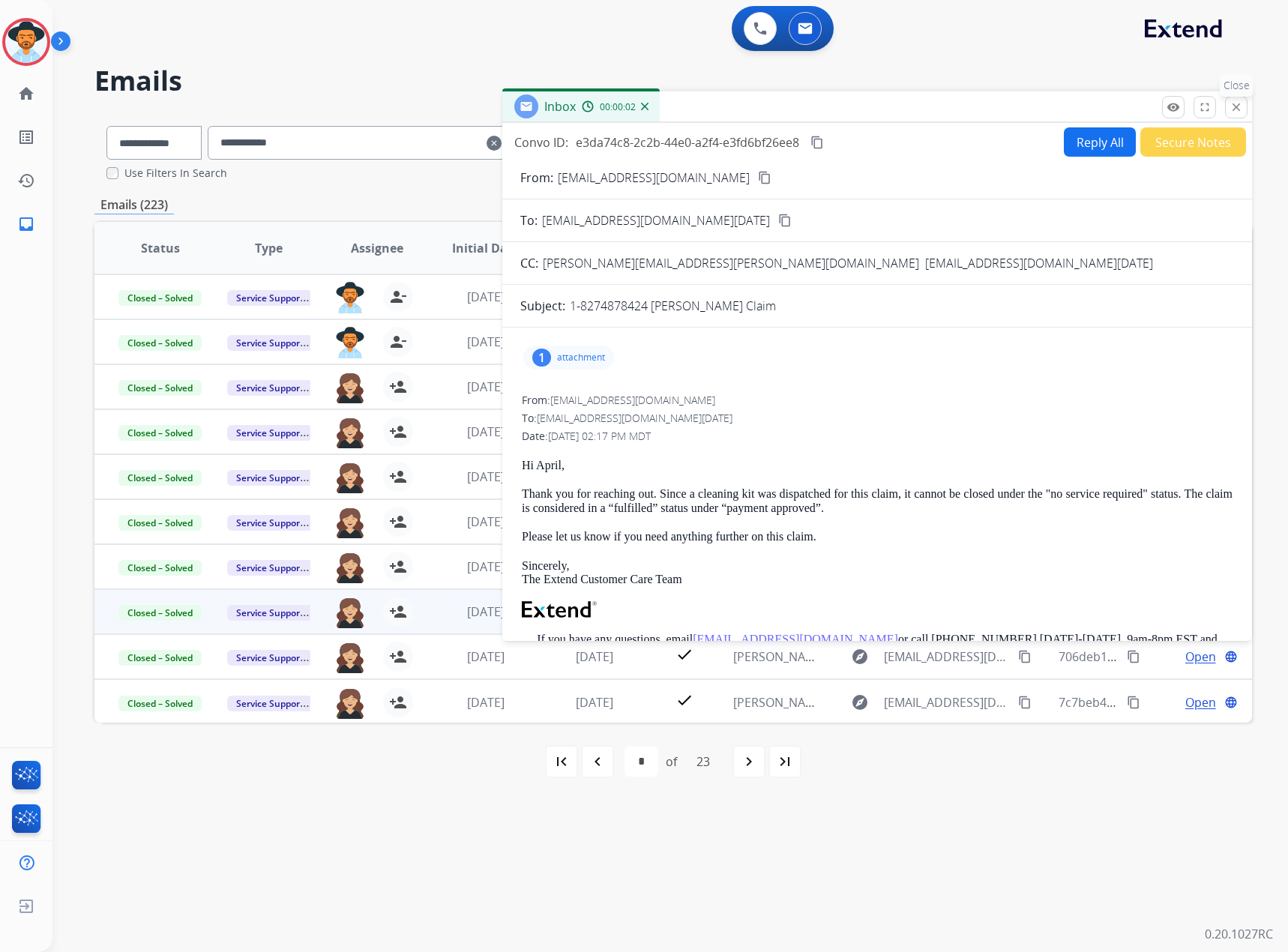
click at [1234, 111] on mat-icon "close" at bounding box center [1236, 107] width 13 height 13
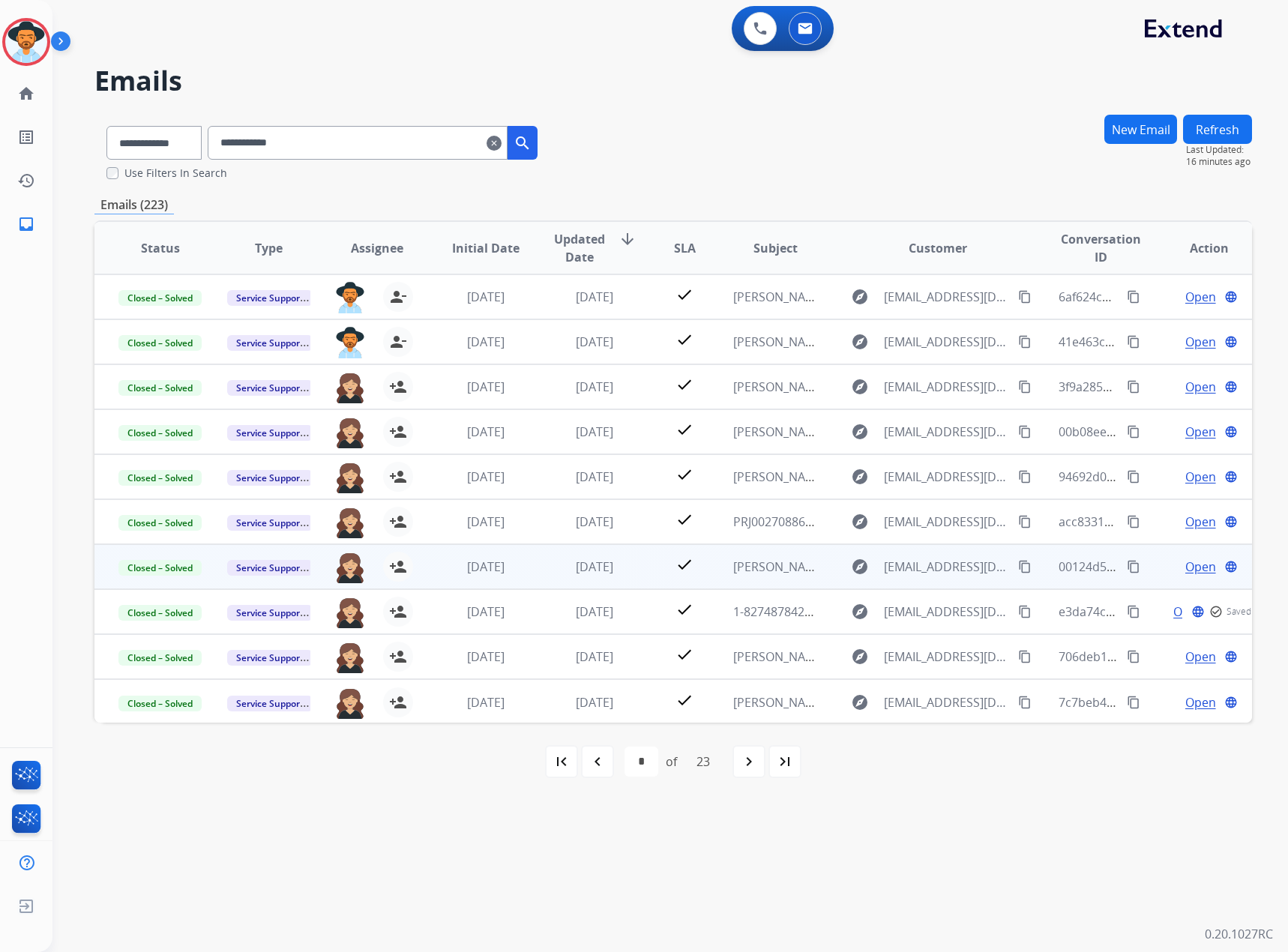
click at [1185, 566] on span "Open" at bounding box center [1200, 567] width 31 height 18
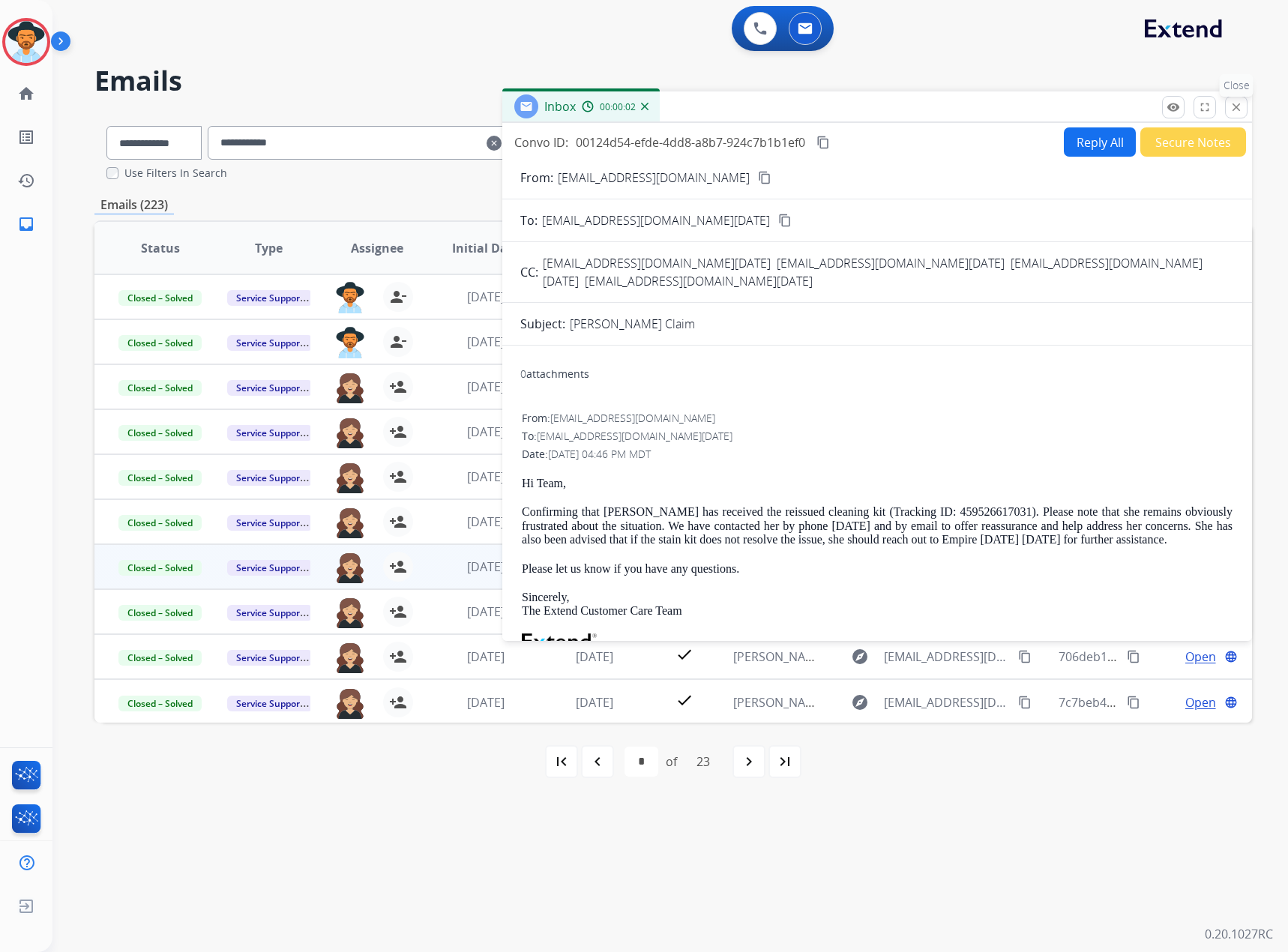
click at [1241, 111] on mat-icon "close" at bounding box center [1236, 107] width 13 height 13
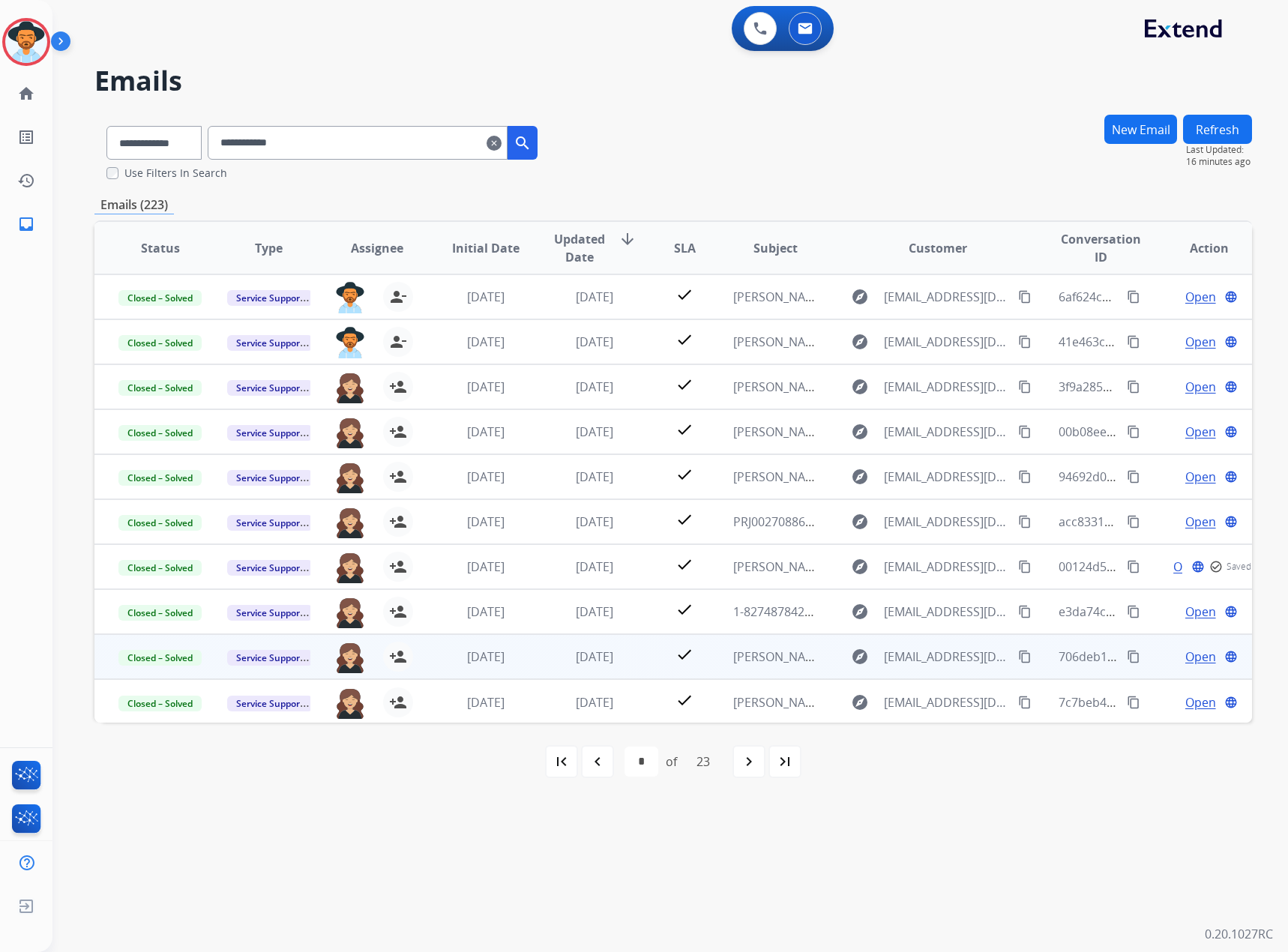
click at [1198, 655] on span "Open" at bounding box center [1200, 656] width 31 height 18
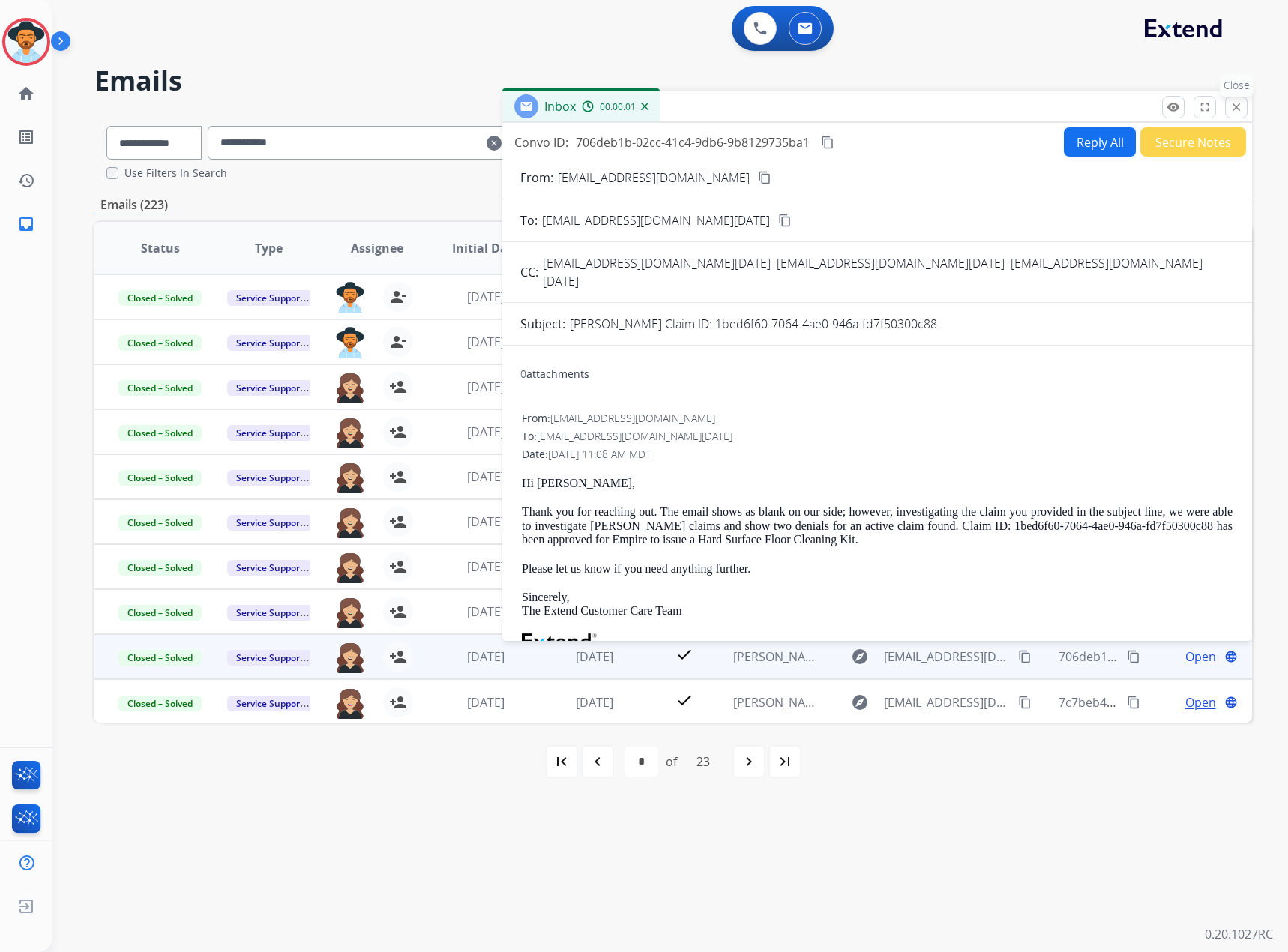
click at [1241, 113] on mat-icon "close" at bounding box center [1236, 107] width 13 height 13
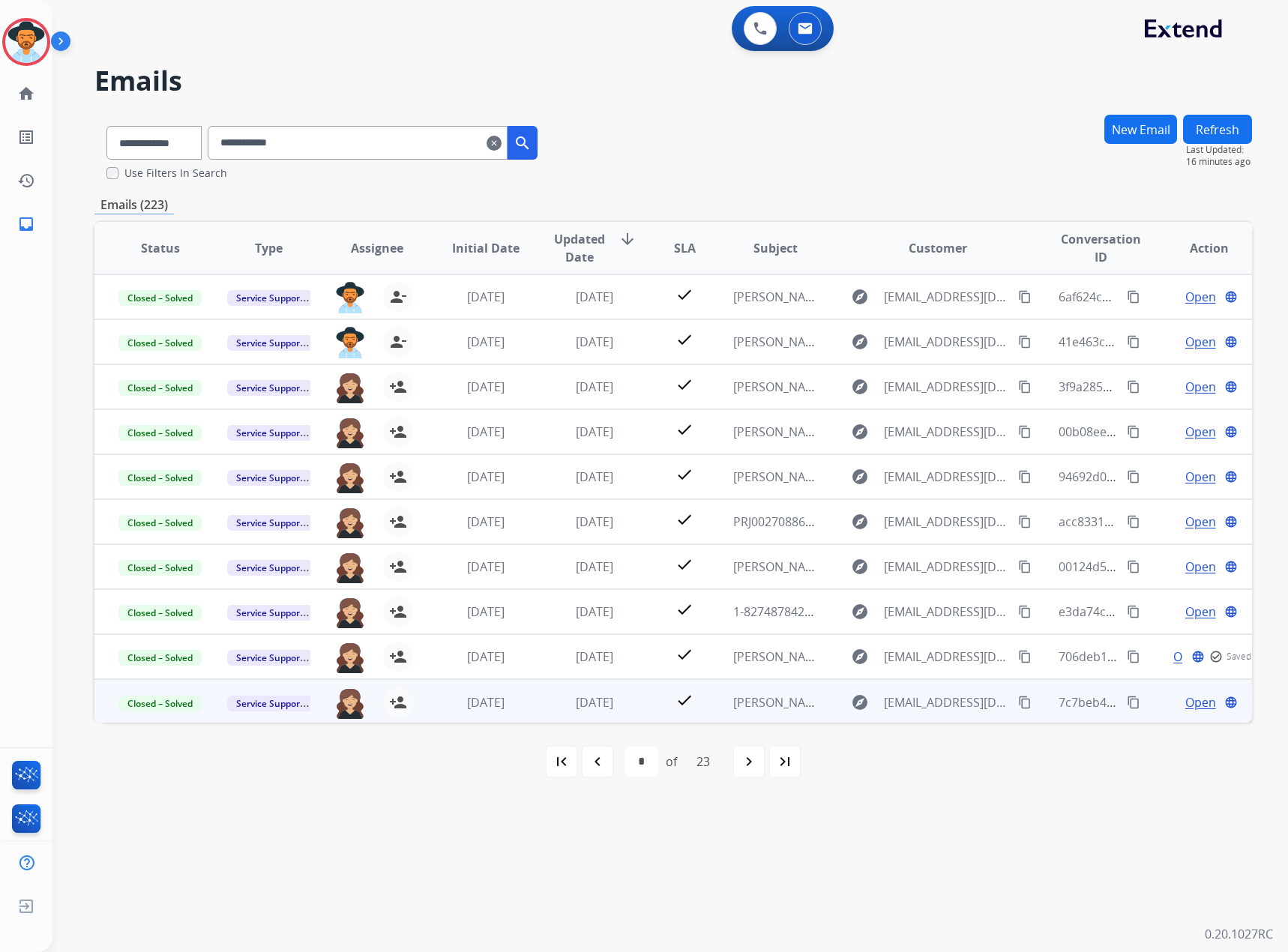
click at [1185, 708] on span "Open" at bounding box center [1200, 702] width 31 height 18
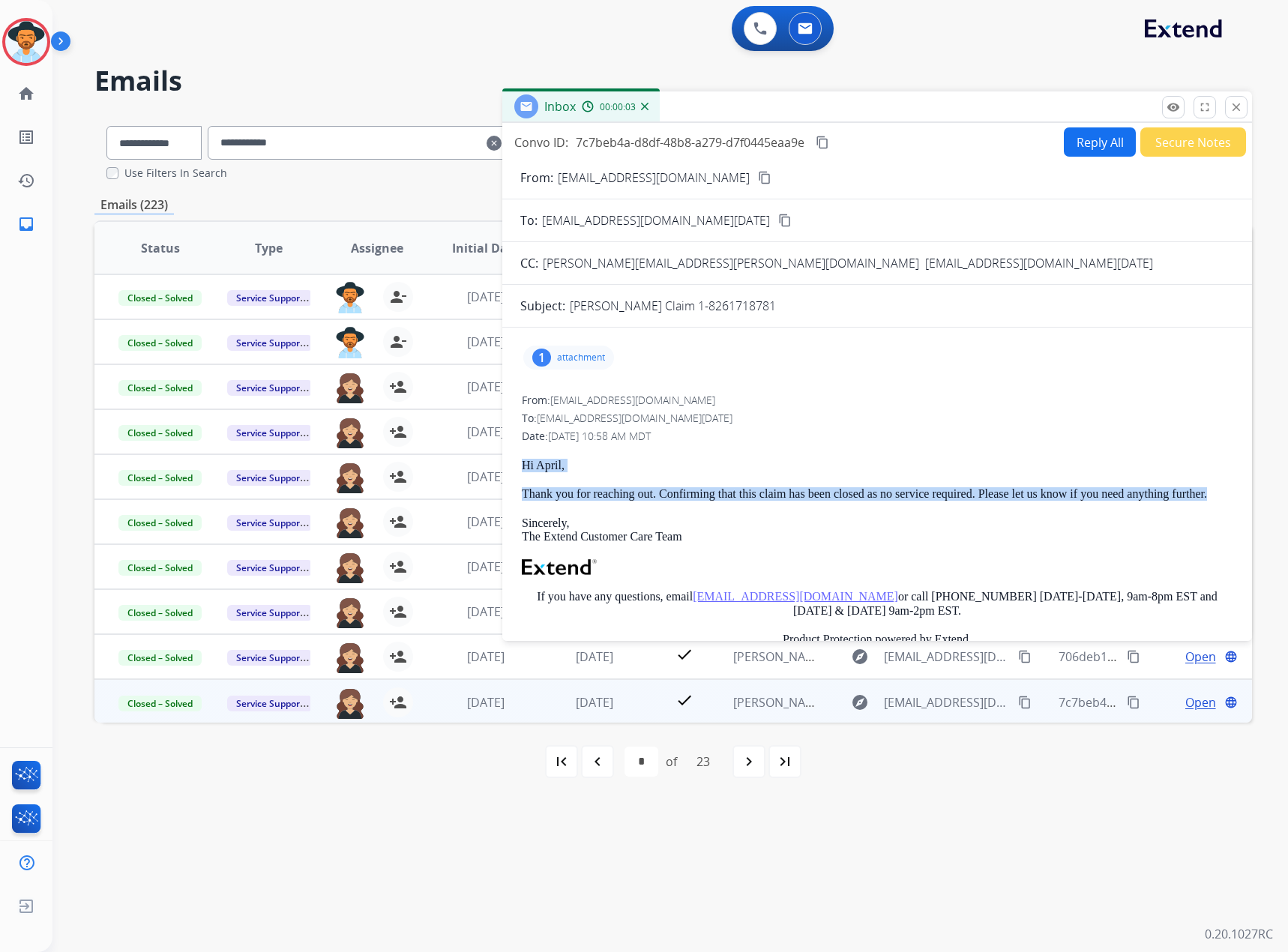
drag, startPoint x: 516, startPoint y: 457, endPoint x: 632, endPoint y: 510, distance: 127.5
click at [632, 510] on div "1 attachment From: servicesupport@extend.com To: asardin@empire-today.com Date:…" at bounding box center [877, 903] width 750 height 1127
copy div "Hi April, Thank you for reaching out. Confirming that this claim has been close…"
click at [1234, 106] on mat-icon "close" at bounding box center [1236, 107] width 13 height 13
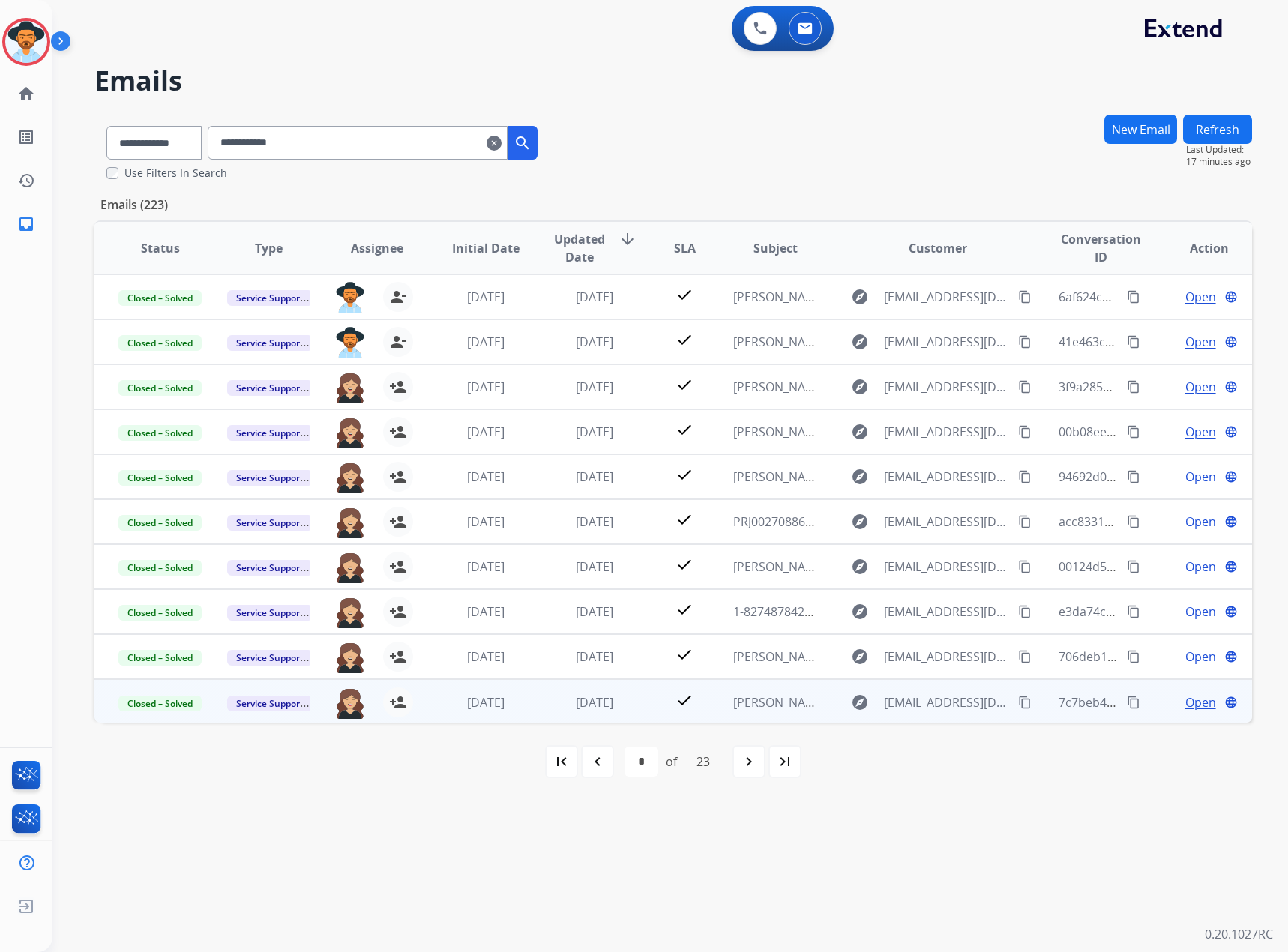
click at [1187, 701] on span "Open" at bounding box center [1200, 702] width 31 height 18
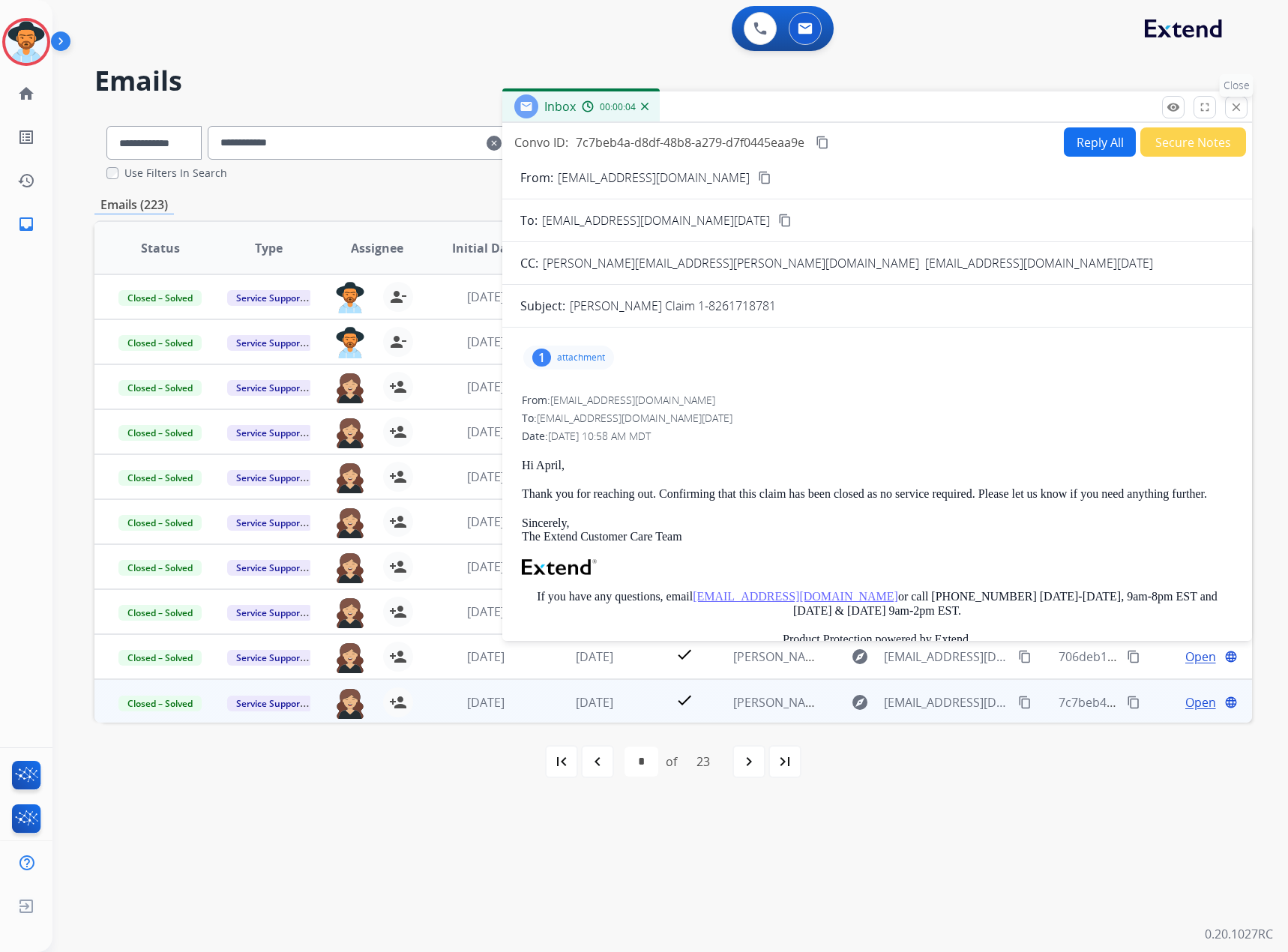
click at [1227, 114] on button "close Close" at bounding box center [1236, 107] width 23 height 23
